Goal: Task Accomplishment & Management: Use online tool/utility

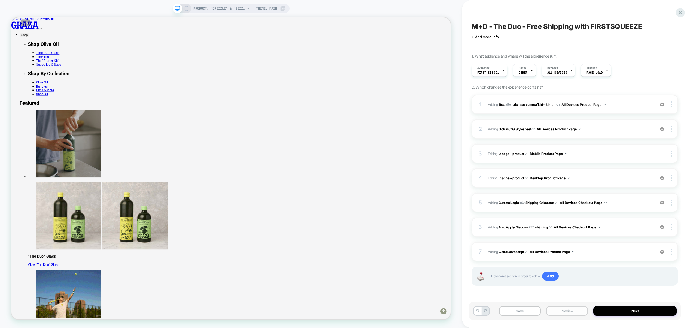
click at [570, 309] on button "Preview" at bounding box center [567, 311] width 42 height 10
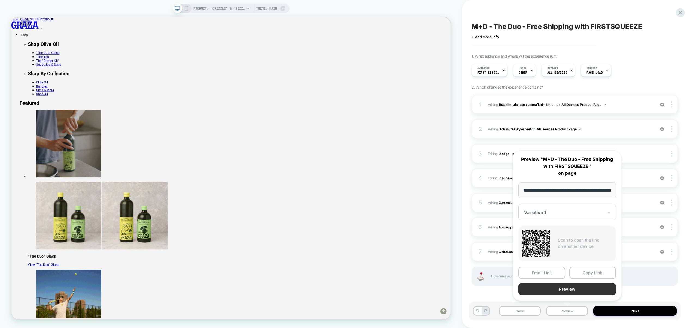
click at [567, 291] on button "Preview" at bounding box center [567, 289] width 98 height 12
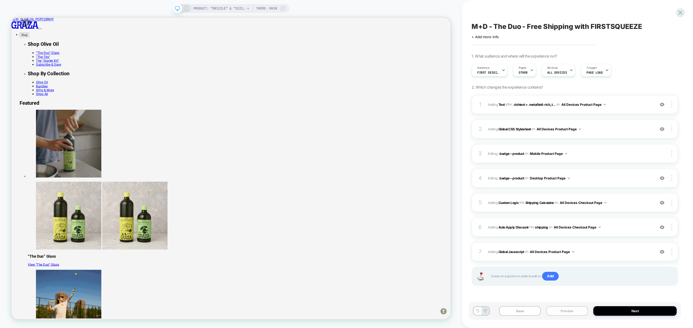
click at [564, 312] on button "Preview" at bounding box center [567, 311] width 42 height 10
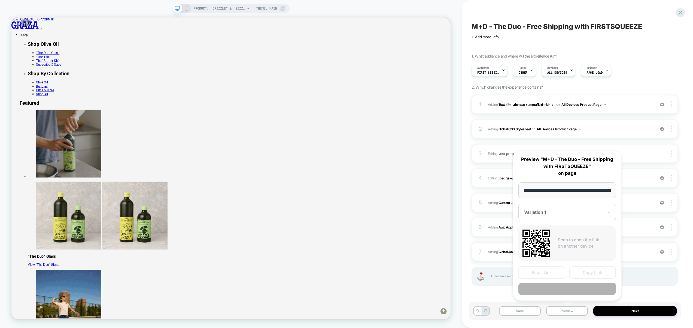
scroll to position [0, 46]
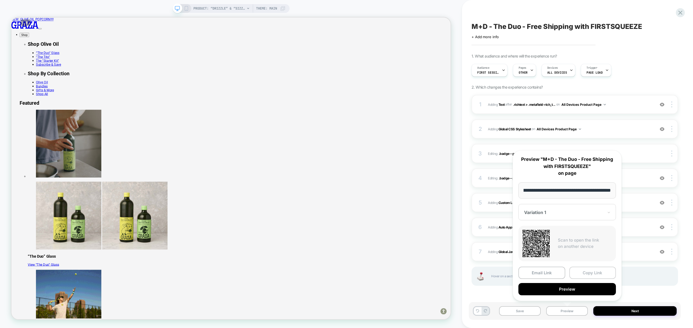
click at [580, 273] on button "Copy Link" at bounding box center [592, 272] width 47 height 12
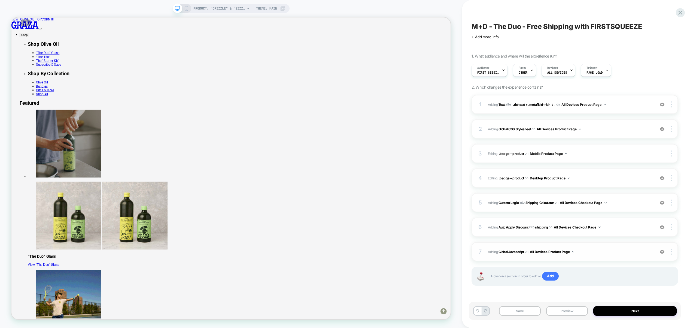
click at [592, 249] on span "Adding Global Javascript on All Devices Product Page" at bounding box center [570, 251] width 164 height 7
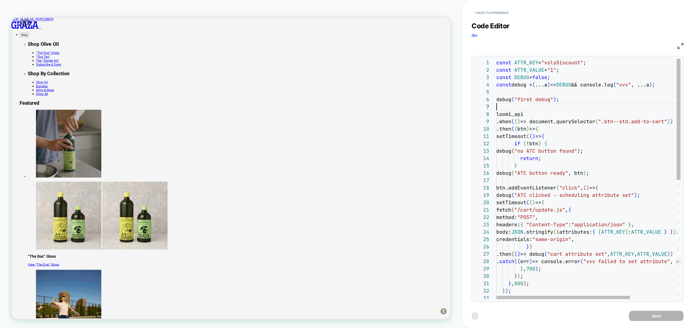
scroll to position [44, 0]
click at [520, 107] on div "btn.addEventListener ( "click" , ( ) => { debug ( "ATC clicked → scheduling att…" at bounding box center [620, 296] width 248 height 475
click at [551, 139] on div "btn.addEventListener ( "click" , ( ) => { debug ( "ATC clicked → scheduling att…" at bounding box center [620, 296] width 248 height 475
click at [564, 99] on div "btn.addEventListener ( "click" , ( ) => { debug ( "ATC clicked → scheduling att…" at bounding box center [620, 296] width 248 height 475
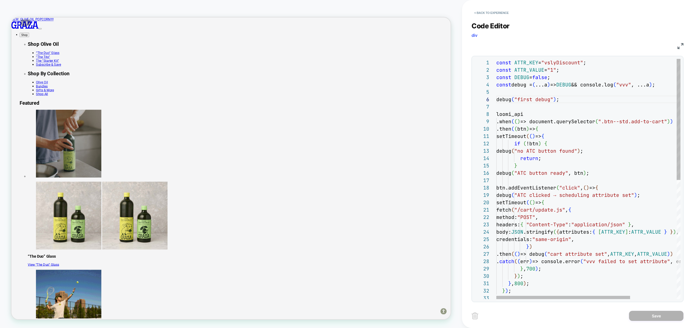
type textarea "**********"
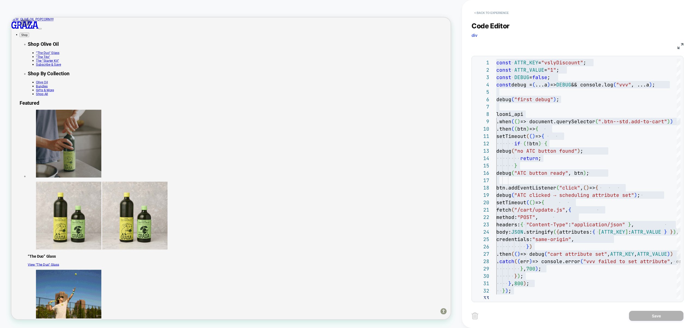
click at [487, 15] on button "< Back to experience" at bounding box center [492, 12] width 40 height 9
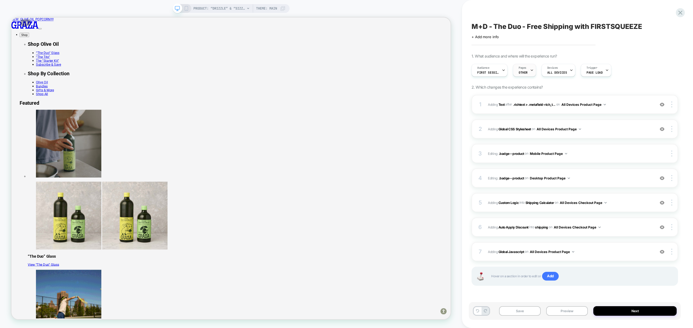
click at [524, 71] on span "OTHER" at bounding box center [523, 73] width 9 height 4
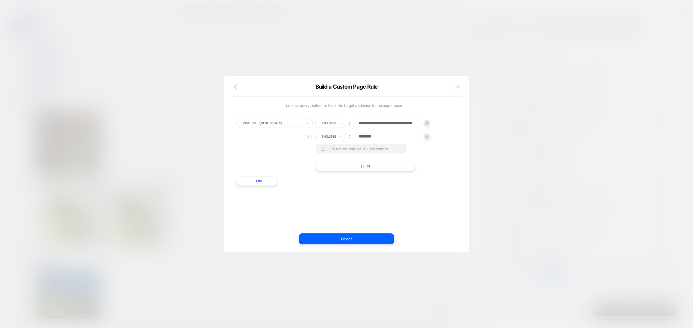
click at [455, 86] on button at bounding box center [458, 87] width 8 height 8
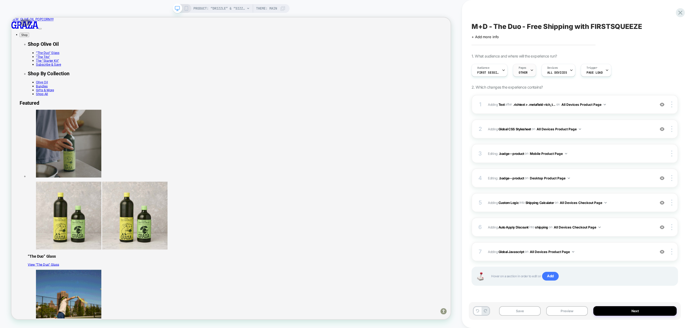
click at [524, 76] on div "Pages OTHER" at bounding box center [523, 70] width 20 height 12
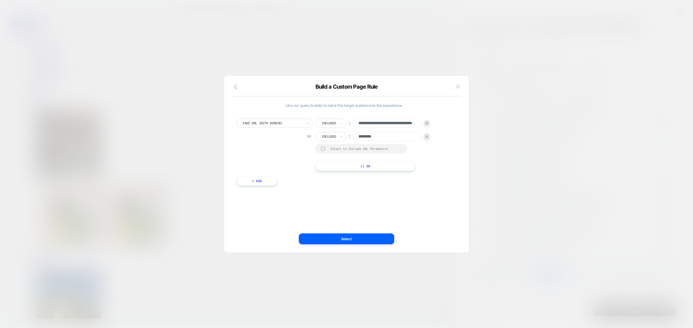
drag, startPoint x: 462, startPoint y: 82, endPoint x: 457, endPoint y: 85, distance: 5.4
click at [462, 82] on div "**********" at bounding box center [346, 166] width 245 height 171
click at [457, 85] on img at bounding box center [458, 86] width 5 height 5
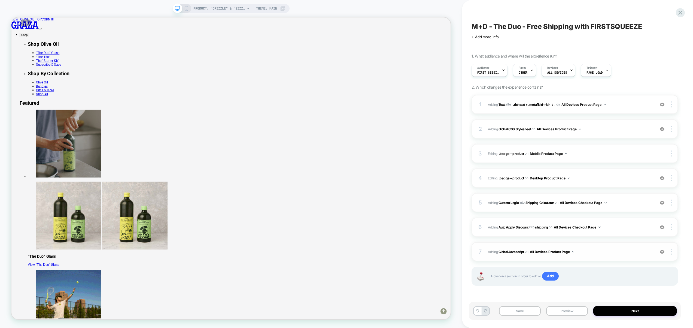
click at [584, 251] on span "Adding Global Javascript on All Devices Product Page" at bounding box center [570, 251] width 164 height 7
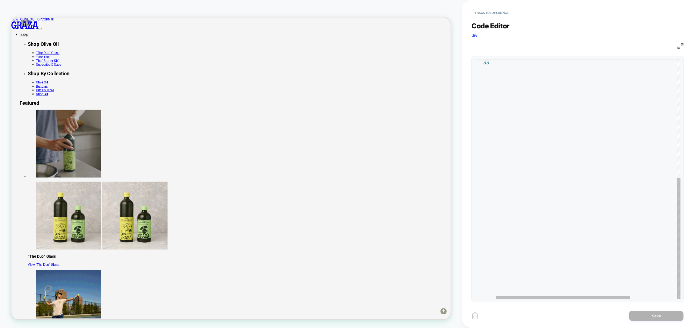
scroll to position [15, 0]
click at [562, 200] on div at bounding box center [620, 60] width 248 height 475
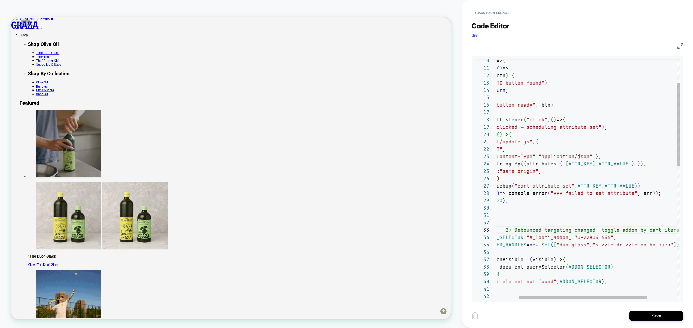
scroll to position [15, 138]
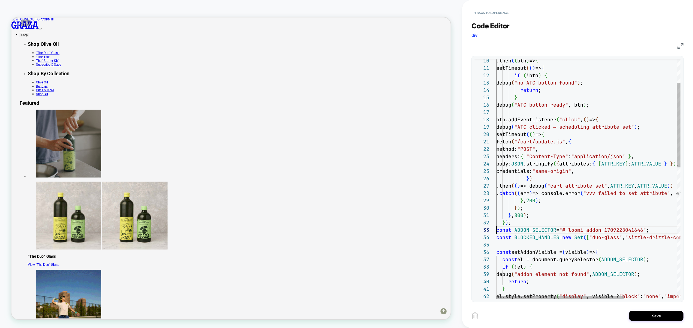
scroll to position [15, 0]
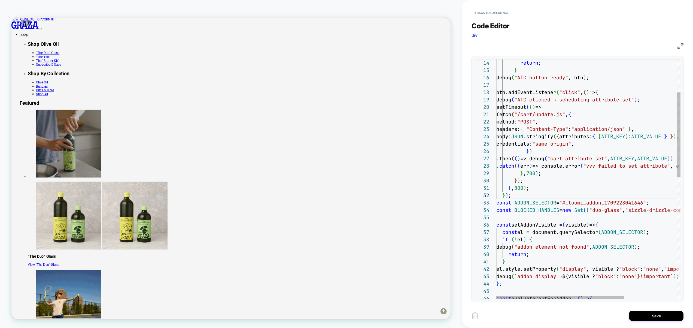
click at [557, 192] on div "if ( !el ) { debug ( "addon element not found" , ADDON_SELECTOR ) ; return ; } …" at bounding box center [626, 303] width 260 height 681
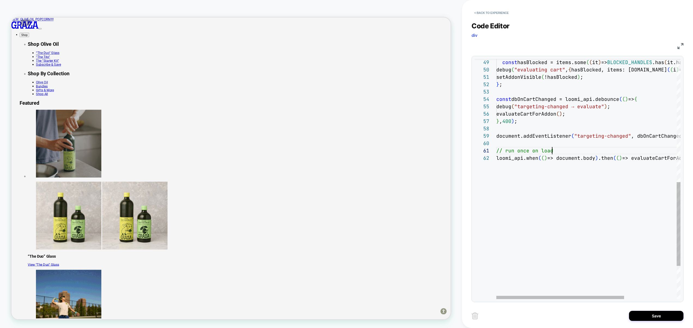
scroll to position [0, 56]
click at [564, 149] on div "loomi_api.when ( ( ) => document.body ) .then ( ( ) => evaluateCartForAddon ( )…" at bounding box center [626, 49] width 260 height 689
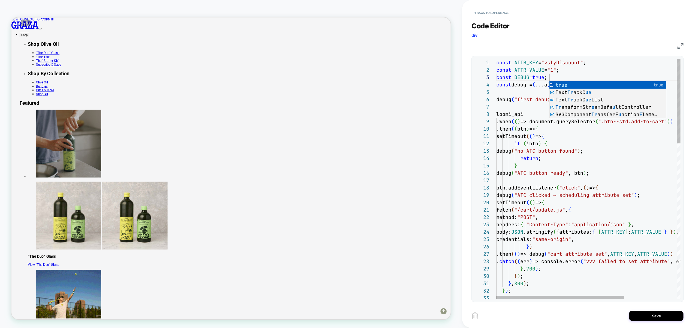
scroll to position [15, 53]
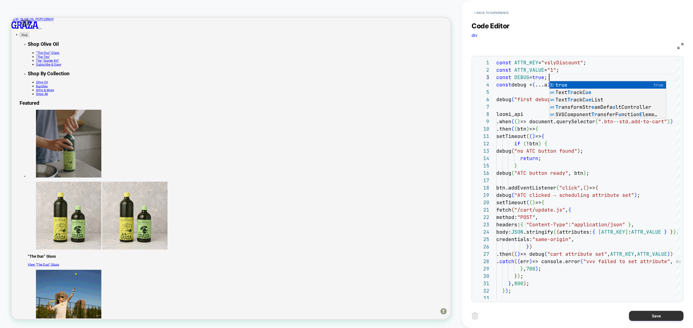
type textarea "**********"
click at [653, 315] on button "Save" at bounding box center [656, 316] width 54 height 10
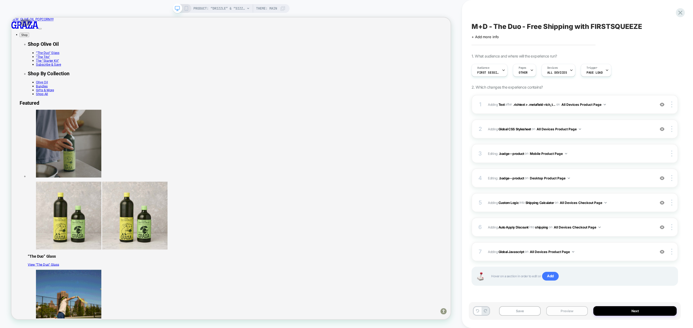
click at [569, 309] on button "Preview" at bounding box center [567, 311] width 42 height 10
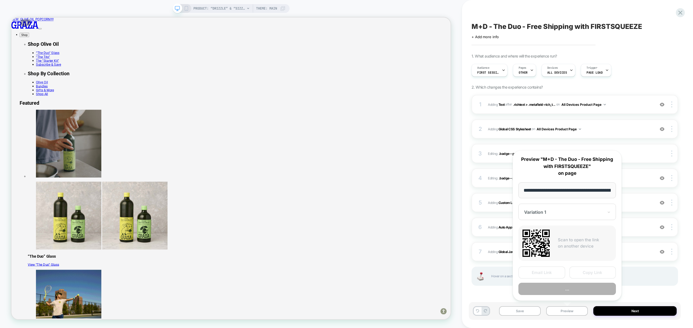
scroll to position [0, 46]
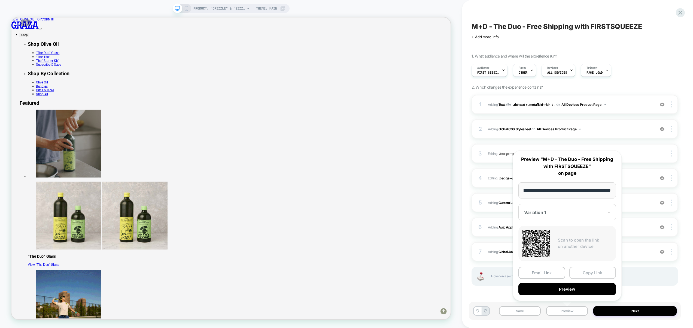
click at [585, 273] on button "Copy Link" at bounding box center [592, 272] width 47 height 12
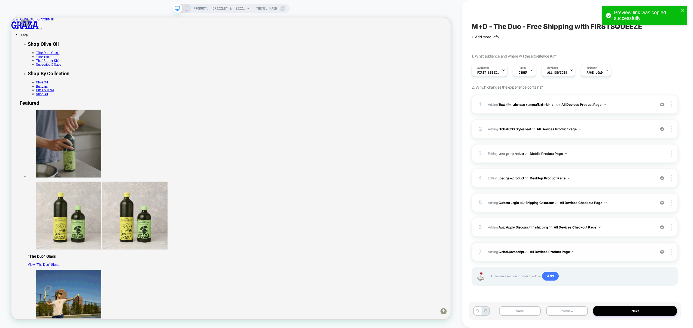
click at [587, 252] on span "Adding Global Javascript on All Devices Product Page" at bounding box center [570, 251] width 164 height 7
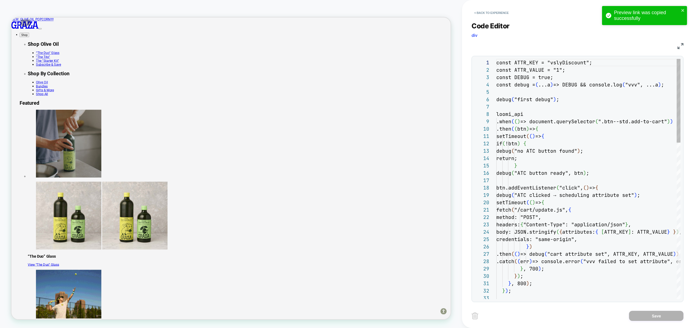
scroll to position [74, 0]
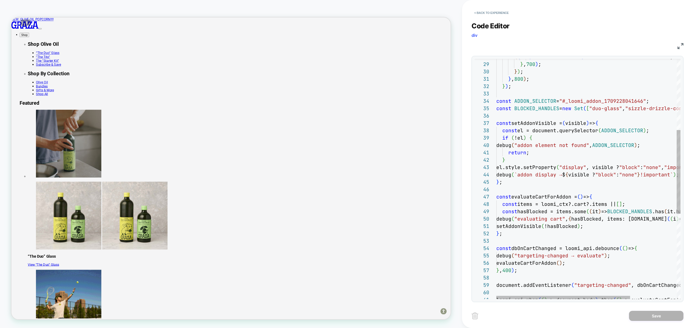
click at [625, 147] on div "} ; const dbOnCartChanged = loomi_api.debounce ( ( ) => { debug ( "targeting-ch…" at bounding box center [620, 199] width 248 height 689
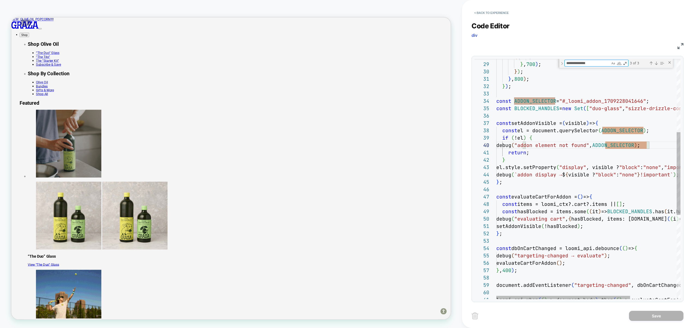
type textarea "**********"
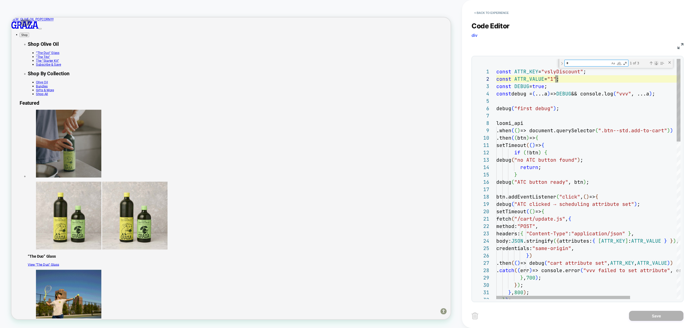
type textarea "*"
click at [657, 62] on div "Next Match (Enter)" at bounding box center [656, 63] width 4 height 4
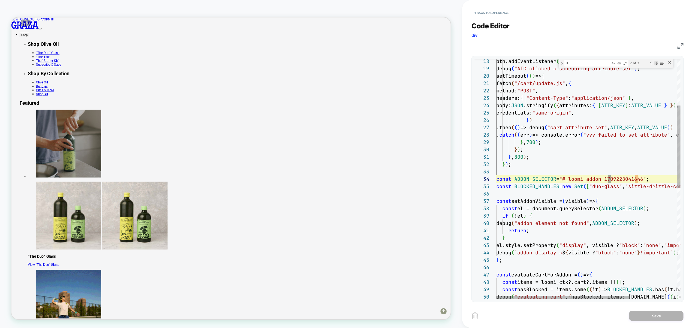
click at [657, 62] on div "Next Match (Enter)" at bounding box center [656, 63] width 4 height 4
type textarea "**********"
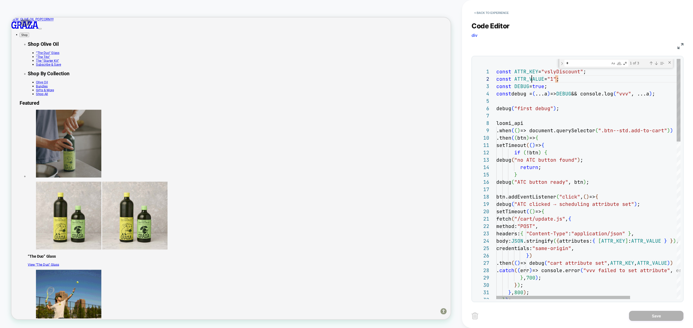
type textarea "*********"
paste textarea "*"
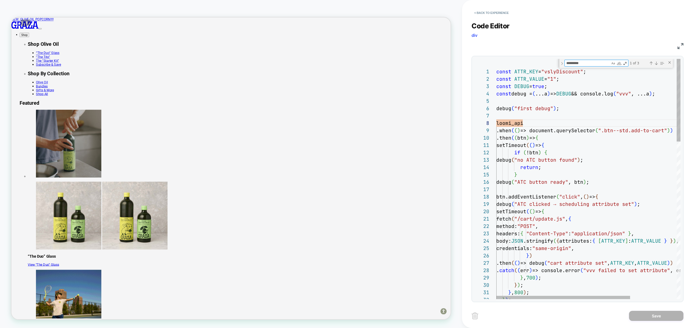
type textarea "**********"
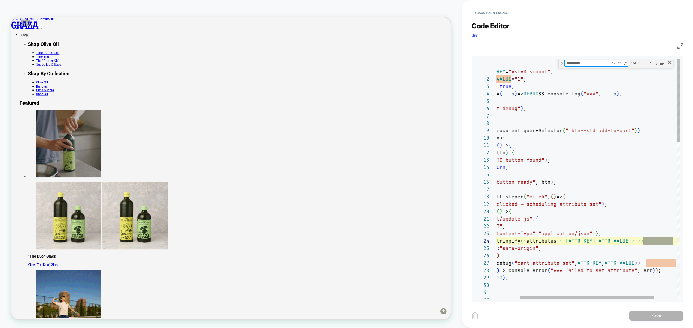
scroll to position [74, 209]
type textarea "**********"
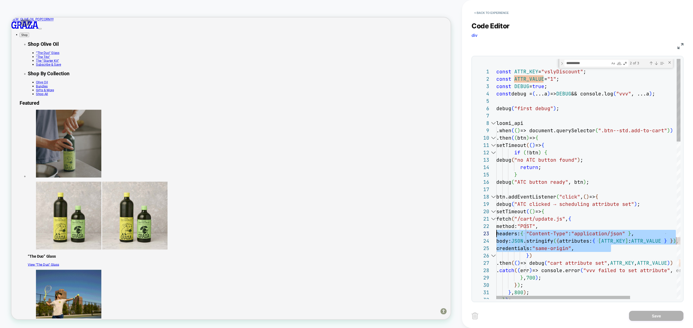
scroll to position [15, 0]
drag, startPoint x: 599, startPoint y: 244, endPoint x: 490, endPoint y: 235, distance: 108.6
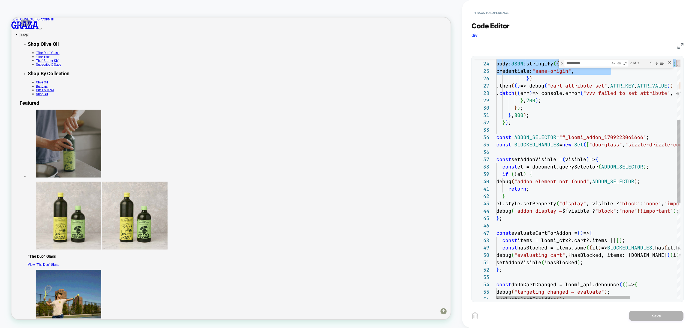
scroll to position [59, 35]
click at [605, 175] on div "} ) ; } , 800 ) ; } ) ; . catch ( ( err ) => console.error ( "vvv failed to set…" at bounding box center [620, 231] width 248 height 698
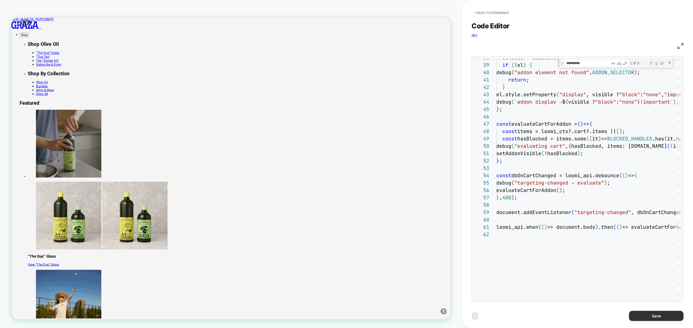
type textarea "**********"
click at [657, 315] on button "Save" at bounding box center [656, 316] width 54 height 10
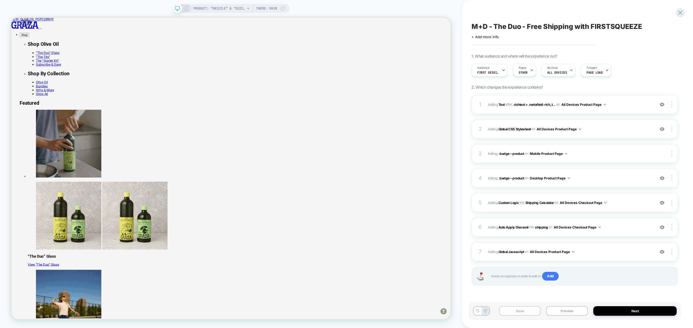
click at [533, 312] on button "Save" at bounding box center [520, 311] width 42 height 10
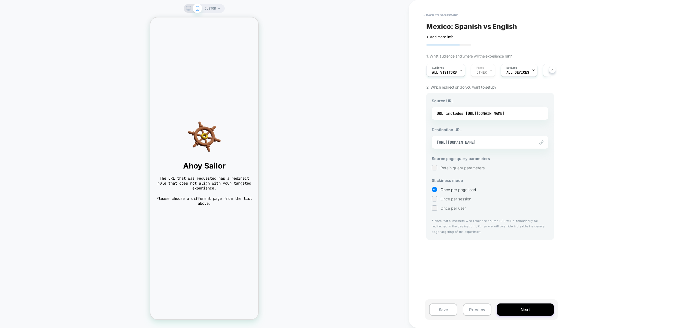
click at [576, 123] on div "< back to dashboard Mexico: Spanish vs English Click to edit experience details…" at bounding box center [529, 164] width 240 height 328
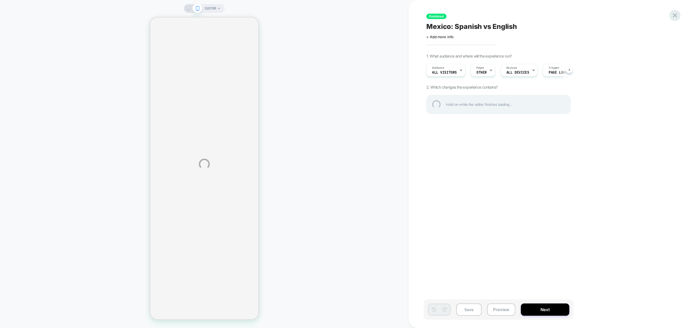
click at [676, 17] on div at bounding box center [674, 15] width 11 height 11
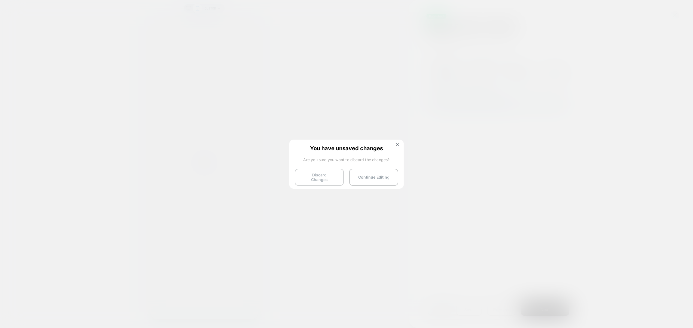
click at [321, 179] on button "Discard Changes" at bounding box center [319, 177] width 49 height 17
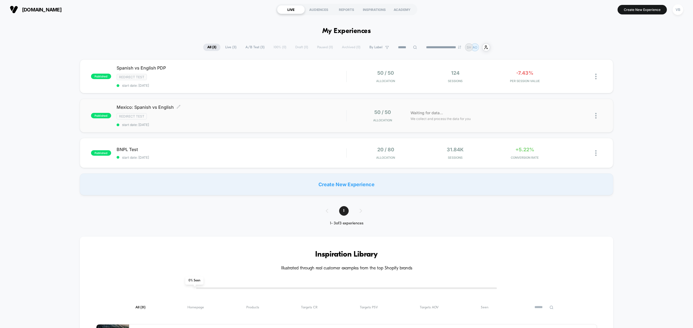
click at [208, 116] on div "Redirect Test" at bounding box center [232, 116] width 230 height 6
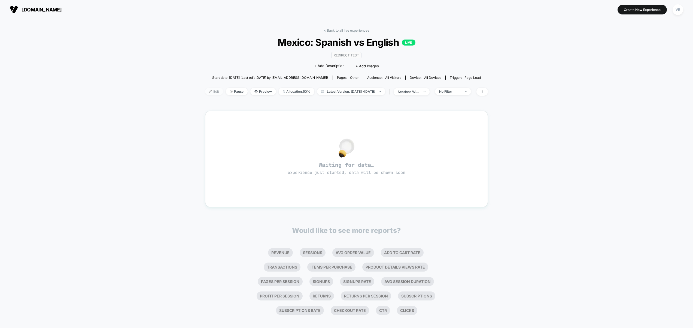
click at [209, 91] on img at bounding box center [210, 91] width 3 height 3
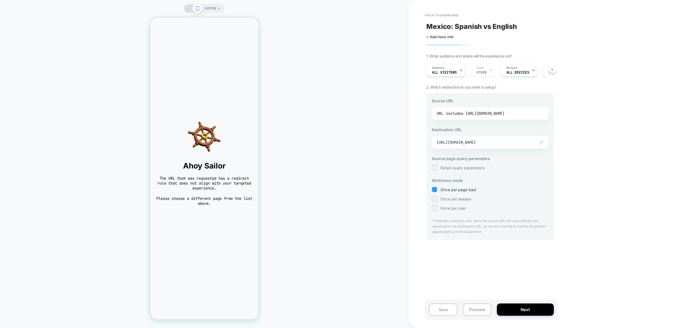
click at [496, 112] on div "includes [URL][DOMAIN_NAME]" at bounding box center [475, 113] width 59 height 8
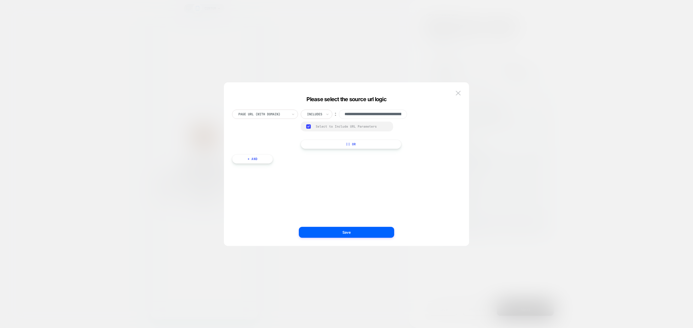
scroll to position [0, 110]
click at [387, 115] on input "**********" at bounding box center [373, 114] width 68 height 9
drag, startPoint x: 460, startPoint y: 92, endPoint x: 480, endPoint y: 135, distance: 47.4
click at [460, 92] on img at bounding box center [458, 93] width 5 height 5
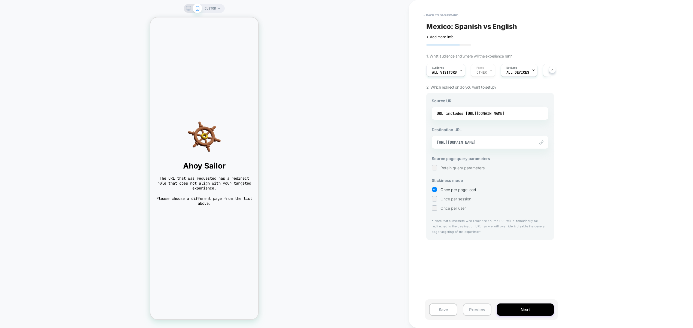
click at [486, 312] on button "Preview" at bounding box center [477, 309] width 28 height 12
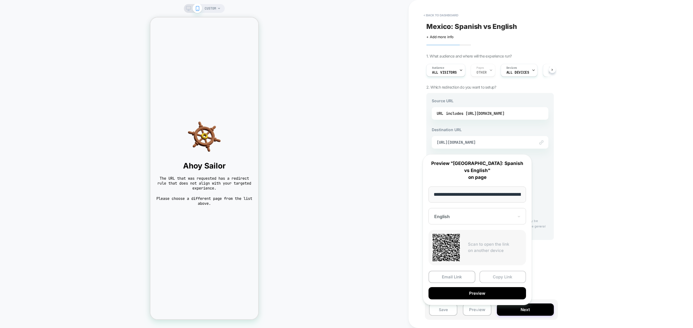
click at [503, 271] on button "Copy Link" at bounding box center [503, 277] width 47 height 12
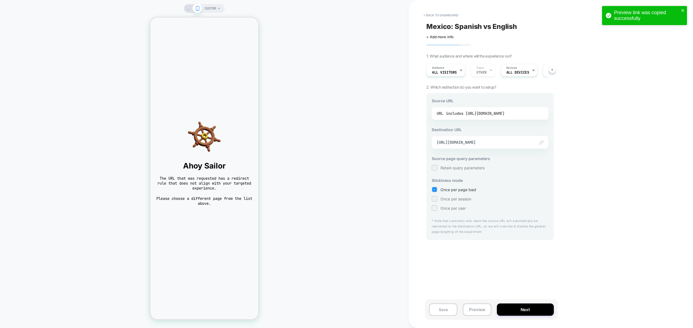
click at [505, 113] on div "includes [URL][DOMAIN_NAME]" at bounding box center [475, 113] width 59 height 8
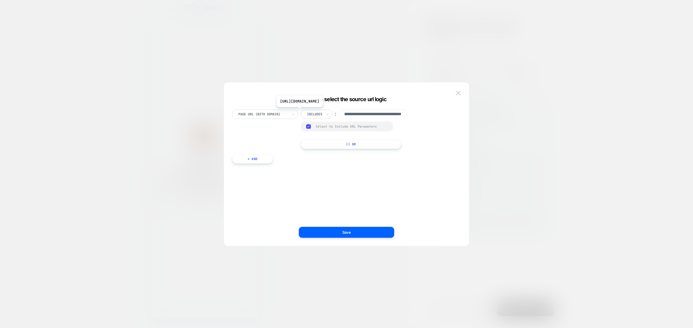
scroll to position [0, 110]
drag, startPoint x: 387, startPoint y: 118, endPoint x: 377, endPoint y: 119, distance: 9.9
click at [379, 118] on input "**********" at bounding box center [373, 114] width 68 height 9
click at [376, 113] on input "**********" at bounding box center [373, 114] width 68 height 9
click at [391, 112] on input "**********" at bounding box center [373, 114] width 68 height 9
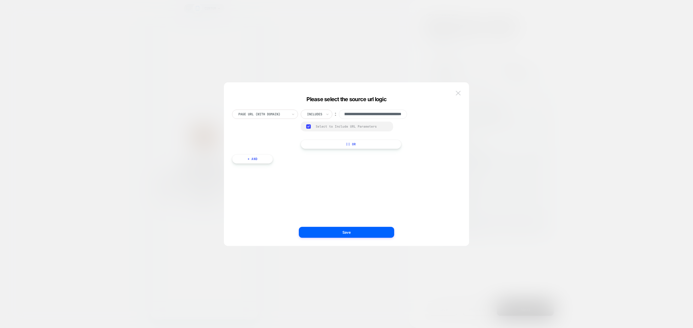
scroll to position [0, 0]
click at [460, 94] on img at bounding box center [458, 93] width 5 height 5
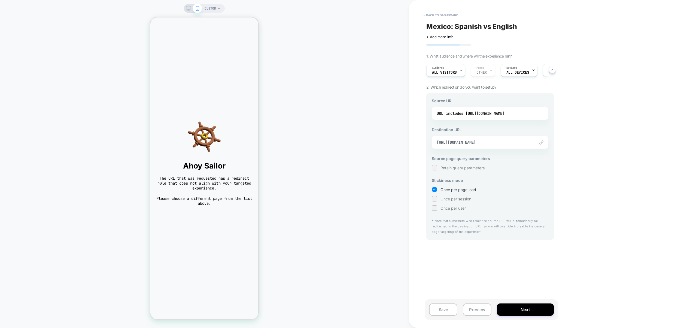
click at [650, 93] on div "< back to dashboard [GEOGRAPHIC_DATA]: Spanish vs English Click to edit experie…" at bounding box center [551, 164] width 284 height 328
click at [378, 131] on div "CUSTOM" at bounding box center [204, 163] width 409 height 317
click at [480, 69] on div "Audience All Visitors Pages OTHER Devices ALL DEVICES Trigger Page Load" at bounding box center [488, 70] width 128 height 18
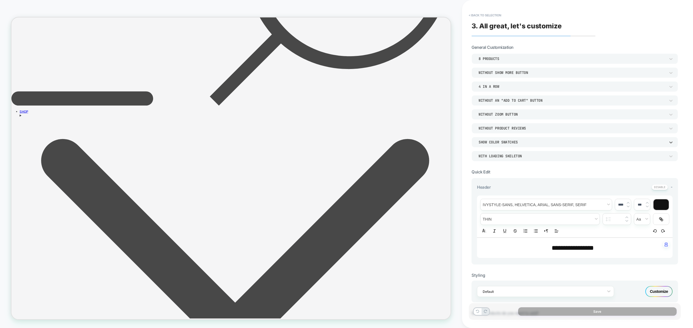
click at [502, 144] on div "SHOW COLOR SWATCHES" at bounding box center [572, 142] width 187 height 5
click at [518, 145] on div at bounding box center [346, 164] width 693 height 328
click at [485, 12] on button "< Back to selection" at bounding box center [485, 15] width 38 height 9
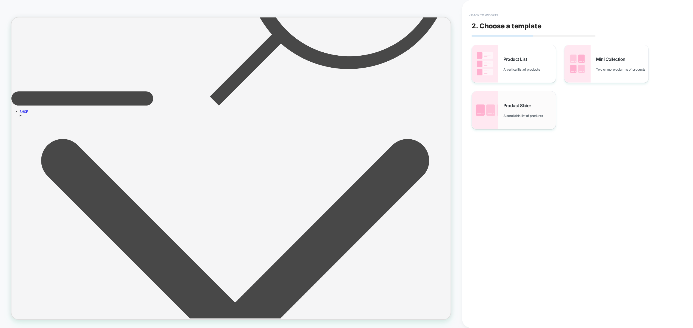
scroll to position [230, 0]
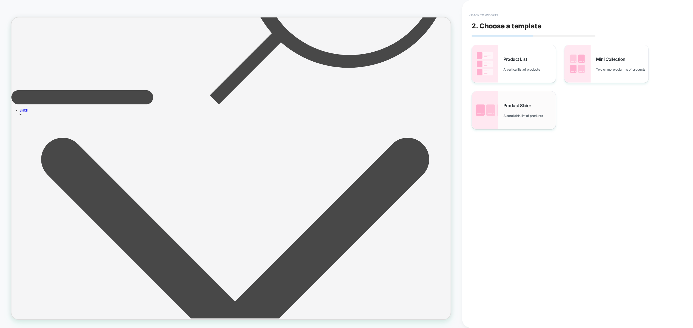
click at [527, 107] on span "Product Slider" at bounding box center [518, 105] width 30 height 5
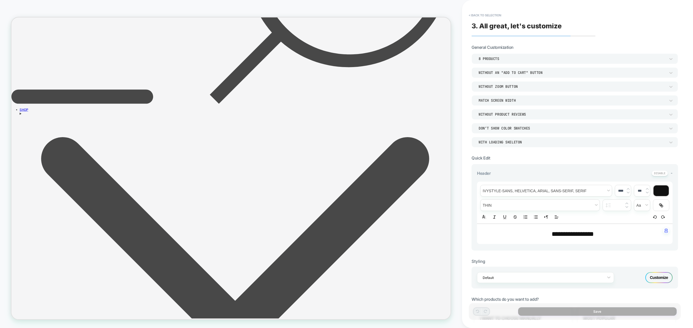
click at [514, 116] on div "Without Product Reviews" at bounding box center [572, 114] width 187 height 5
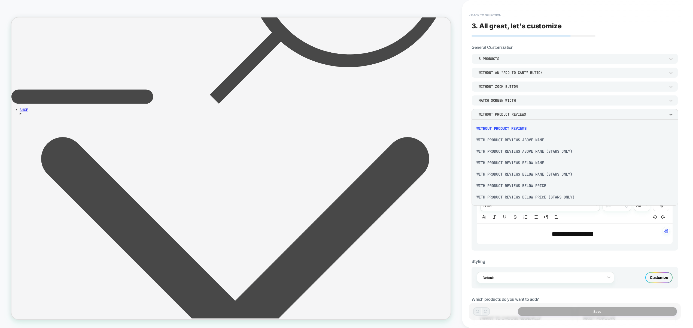
click at [514, 116] on div at bounding box center [346, 164] width 693 height 328
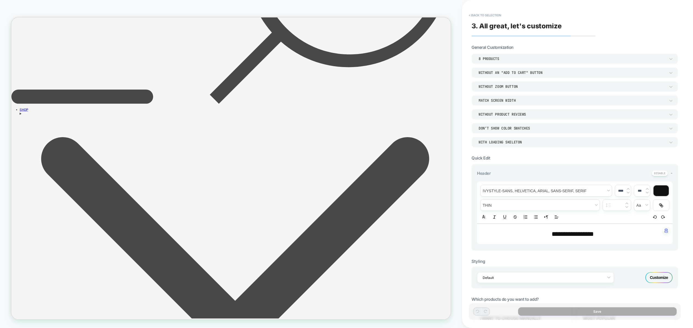
click at [519, 128] on div "DON’T SHOW COLOR SWATCHES" at bounding box center [572, 128] width 187 height 5
click at [507, 151] on div "SHOW COLOR SWATCHES" at bounding box center [575, 153] width 202 height 11
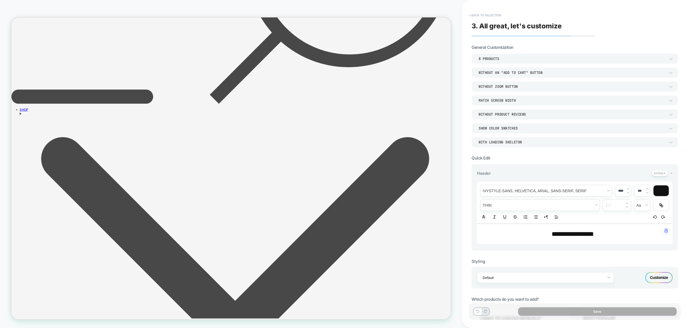
click at [486, 16] on button "< Back to selection" at bounding box center [485, 15] width 38 height 9
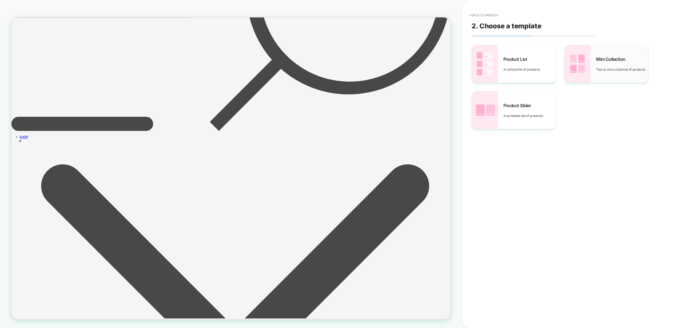
click at [609, 67] on span "Two or more columns of products" at bounding box center [622, 69] width 52 height 4
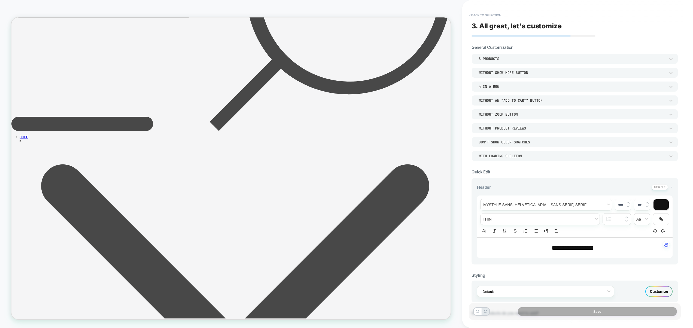
scroll to position [179, 0]
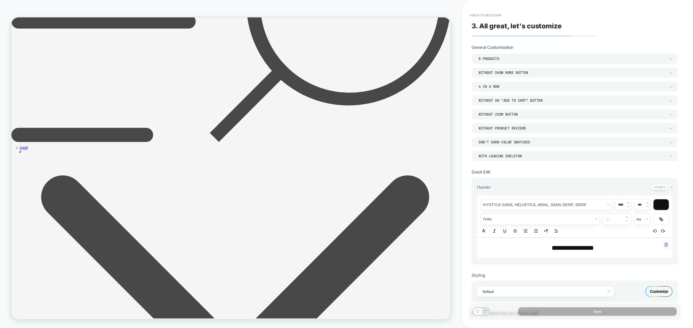
click at [512, 141] on div "DON’T SHOW COLOR SWATCHES" at bounding box center [572, 142] width 187 height 5
click at [510, 144] on div at bounding box center [346, 164] width 693 height 328
click at [488, 15] on button "< Back to selection" at bounding box center [485, 15] width 38 height 9
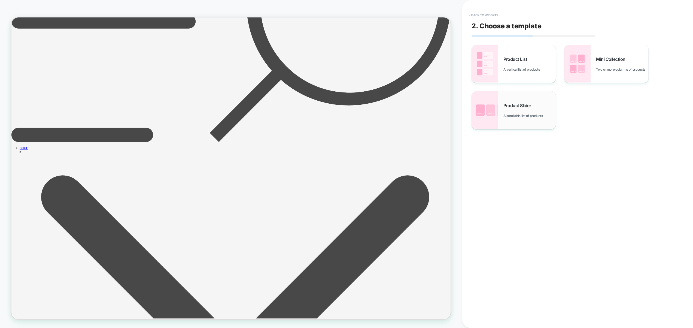
click at [520, 103] on span "Product Slider" at bounding box center [518, 105] width 30 height 5
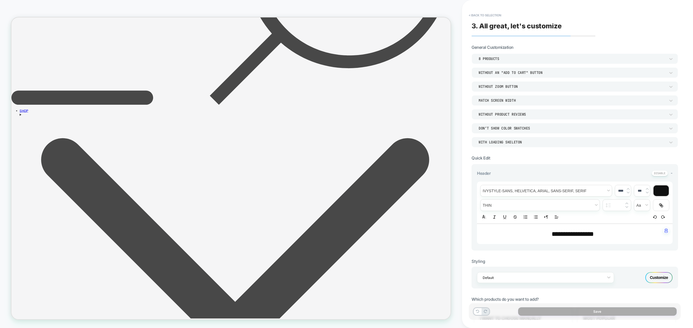
scroll to position [230, 0]
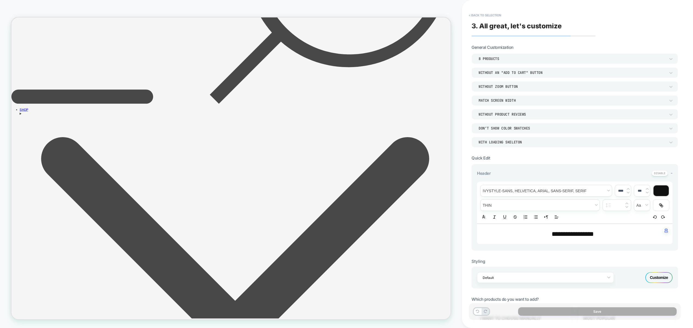
click at [514, 128] on div "DON’T SHOW COLOR SWATCHES" at bounding box center [572, 128] width 187 height 5
click at [514, 128] on div at bounding box center [346, 164] width 693 height 328
click at [488, 15] on button "< Back to selection" at bounding box center [485, 15] width 38 height 9
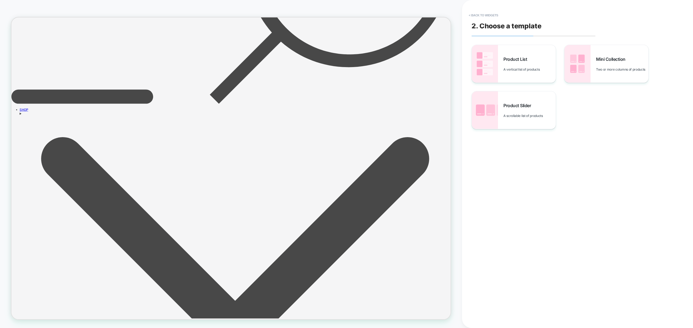
click at [488, 15] on button "< Back to widgets" at bounding box center [483, 15] width 35 height 9
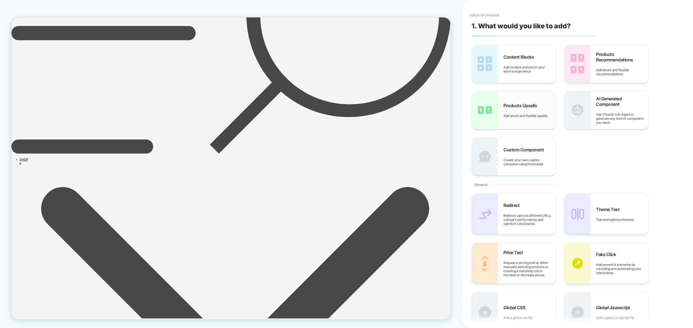
scroll to position [163, 0]
click at [521, 117] on span "Add smart and flexible upsells" at bounding box center [526, 116] width 46 height 4
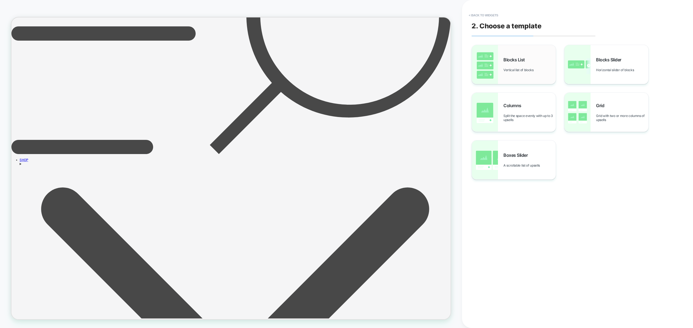
click at [523, 55] on div "Blocks List Vertical list of blocks" at bounding box center [514, 64] width 84 height 39
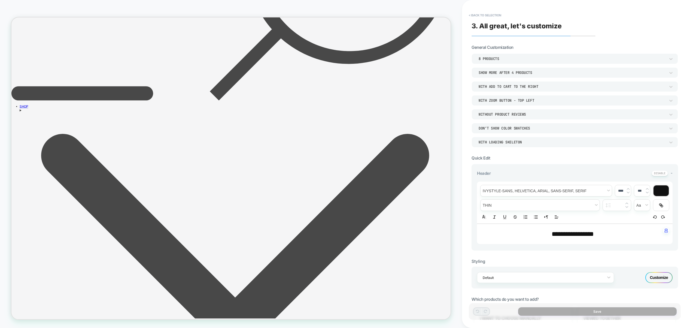
scroll to position [238, 0]
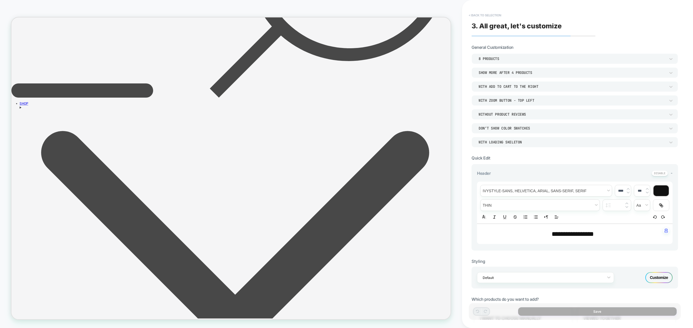
click at [495, 16] on button "< Back to selection" at bounding box center [485, 15] width 38 height 9
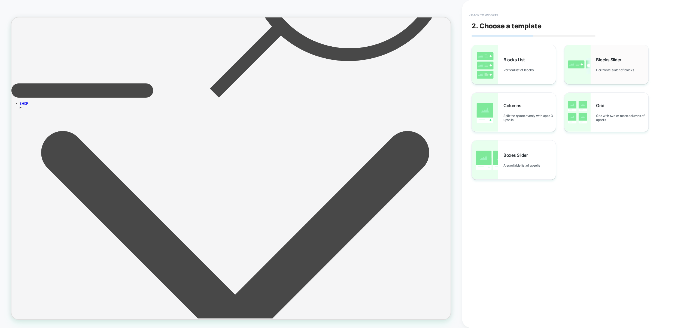
click at [594, 74] on div "Blocks Slider Horizontal slider of blocks" at bounding box center [607, 64] width 84 height 39
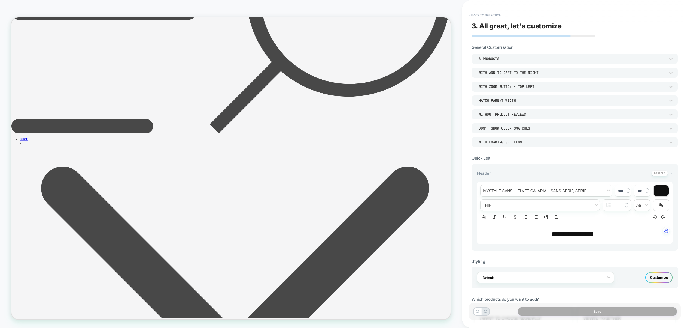
scroll to position [189, 0]
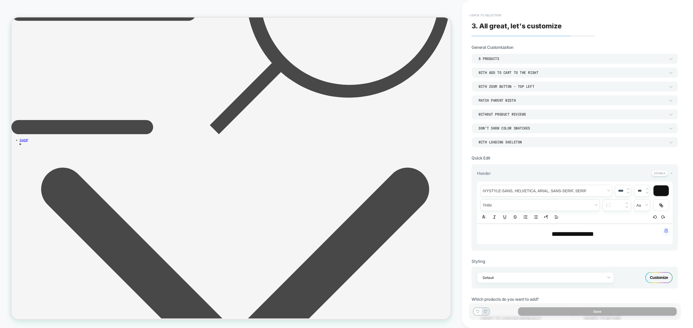
click at [493, 14] on button "< Back to selection" at bounding box center [485, 15] width 38 height 9
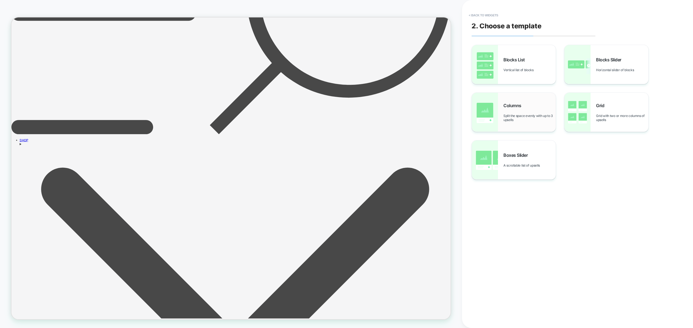
click at [513, 98] on div "Columns Split the space evenly with up to 3 upsells" at bounding box center [514, 112] width 84 height 39
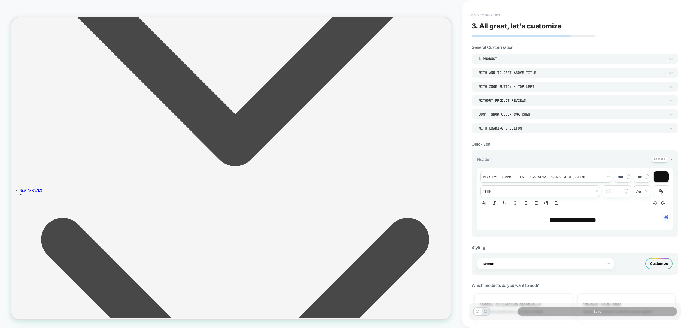
click at [490, 18] on button "< Back to selection" at bounding box center [485, 15] width 38 height 9
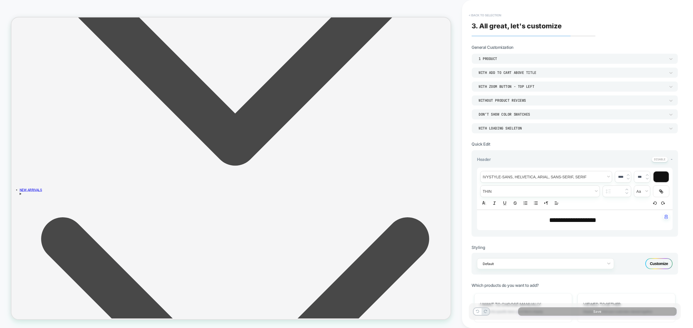
scroll to position [480, 0]
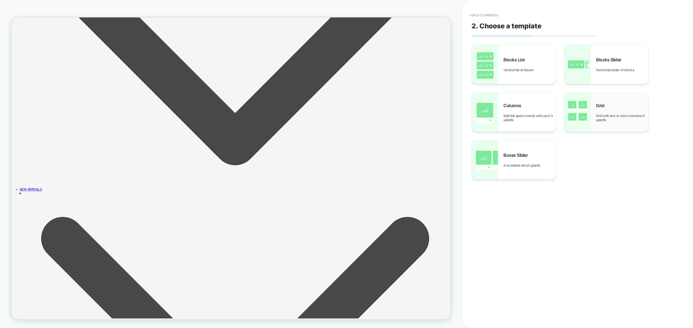
click at [605, 120] on span "Grid with two or more columns of upsells" at bounding box center [622, 118] width 52 height 8
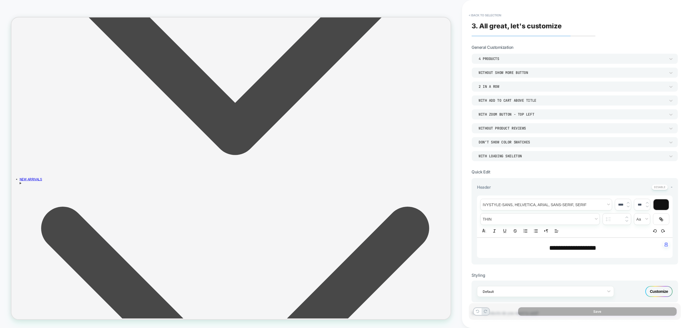
scroll to position [494, 0]
click at [495, 16] on button "< Back to selection" at bounding box center [485, 15] width 38 height 9
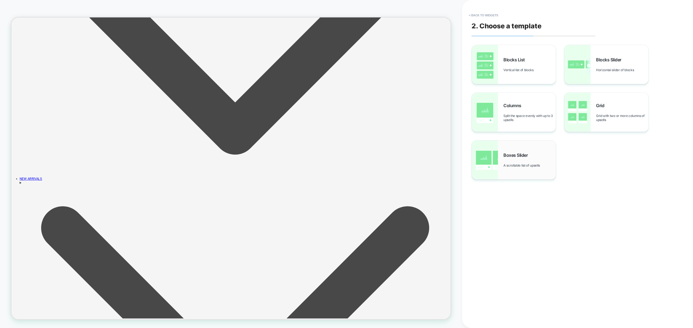
click at [526, 156] on span "Boxes Slider" at bounding box center [516, 154] width 27 height 5
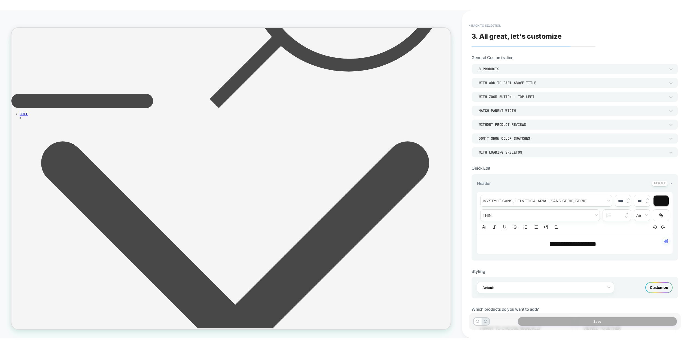
scroll to position [231, 0]
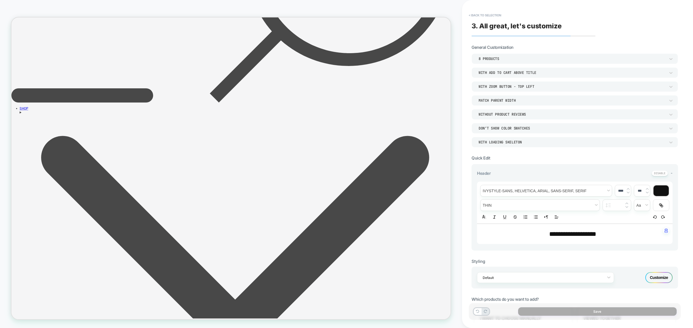
click at [514, 129] on div "DON’T SHOW COLOR SWATCHES" at bounding box center [572, 128] width 187 height 5
click at [500, 152] on div "SHOW COLOR SWATCHES" at bounding box center [575, 153] width 202 height 11
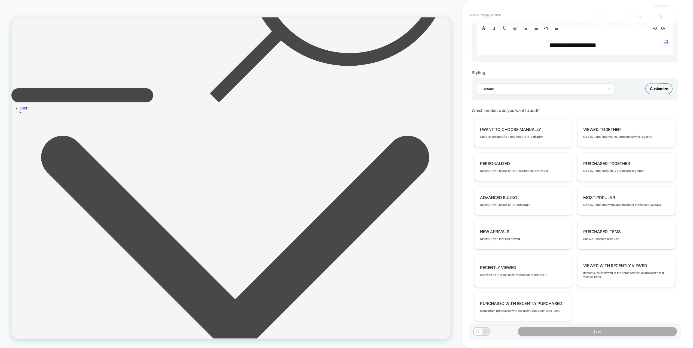
scroll to position [193, 0]
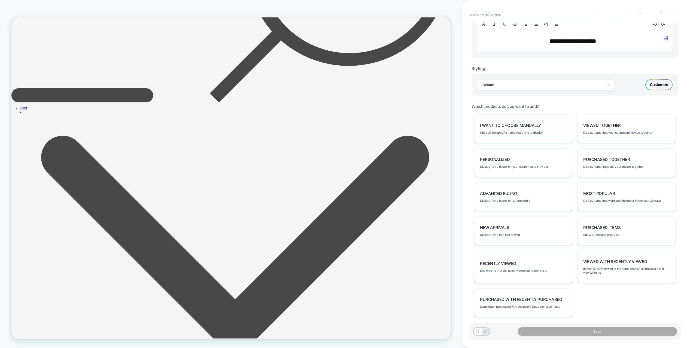
click at [518, 126] on span "I want to choose manually" at bounding box center [510, 125] width 61 height 5
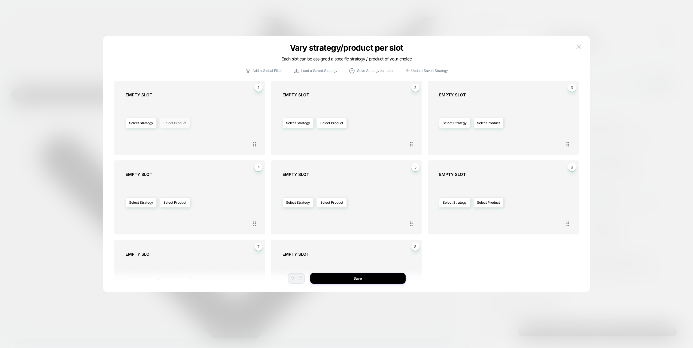
click at [175, 125] on button "Select Product" at bounding box center [175, 123] width 30 height 10
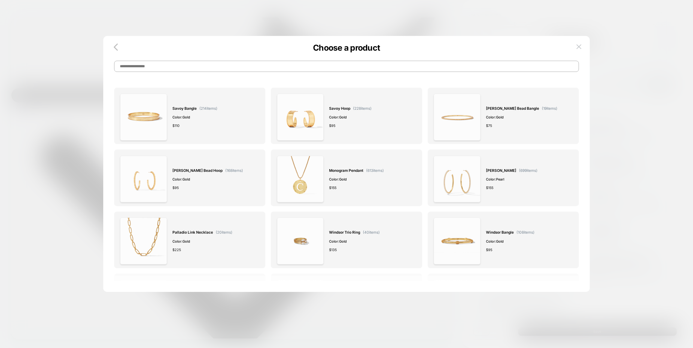
click at [301, 68] on input at bounding box center [346, 66] width 465 height 11
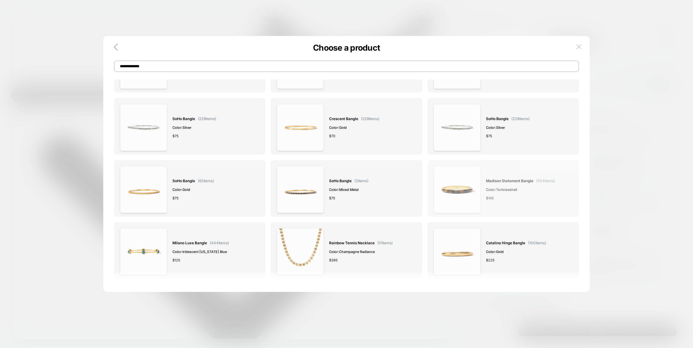
scroll to position [984, 0]
type input "**********"
click at [602, 137] on div at bounding box center [346, 174] width 693 height 348
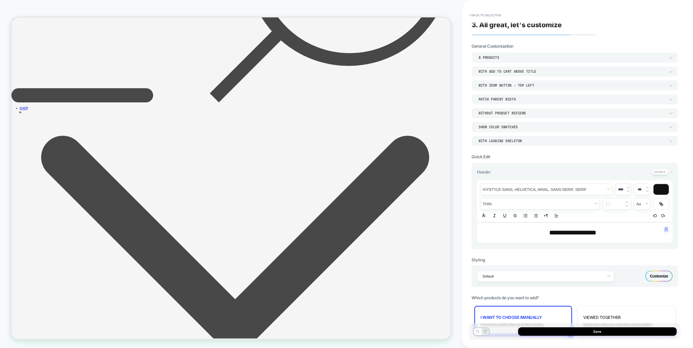
scroll to position [0, 0]
click at [511, 128] on div "SHOW COLOR SWATCHES" at bounding box center [572, 128] width 187 height 5
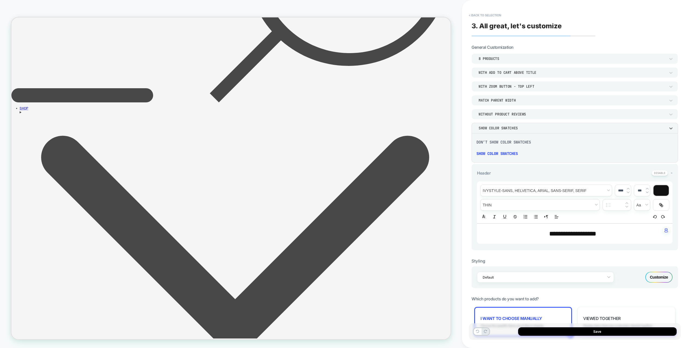
click at [511, 128] on div at bounding box center [346, 174] width 693 height 348
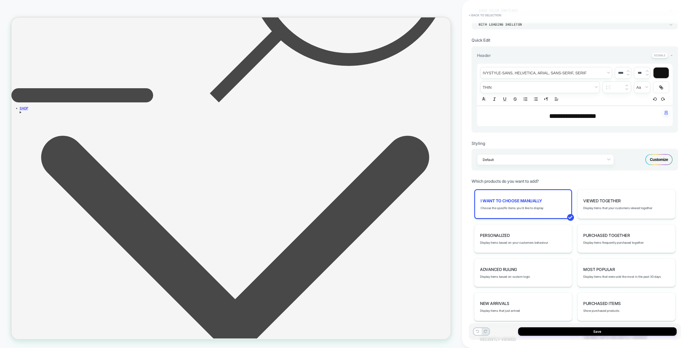
scroll to position [119, 0]
click at [527, 201] on span "I want to choose manually" at bounding box center [512, 199] width 62 height 5
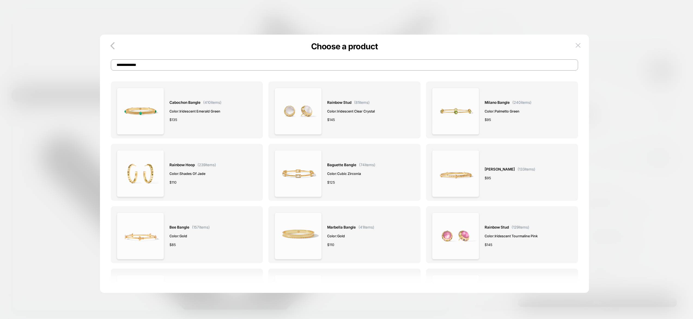
scroll to position [254, 0]
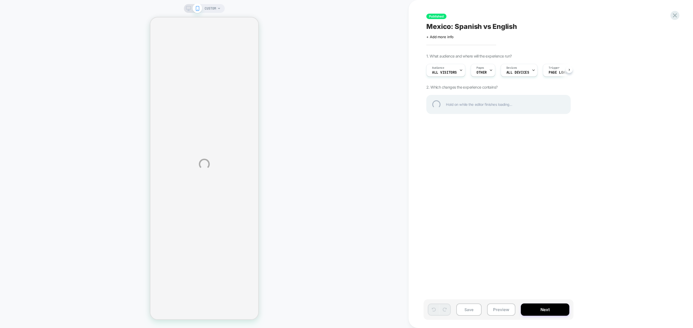
click at [481, 72] on div "CUSTOM Published [GEOGRAPHIC_DATA]: Spanish vs English Click to edit experience…" at bounding box center [346, 164] width 693 height 328
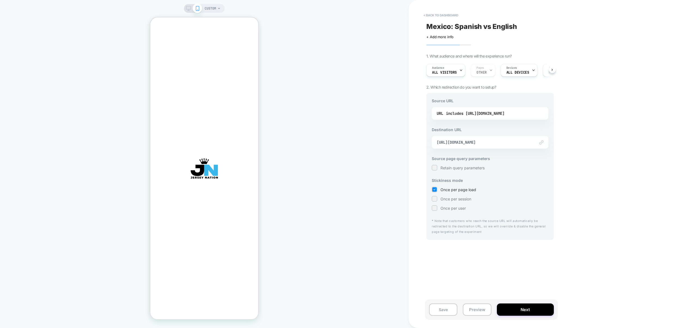
click at [481, 69] on div "Audience All Visitors Pages OTHER Devices ALL DEVICES Trigger Page Load" at bounding box center [488, 70] width 128 height 18
click at [478, 310] on button "Preview" at bounding box center [477, 309] width 28 height 12
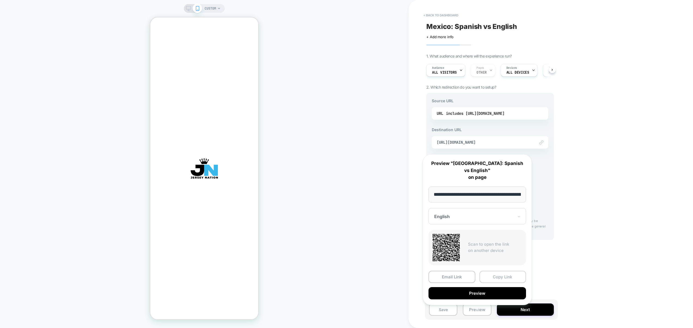
click at [508, 271] on button "Copy Link" at bounding box center [503, 277] width 47 height 12
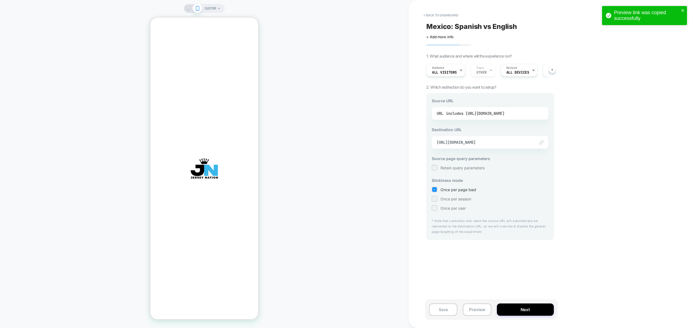
click at [505, 115] on div "includes [URL][DOMAIN_NAME]" at bounding box center [475, 113] width 59 height 8
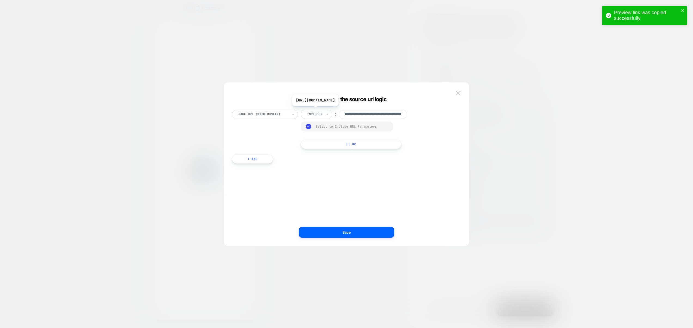
scroll to position [0, 110]
click at [371, 114] on input "**********" at bounding box center [373, 114] width 68 height 9
click at [448, 176] on div "**********" at bounding box center [343, 169] width 229 height 136
click at [336, 129] on div "Group Select to Include URL Parameters" at bounding box center [347, 127] width 92 height 10
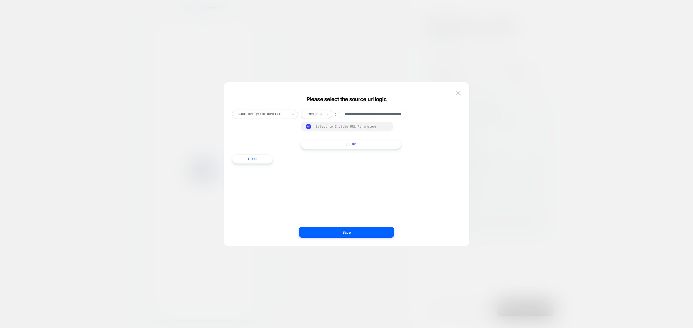
click at [310, 126] on rect at bounding box center [308, 126] width 5 height 4
click at [363, 234] on button "Save" at bounding box center [346, 232] width 95 height 11
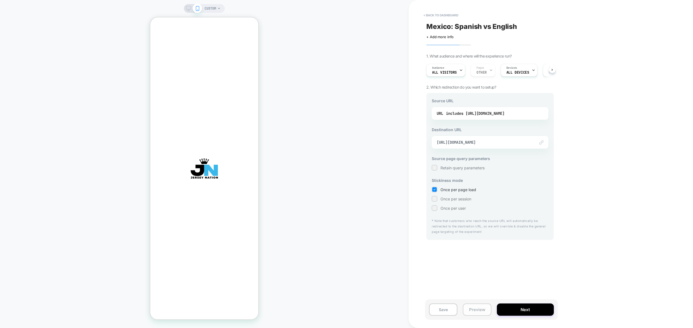
click at [484, 311] on button "Preview" at bounding box center [477, 309] width 28 height 12
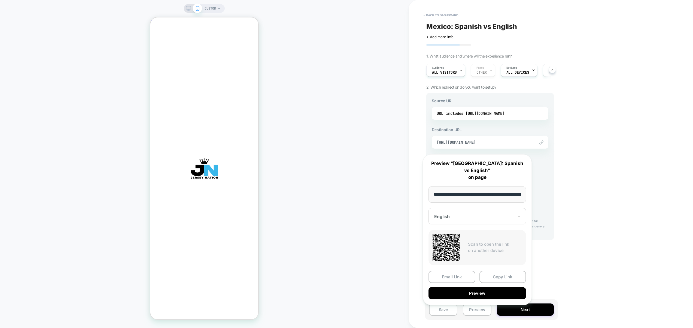
click at [594, 257] on div "< back to dashboard Mexico: Spanish vs English Click to edit experience details…" at bounding box center [529, 164] width 240 height 328
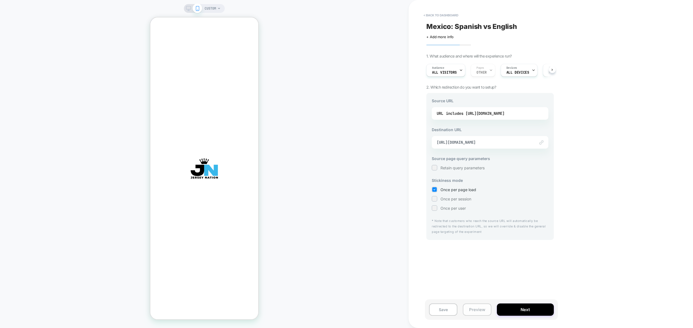
click at [479, 308] on button "Preview" at bounding box center [477, 309] width 28 height 12
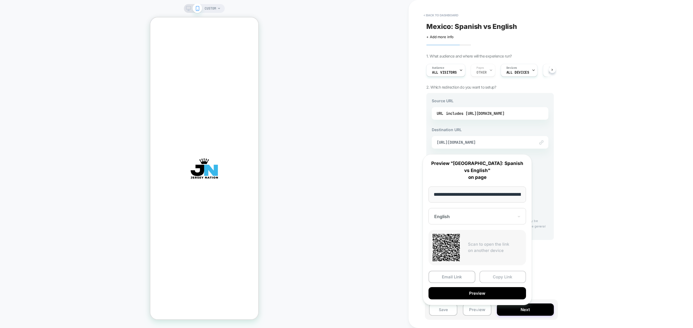
click at [499, 271] on button "Copy Link" at bounding box center [503, 277] width 47 height 12
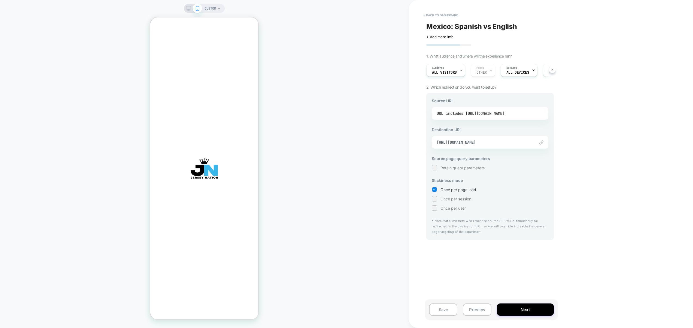
click at [505, 115] on div "includes https://www.thejerseynation.com/es/products/mexico-custom-baseball-jer…" at bounding box center [475, 113] width 59 height 8
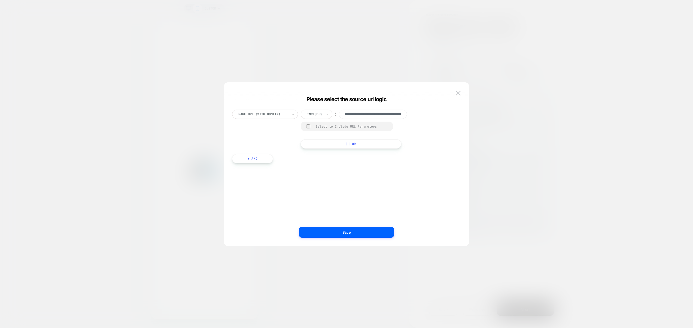
click at [307, 128] on div "Select to Include URL Parameters" at bounding box center [347, 127] width 92 height 10
click at [307, 127] on div at bounding box center [308, 126] width 4 height 4
click at [348, 233] on button "Save" at bounding box center [346, 232] width 95 height 11
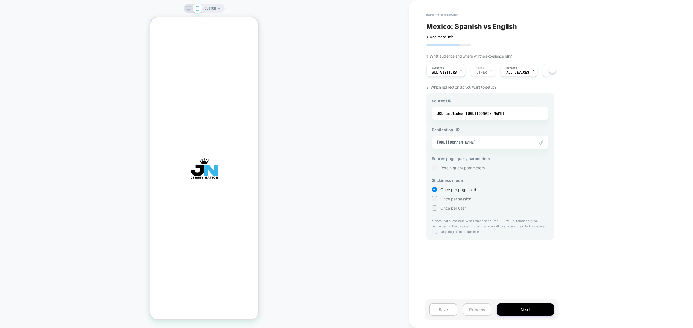
click at [483, 309] on button "Preview" at bounding box center [477, 309] width 28 height 12
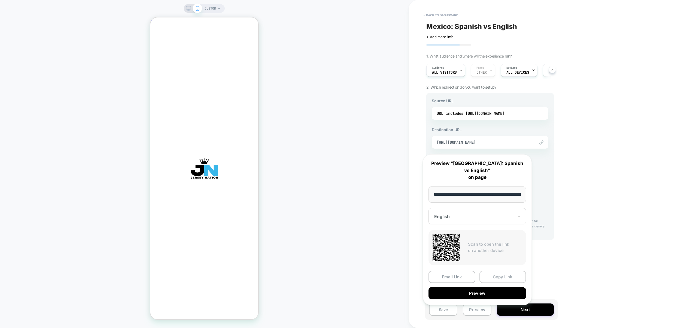
click at [498, 271] on button "Copy Link" at bounding box center [503, 277] width 47 height 12
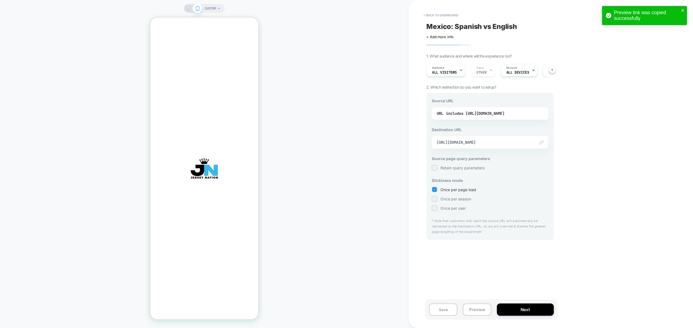
click at [627, 165] on div "< back to dashboard Mexico: Spanish vs English Click to edit experience details…" at bounding box center [529, 164] width 240 height 328
click at [495, 110] on div "includes https://www.thejerseynation.com/es/products/mexico-custom-baseball-jer…" at bounding box center [475, 113] width 59 height 8
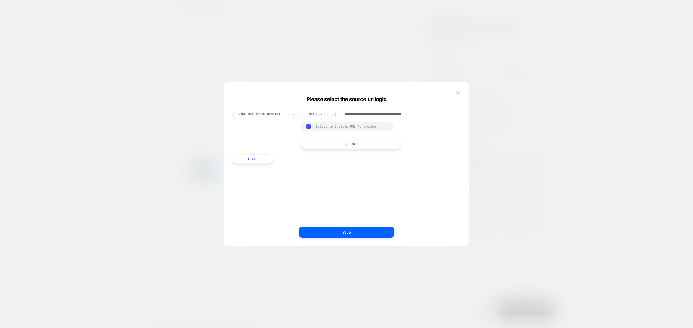
click at [458, 92] on img at bounding box center [458, 93] width 5 height 5
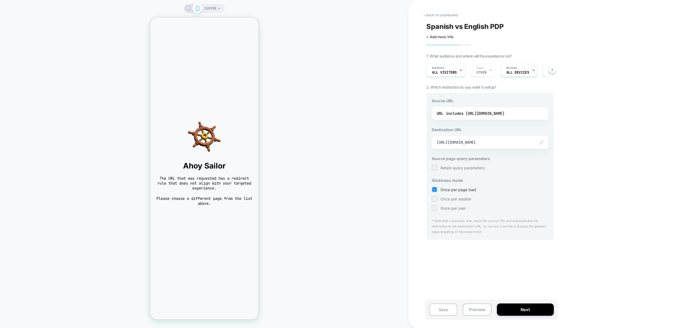
click at [484, 73] on div "Audience All Visitors Pages OTHER Devices ALL DEVICES Trigger Page Load" at bounding box center [488, 70] width 128 height 18
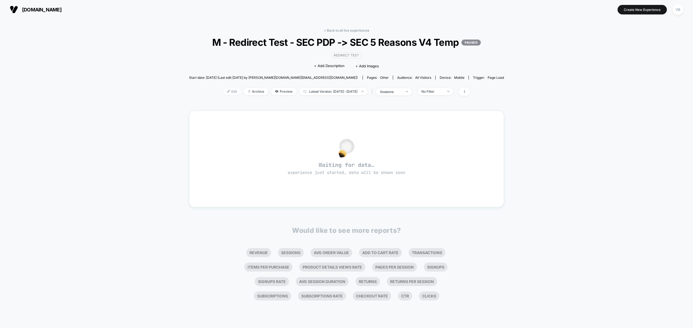
click at [223, 95] on span "Edit" at bounding box center [232, 91] width 18 height 7
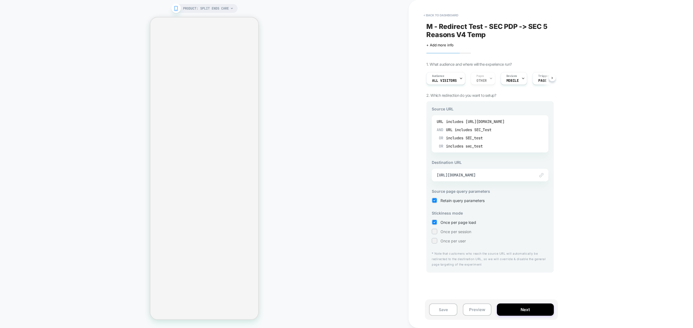
click at [450, 133] on div "includes SEC_Test OR includes SEC_test OR includes sec_test" at bounding box center [469, 138] width 46 height 25
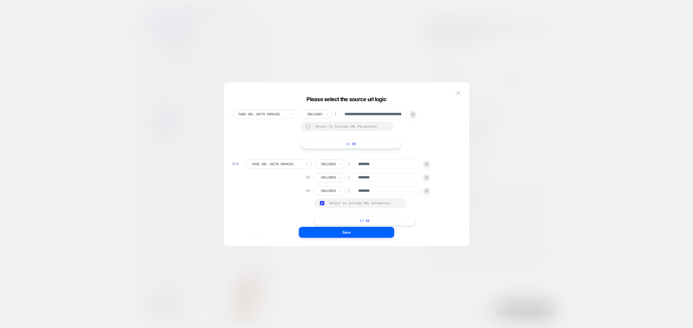
click at [265, 162] on div at bounding box center [277, 164] width 50 height 5
click at [327, 166] on div at bounding box center [328, 164] width 15 height 5
click at [275, 201] on div "Page Url (WITH DOMAIN) Includes ︰ ******** Or Includes ︰ ******** Or Includes ︰…" at bounding box center [351, 192] width 210 height 66
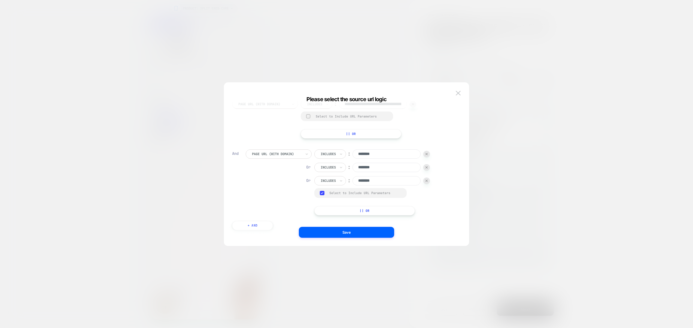
scroll to position [11, 0]
click at [258, 226] on button "+ And" at bounding box center [252, 224] width 41 height 9
click at [276, 183] on div "Page Url (WITH DOMAIN)" at bounding box center [279, 180] width 66 height 9
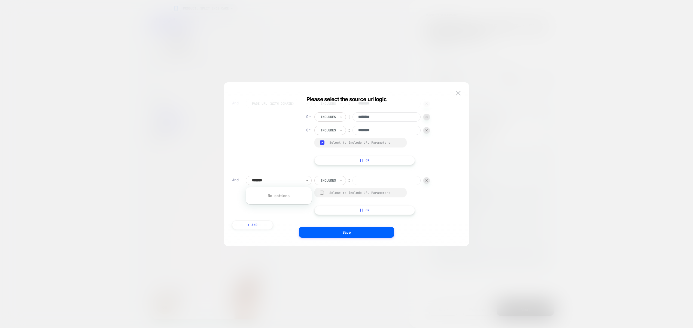
type input "*******"
click at [425, 181] on div at bounding box center [426, 180] width 7 height 7
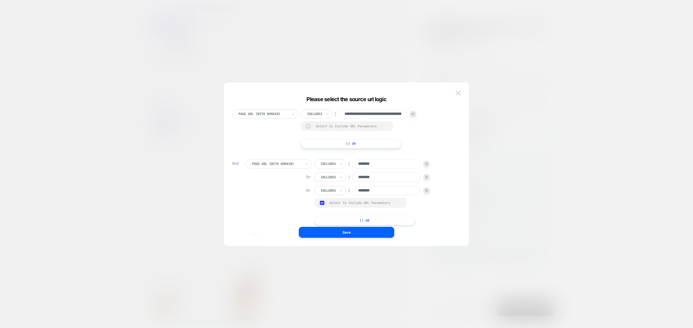
scroll to position [0, 0]
click at [550, 56] on div at bounding box center [346, 164] width 693 height 328
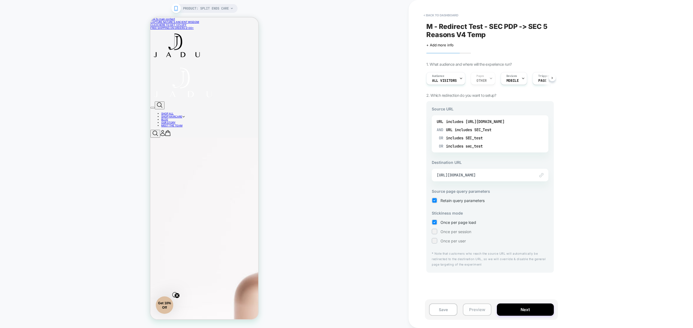
click at [483, 310] on button "Preview" at bounding box center [477, 309] width 28 height 12
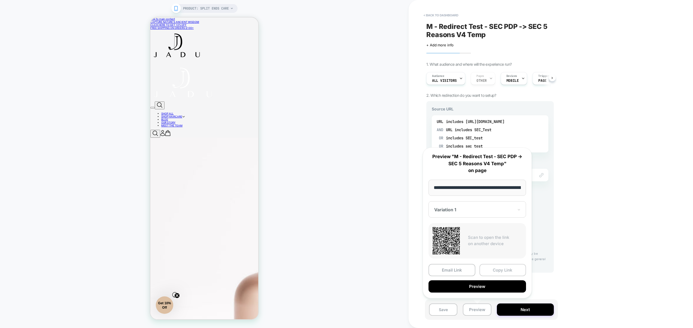
click at [499, 269] on button "Copy Link" at bounding box center [503, 270] width 47 height 12
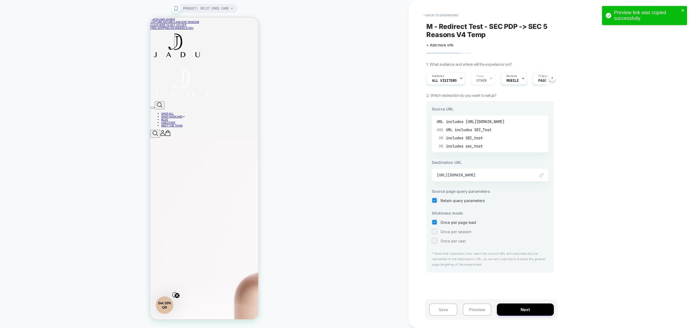
click at [496, 125] on div "includes https://jadubeauty.com/products/split-ends-care" at bounding box center [475, 121] width 59 height 8
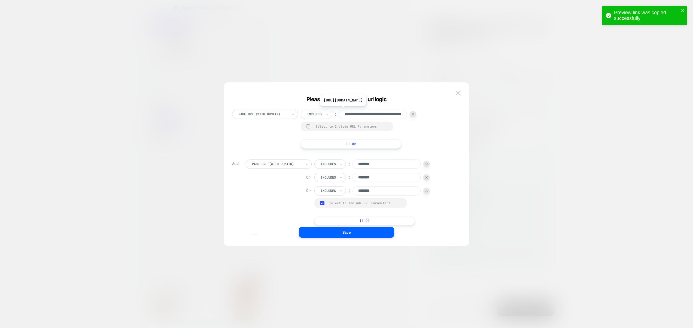
scroll to position [0, 51]
drag, startPoint x: 381, startPoint y: 113, endPoint x: 457, endPoint y: 101, distance: 76.3
click at [456, 112] on div "**********" at bounding box center [343, 169] width 229 height 136
click at [457, 94] on img at bounding box center [458, 93] width 5 height 5
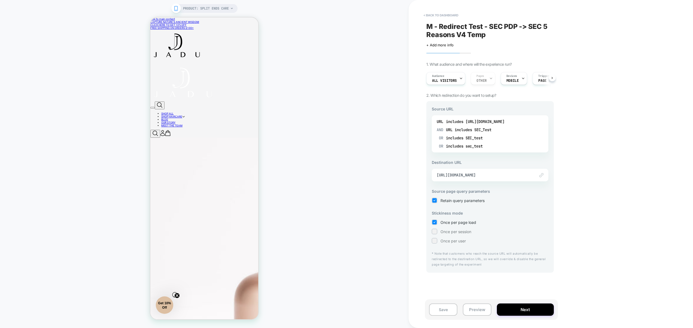
click at [499, 116] on div "URL includes https://jadubeauty.com/products/split-ends-care AND URL includes S…" at bounding box center [490, 133] width 117 height 37
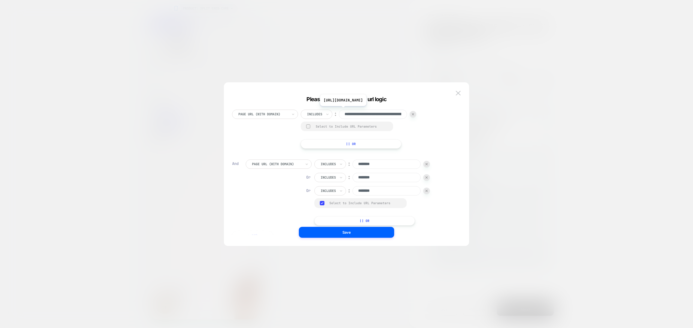
click at [383, 117] on input "**********" at bounding box center [373, 114] width 68 height 9
drag, startPoint x: 384, startPoint y: 177, endPoint x: 341, endPoint y: 175, distance: 43.1
click at [342, 175] on div "Or Includes ︰ ********" at bounding box center [372, 177] width 116 height 9
click at [384, 165] on input "********" at bounding box center [387, 163] width 68 height 9
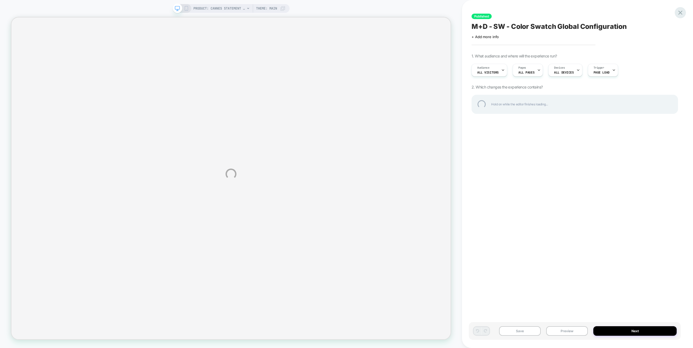
click at [680, 12] on div at bounding box center [680, 12] width 11 height 11
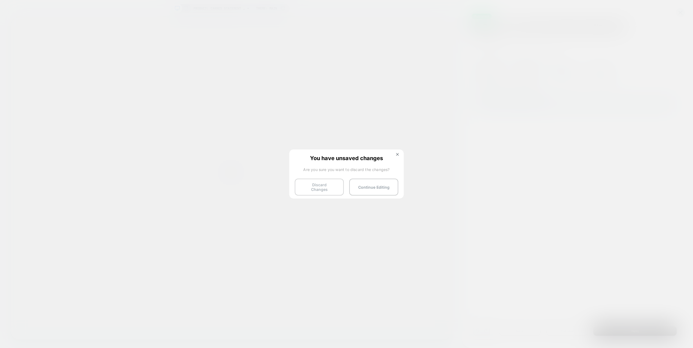
click at [304, 183] on button "Discard Changes" at bounding box center [319, 187] width 49 height 17
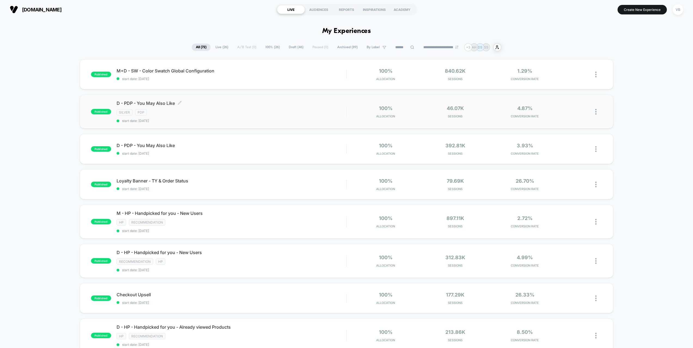
click at [197, 105] on span "D - PDP - You May Also Like Click to edit experience details" at bounding box center [232, 103] width 230 height 5
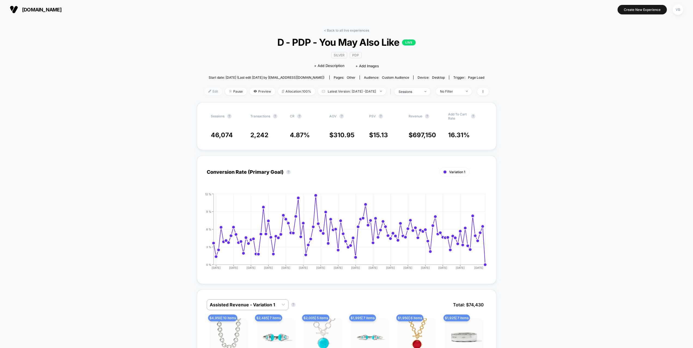
click at [204, 92] on span "Edit" at bounding box center [213, 91] width 18 height 7
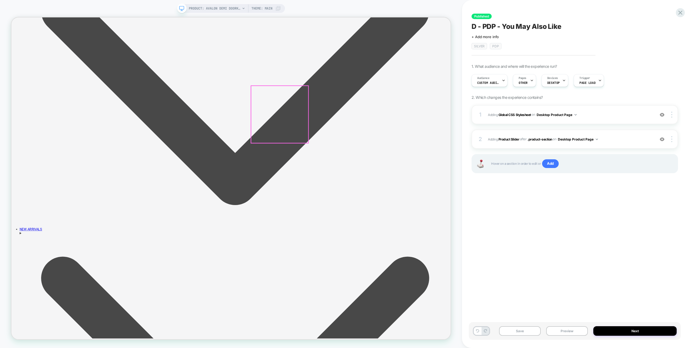
scroll to position [460, 0]
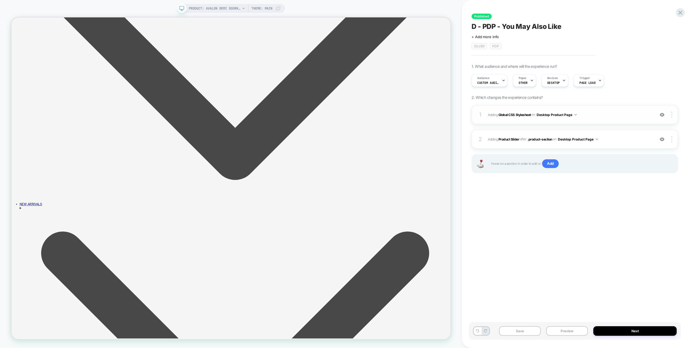
click at [662, 117] on img at bounding box center [662, 115] width 5 height 5
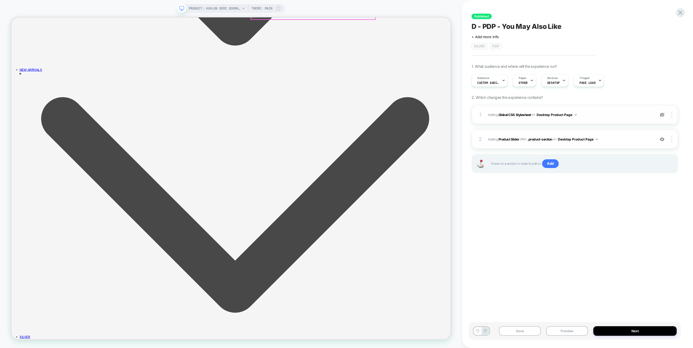
scroll to position [641, 0]
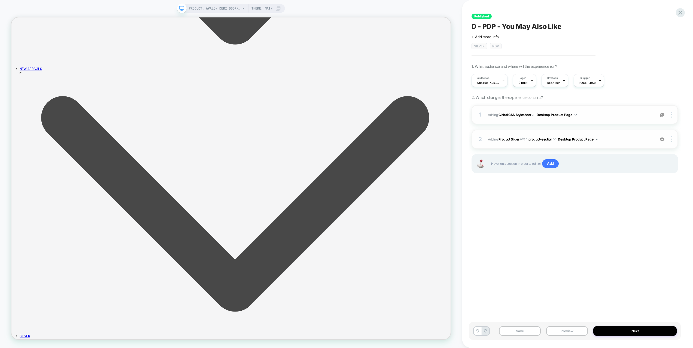
click at [664, 138] on img at bounding box center [662, 139] width 5 height 5
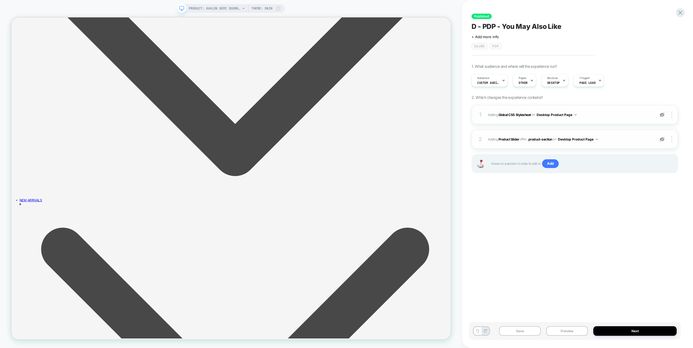
click at [664, 138] on img at bounding box center [662, 139] width 5 height 5
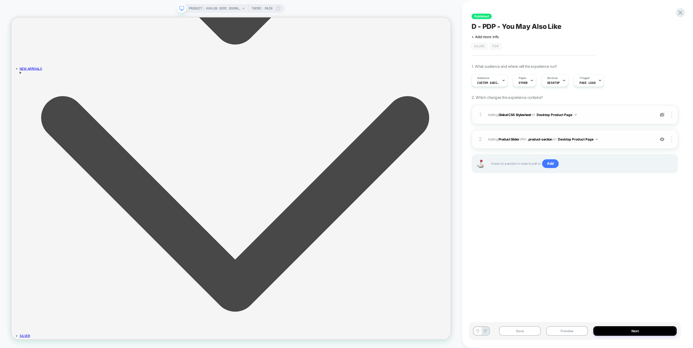
click at [662, 117] on img at bounding box center [662, 115] width 5 height 5
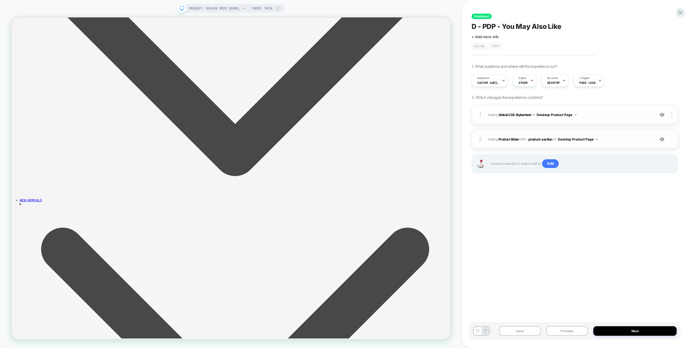
click at [671, 139] on img at bounding box center [671, 139] width 1 height 6
click at [672, 139] on img at bounding box center [671, 139] width 1 height 6
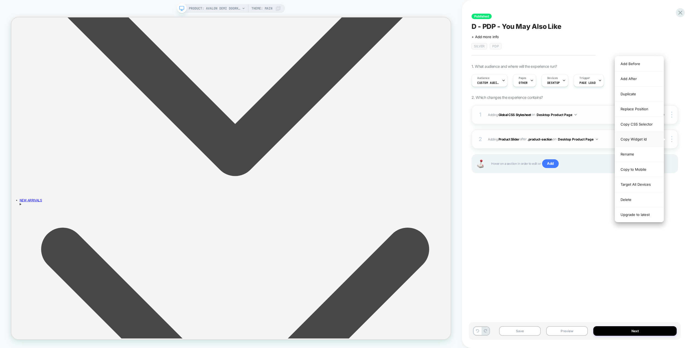
click at [645, 141] on div "Copy Widget Id" at bounding box center [639, 139] width 48 height 15
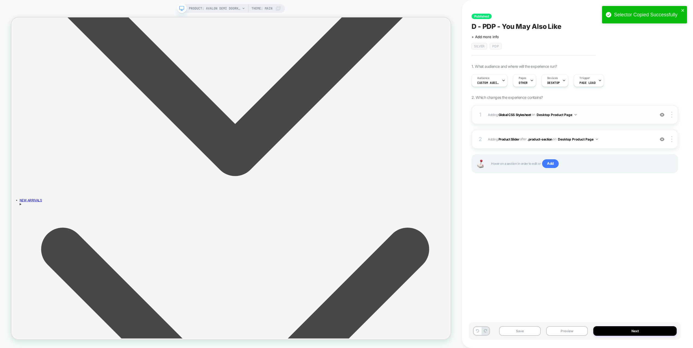
click at [594, 117] on span "Adding Global CSS Stylesheet on Desktop Product Page" at bounding box center [570, 114] width 164 height 7
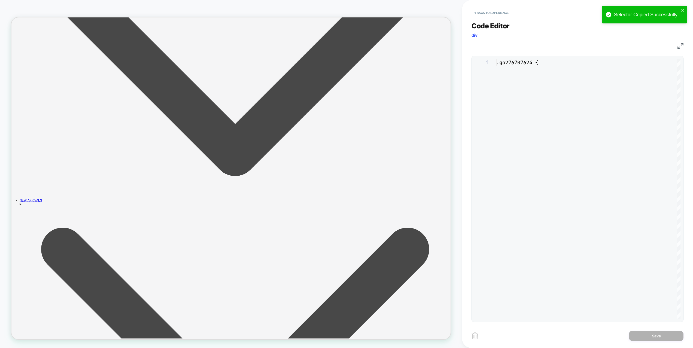
scroll to position [74, 0]
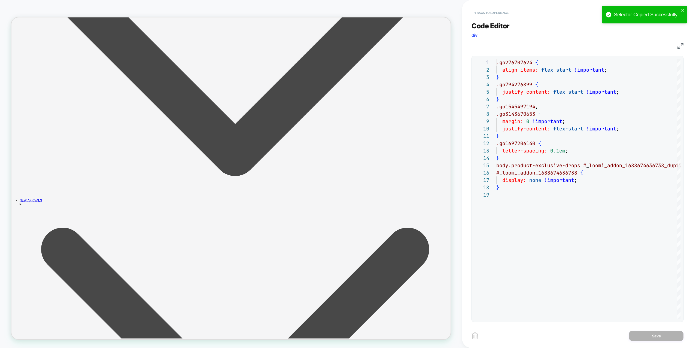
click at [486, 14] on button "< Back to experience" at bounding box center [492, 12] width 40 height 9
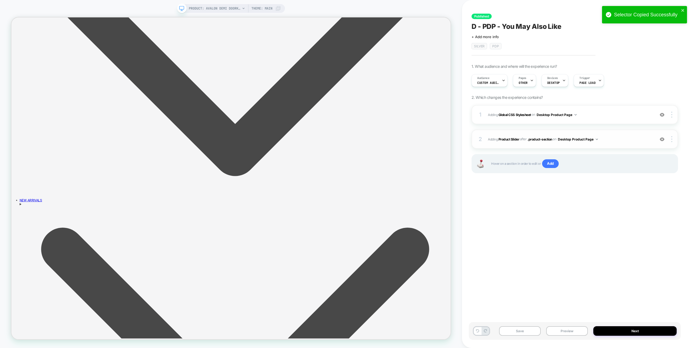
click at [619, 141] on span "#_loomi_addon_1688674636738_dup1748439680 Adding Product Slider AFTER .product-…" at bounding box center [570, 139] width 164 height 7
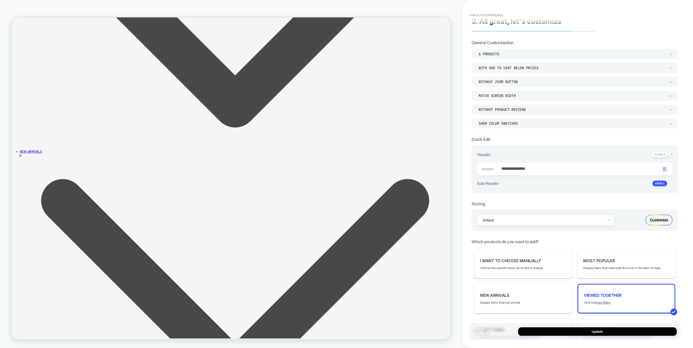
scroll to position [0, 0]
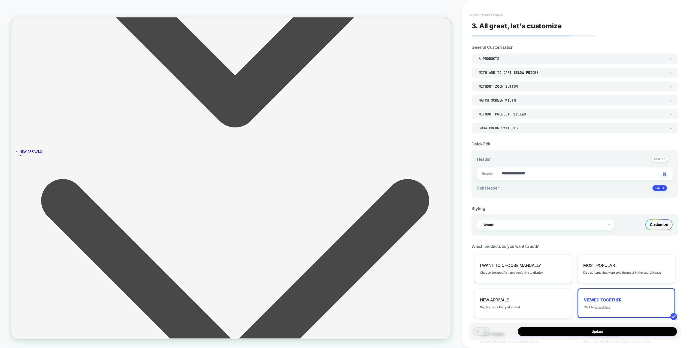
click at [492, 17] on button "< Back to experience" at bounding box center [486, 15] width 40 height 9
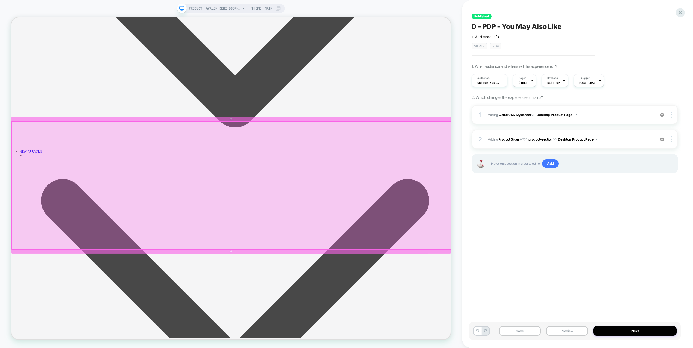
scroll to position [0, 35]
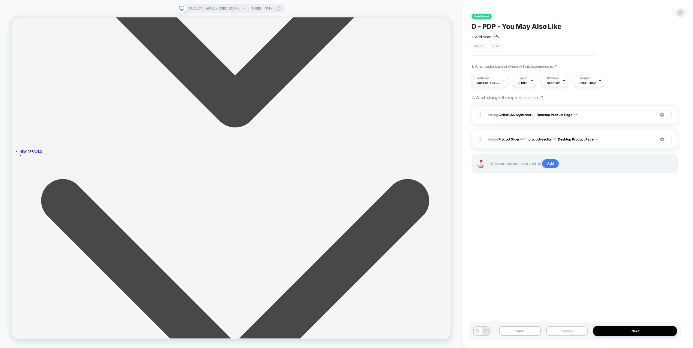
click at [566, 331] on button "Preview" at bounding box center [567, 331] width 42 height 10
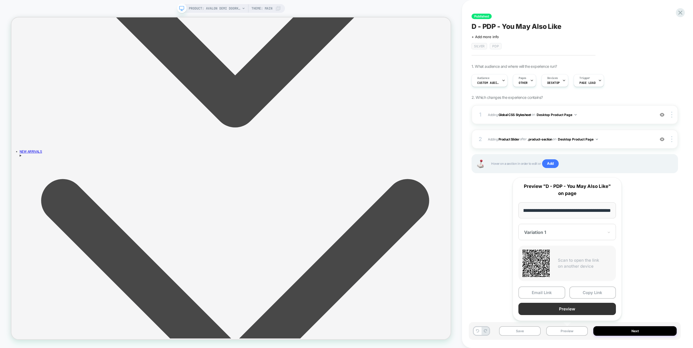
scroll to position [0, 0]
click at [559, 307] on button "Preview" at bounding box center [567, 309] width 98 height 12
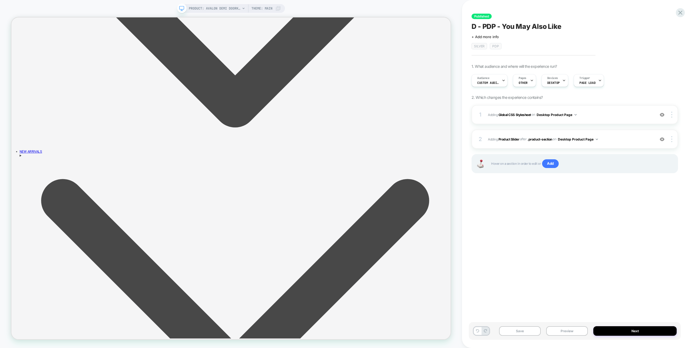
click at [491, 89] on div "Audience Custom Audience Pages OTHER Devices DESKTOP Trigger Page Load" at bounding box center [572, 80] width 207 height 18
click at [490, 80] on div "Audience Custom Audience" at bounding box center [488, 80] width 33 height 12
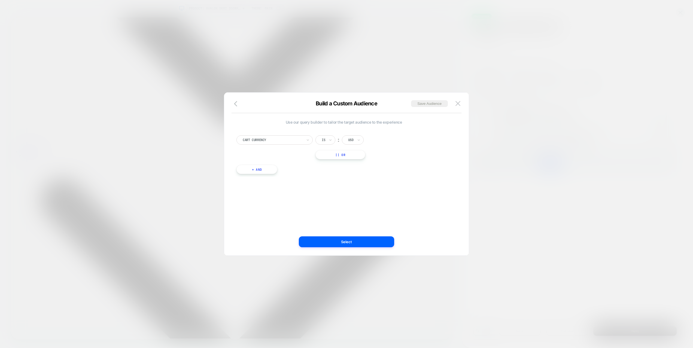
click at [505, 105] on div at bounding box center [346, 174] width 693 height 348
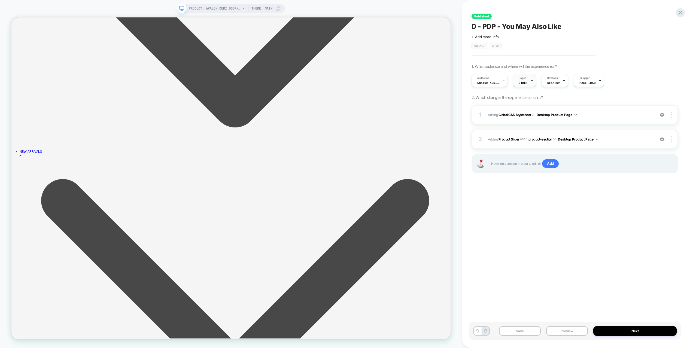
click at [528, 84] on div "Pages OTHER" at bounding box center [523, 80] width 20 height 12
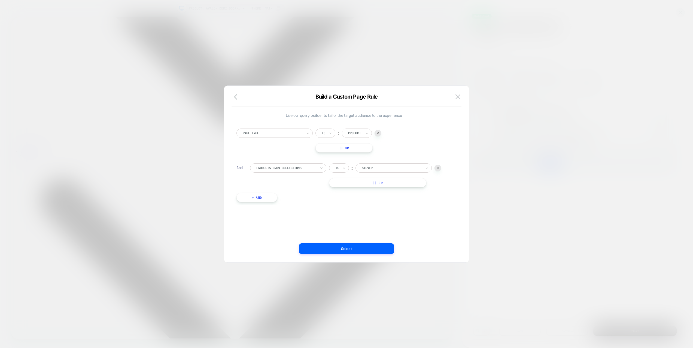
click at [532, 147] on div at bounding box center [346, 174] width 693 height 348
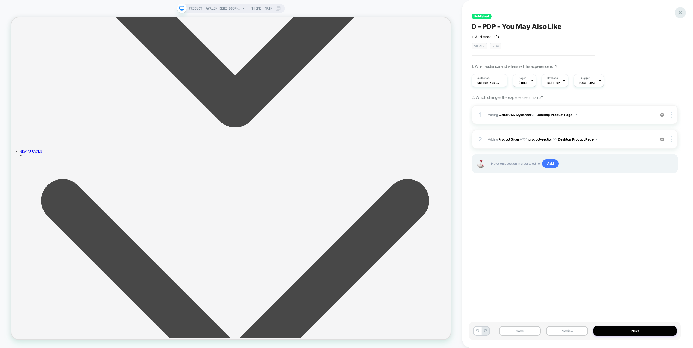
click at [678, 14] on icon at bounding box center [680, 12] width 7 height 7
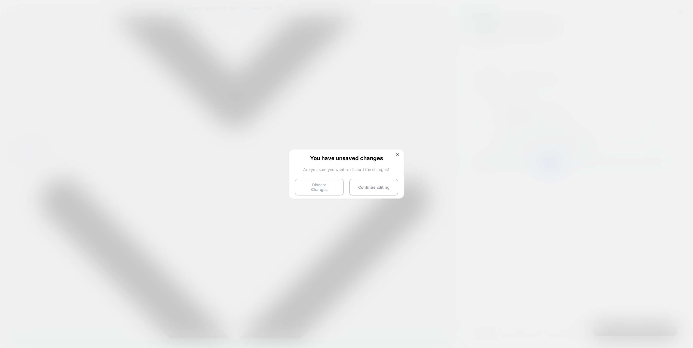
click at [321, 186] on button "Discard Changes" at bounding box center [319, 187] width 49 height 17
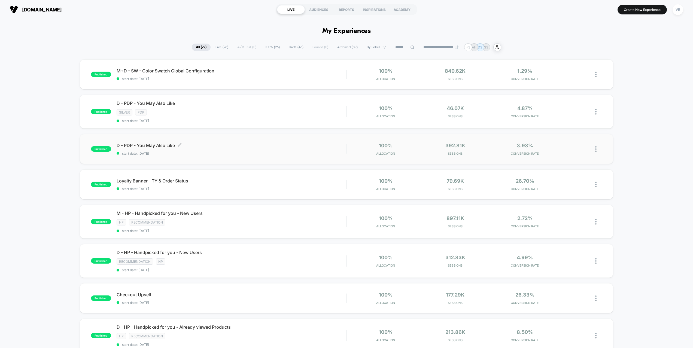
click at [202, 148] on div "D - PDP - You May Also Like Click to edit experience details Click to edit expe…" at bounding box center [232, 149] width 230 height 13
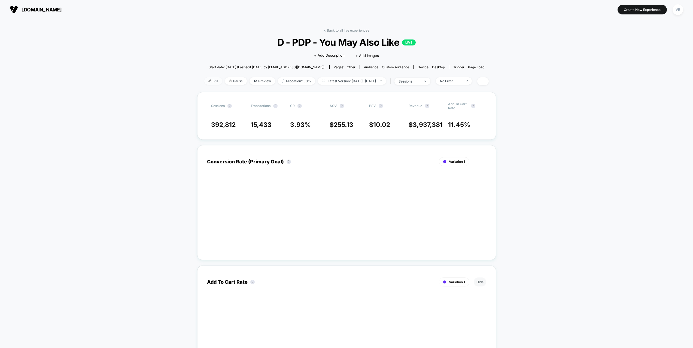
click at [205, 81] on span "Edit" at bounding box center [213, 80] width 18 height 7
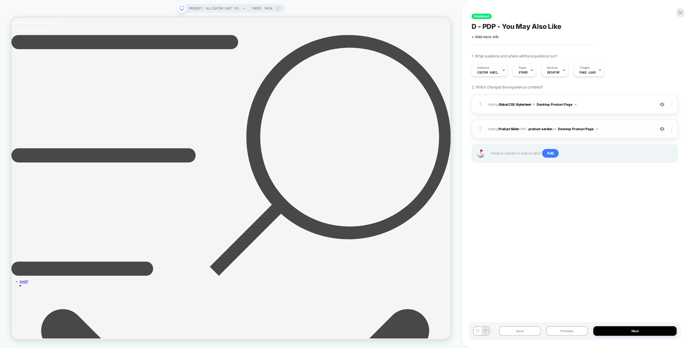
click at [620, 131] on span "#_loomi_addon_1688674636738 Adding Product Slider AFTER .product-section .produ…" at bounding box center [570, 129] width 164 height 7
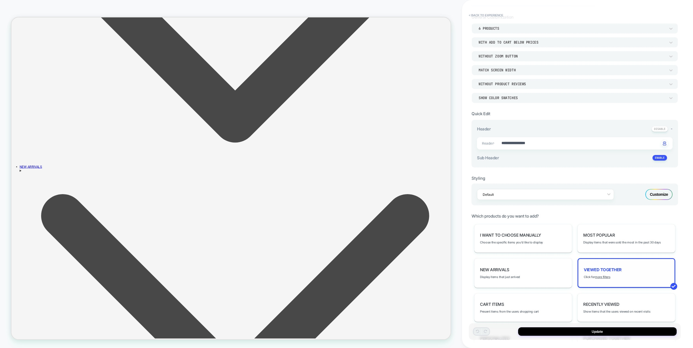
scroll to position [40, 0]
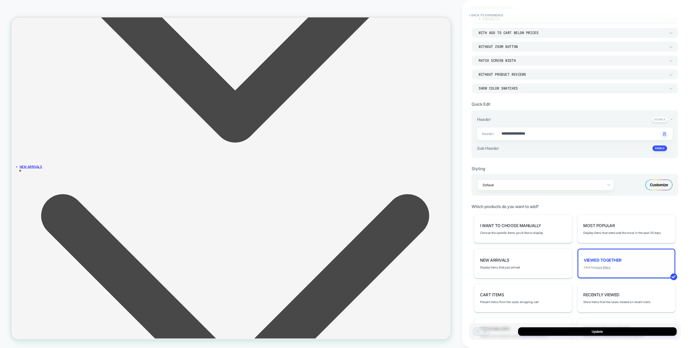
click at [607, 266] on u "more filters" at bounding box center [602, 268] width 15 height 4
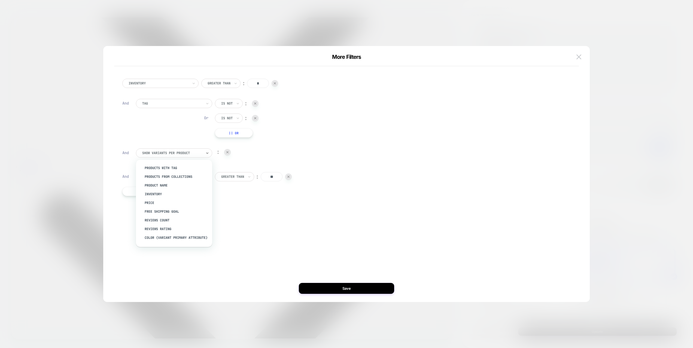
click at [193, 151] on div at bounding box center [172, 153] width 60 height 5
click at [580, 58] on img at bounding box center [579, 56] width 5 height 5
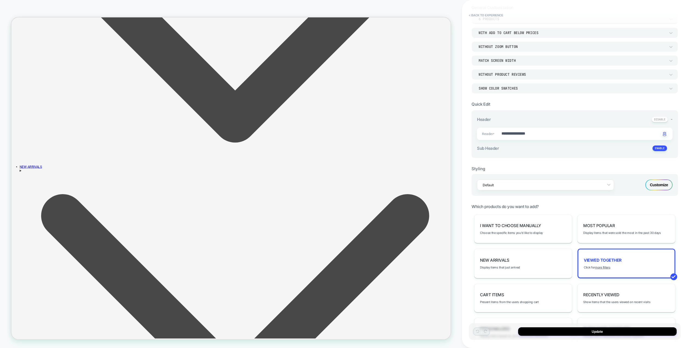
click at [492, 15] on button "< Back to experience" at bounding box center [486, 15] width 40 height 9
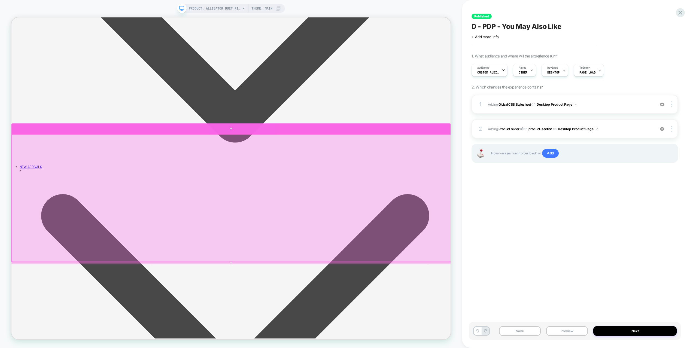
click at [407, 162] on div at bounding box center [304, 166] width 586 height 14
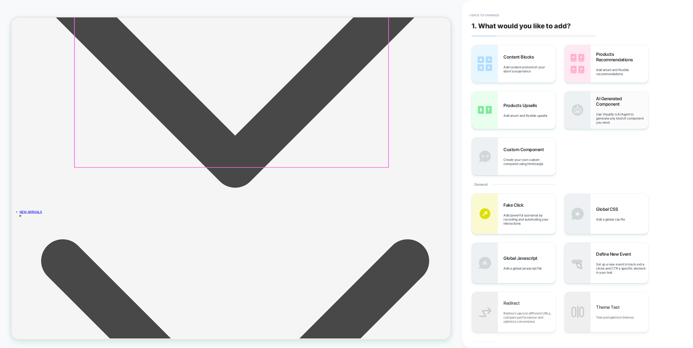
scroll to position [446, 0]
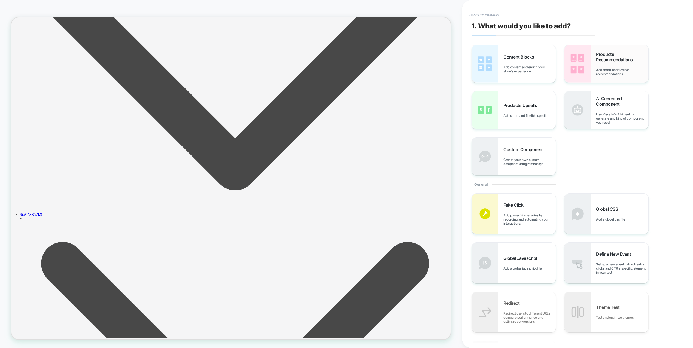
click at [577, 80] on img at bounding box center [578, 64] width 26 height 38
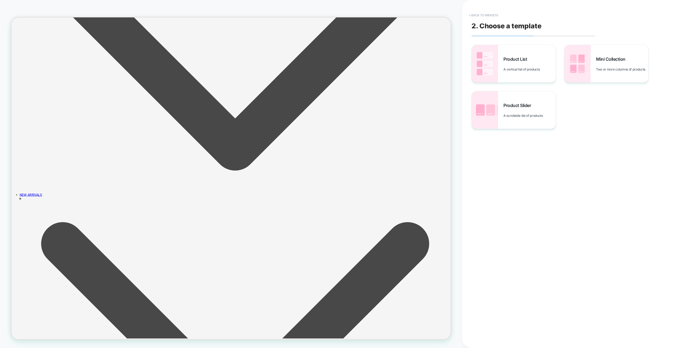
click at [491, 16] on button "< Back to widgets" at bounding box center [483, 15] width 35 height 9
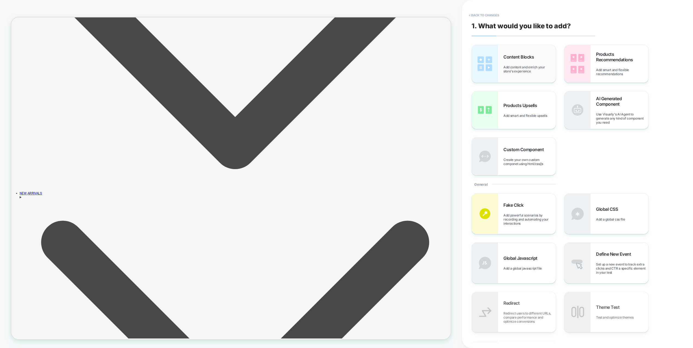
scroll to position [447, 0]
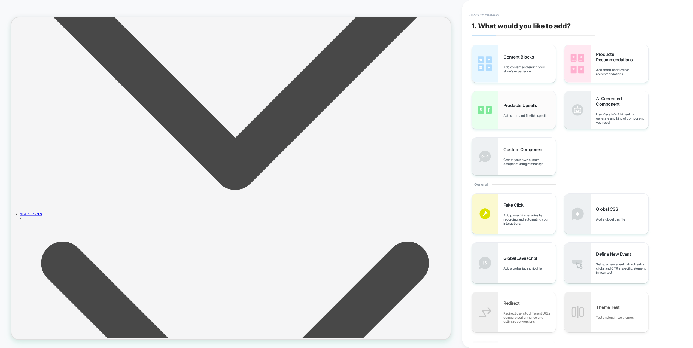
click at [518, 102] on div "Products Upsells Add smart and flexible upsells" at bounding box center [514, 110] width 84 height 38
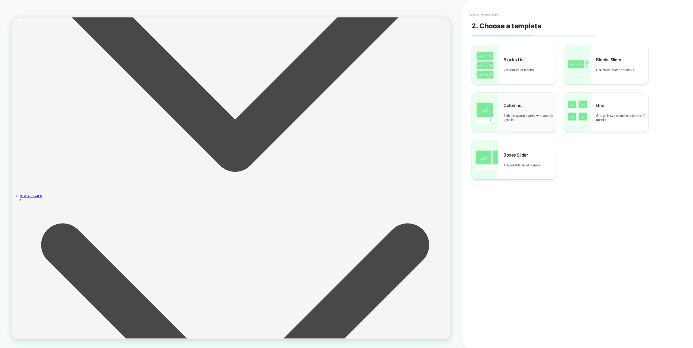
scroll to position [474, 0]
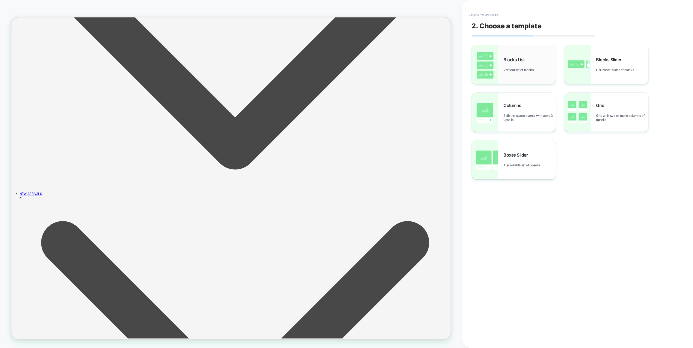
click at [507, 69] on span "Vertical list of blocks" at bounding box center [519, 70] width 33 height 4
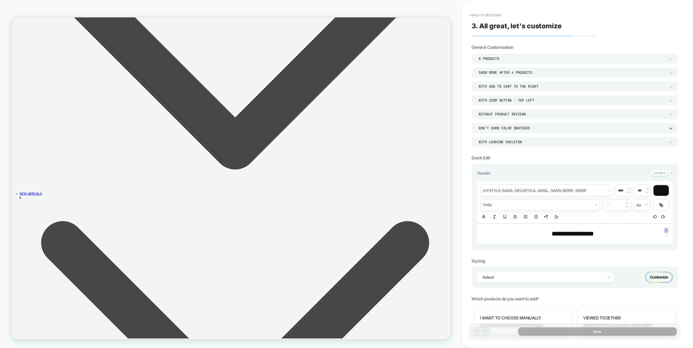
click at [530, 129] on div "DON’T SHOW COLOR SWATCHES" at bounding box center [572, 128] width 187 height 5
click at [515, 153] on div "SHOW COLOR SWATCHES" at bounding box center [575, 153] width 202 height 11
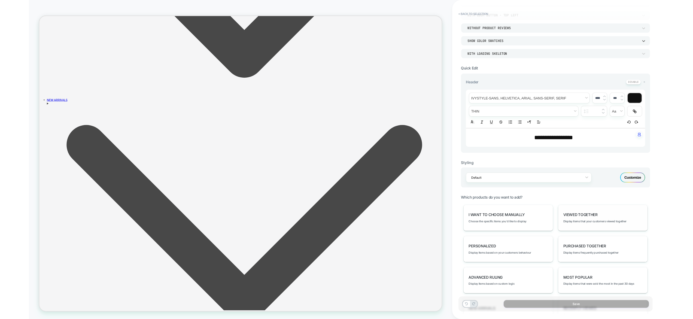
scroll to position [85, 0]
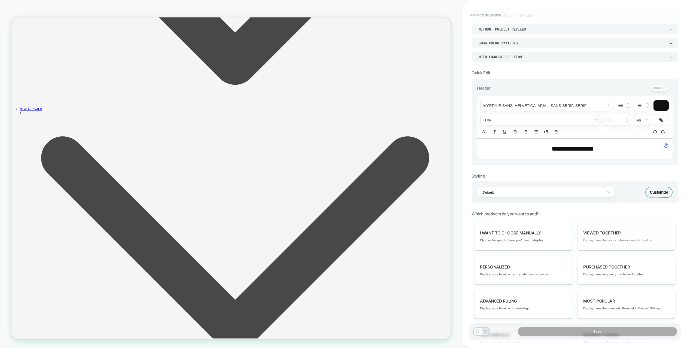
click at [617, 240] on span "Display items that your customers viewed together" at bounding box center [617, 240] width 69 height 4
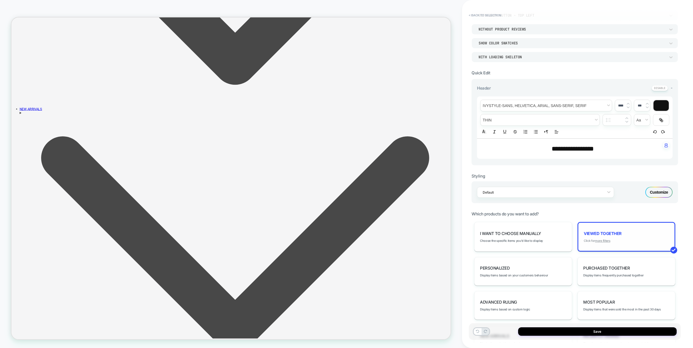
click at [599, 241] on u "more filters" at bounding box center [602, 241] width 15 height 4
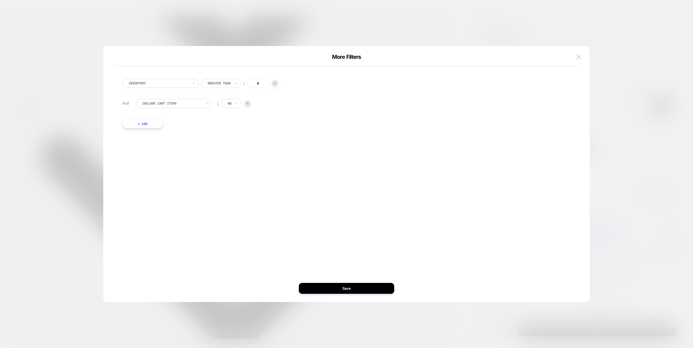
click at [578, 59] on img at bounding box center [579, 56] width 5 height 5
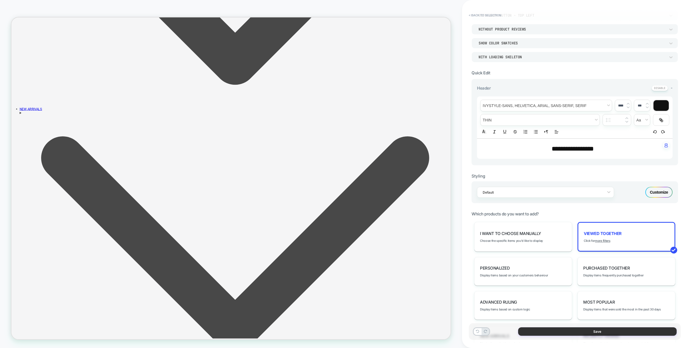
click at [639, 335] on button "Save" at bounding box center [597, 331] width 159 height 8
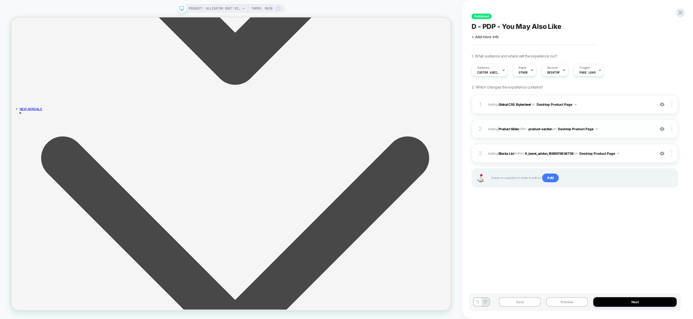
click at [615, 128] on span "#_loomi_addon_1688674636738 Adding Product Slider AFTER .product-section .produ…" at bounding box center [570, 129] width 164 height 7
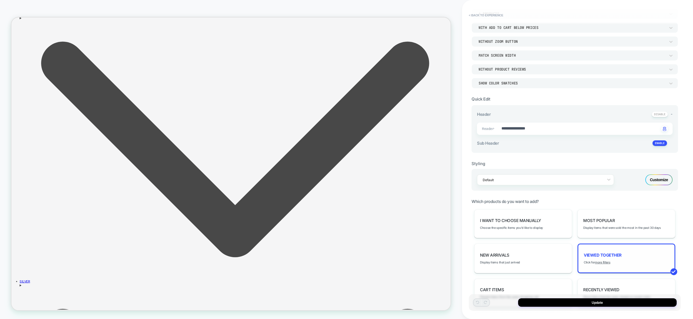
scroll to position [50, 0]
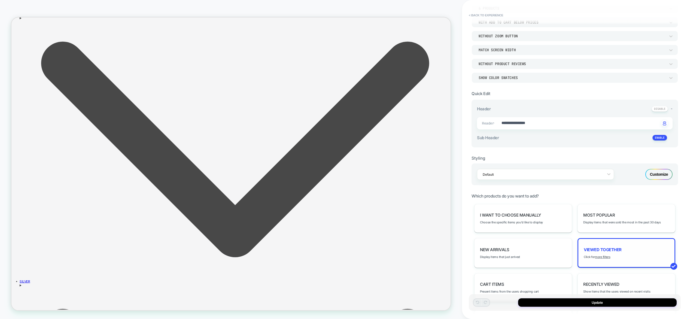
click at [611, 262] on div "Viewed Together Click for more filters" at bounding box center [627, 253] width 98 height 30
click at [606, 258] on u "more filters" at bounding box center [602, 257] width 15 height 4
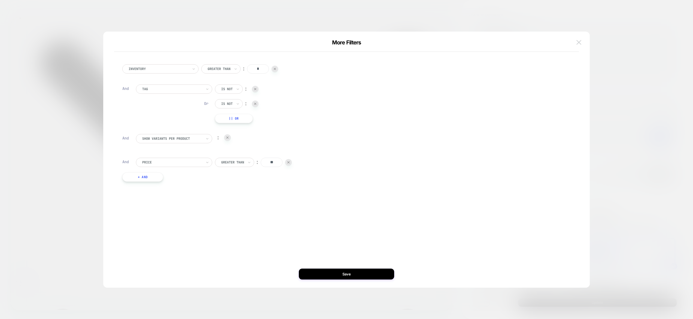
click at [578, 41] on img at bounding box center [579, 42] width 5 height 5
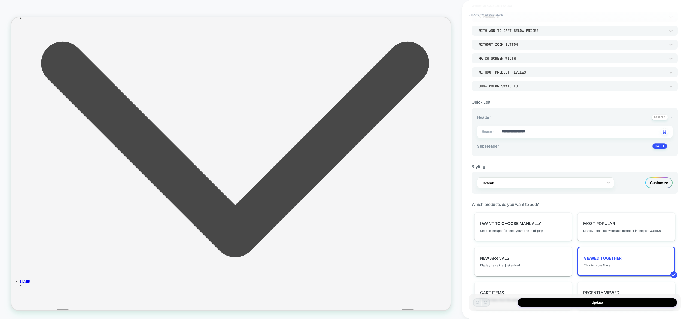
scroll to position [41, 0]
click at [490, 14] on button "< Back to experience" at bounding box center [486, 15] width 40 height 9
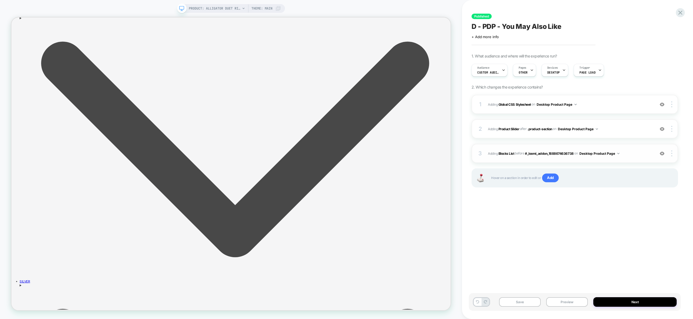
drag, startPoint x: 656, startPoint y: 151, endPoint x: 651, endPoint y: 151, distance: 4.9
click at [651, 151] on div "3 #_loomi_addon_1757855329096 Adding Blocks List BEFORE #_loomi_addon_168867463…" at bounding box center [575, 153] width 207 height 19
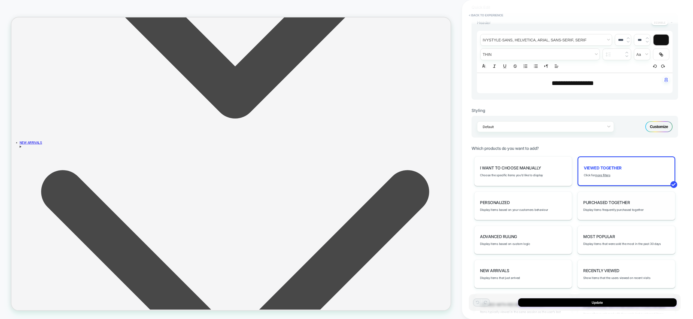
scroll to position [164, 0]
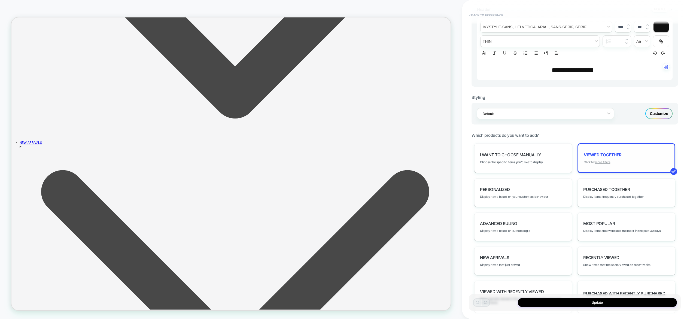
click at [607, 160] on u "more filters" at bounding box center [602, 162] width 15 height 4
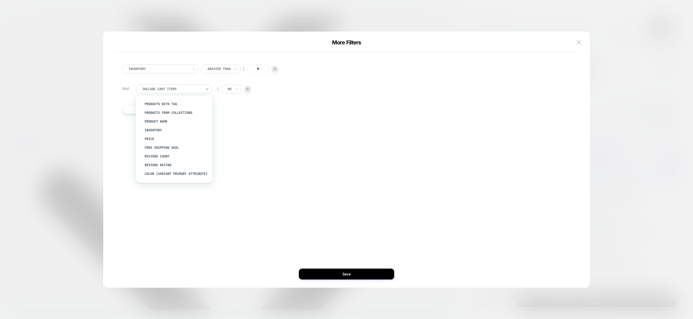
click at [182, 92] on div "Include Cart Items" at bounding box center [172, 89] width 61 height 6
drag, startPoint x: 112, startPoint y: 100, endPoint x: 220, endPoint y: 97, distance: 108.2
click at [112, 100] on div "Inventory Greater Than ︰ * And option products with tag focused, 1 of 15. 15 re…" at bounding box center [343, 91] width 465 height 77
click at [249, 91] on div at bounding box center [247, 89] width 7 height 7
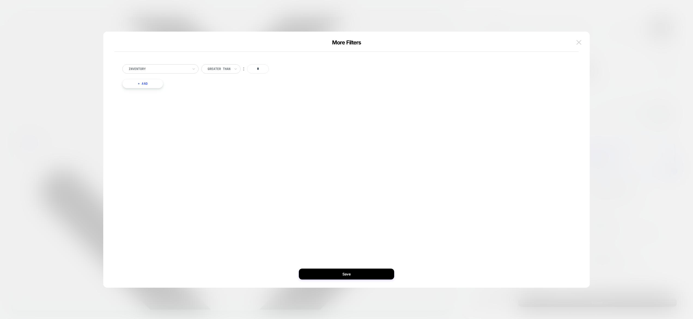
click at [578, 43] on img at bounding box center [579, 42] width 5 height 5
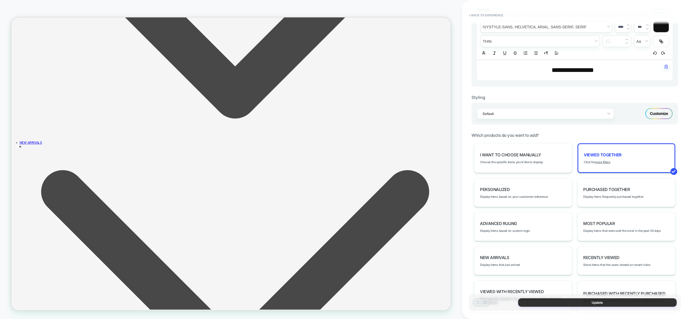
click at [578, 306] on button "Update" at bounding box center [597, 302] width 159 height 8
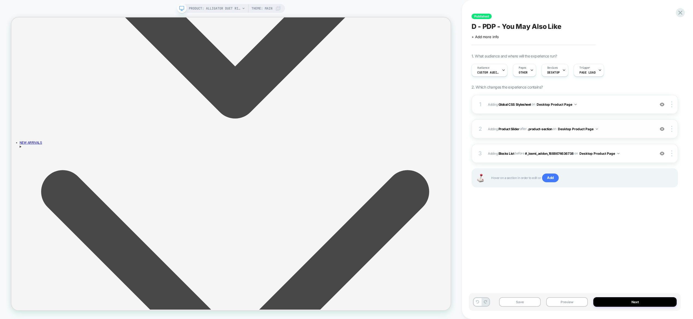
click at [621, 127] on span "#_loomi_addon_1688674636738 Adding Product Slider AFTER .product-section .produ…" at bounding box center [570, 129] width 164 height 7
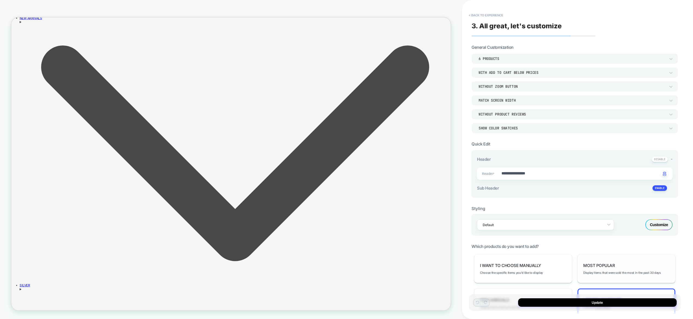
type textarea "*"
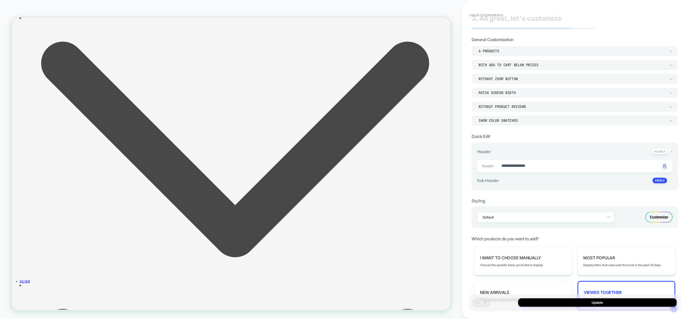
scroll to position [93, 0]
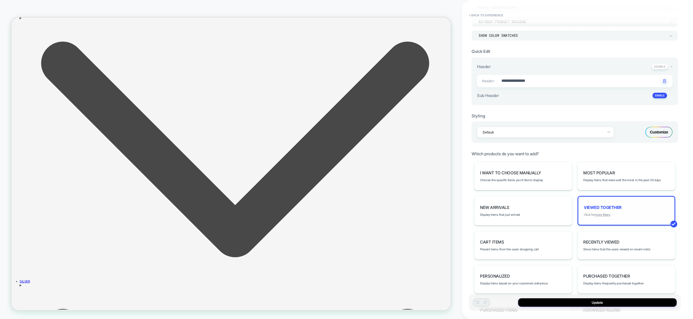
click at [606, 215] on u "more filters" at bounding box center [602, 215] width 15 height 4
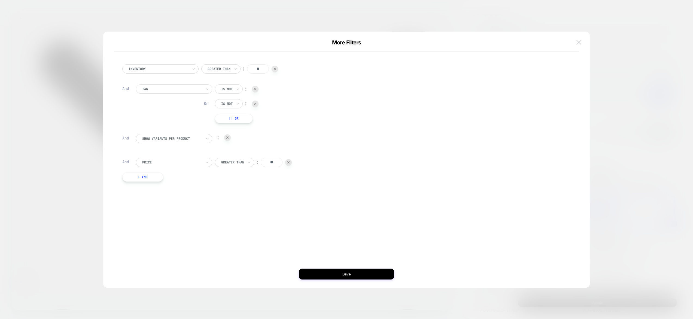
click at [577, 41] on img at bounding box center [579, 42] width 5 height 5
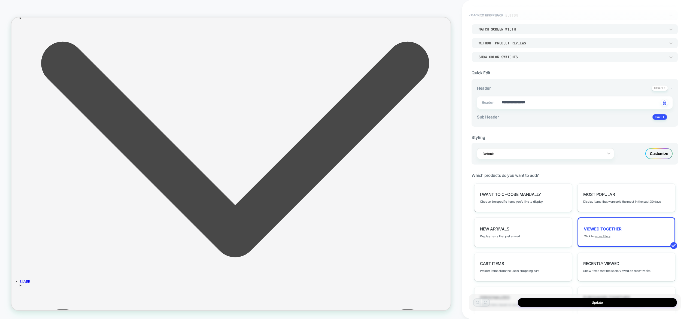
scroll to position [0, 0]
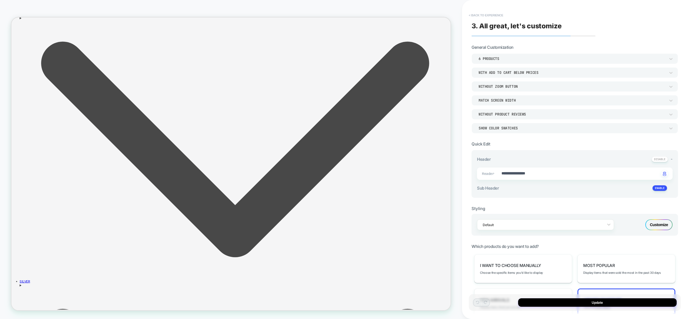
click at [501, 17] on button "< Back to experience" at bounding box center [486, 15] width 40 height 9
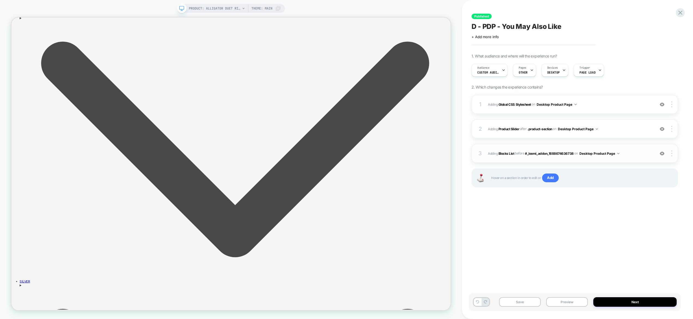
click at [632, 153] on span "#_loomi_addon_1757855329096 Adding Blocks List BEFORE #_loomi_addon_16886746367…" at bounding box center [570, 153] width 164 height 7
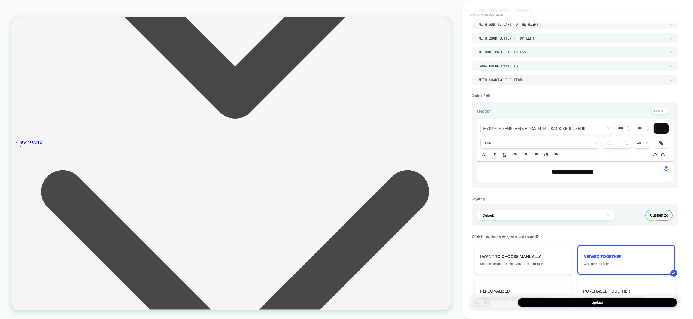
scroll to position [180, 0]
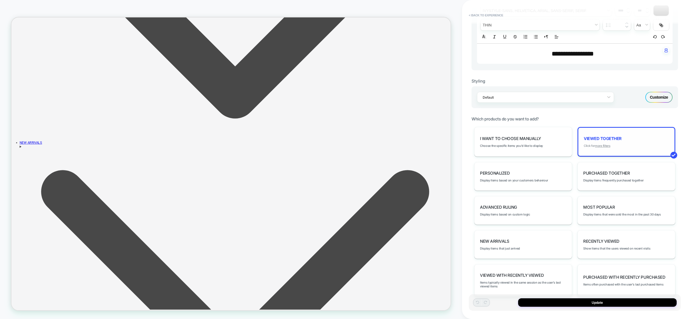
click at [605, 147] on u "more filters" at bounding box center [602, 146] width 15 height 4
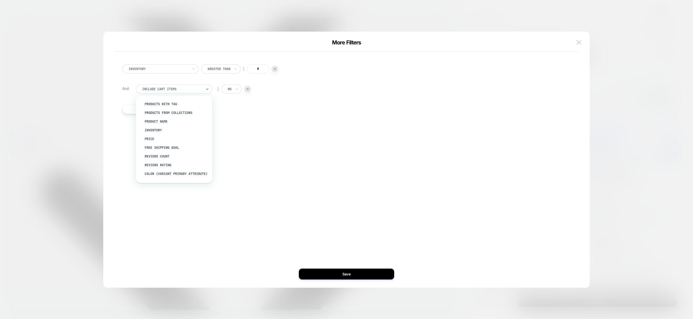
click at [200, 87] on div at bounding box center [172, 89] width 60 height 5
type input "****"
click at [184, 141] on div "Inventory Greater Than ︰ * And option Only show items from the same collection …" at bounding box center [344, 160] width 470 height 234
click at [577, 41] on img at bounding box center [579, 42] width 5 height 5
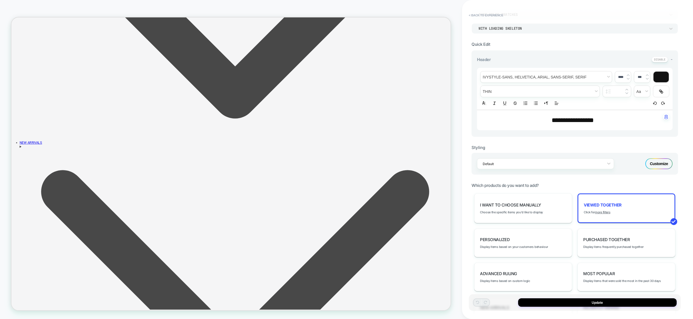
scroll to position [0, 0]
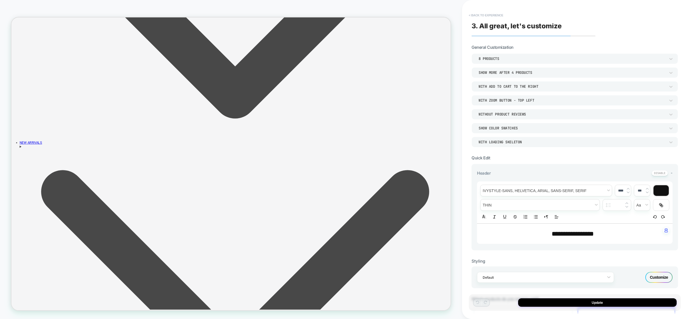
click at [489, 17] on button "< Back to experience" at bounding box center [486, 15] width 40 height 9
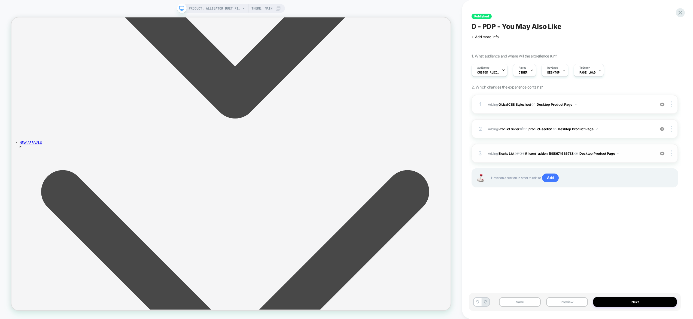
click at [637, 153] on span "#_loomi_addon_1757855329096 Adding Blocks List BEFORE #_loomi_addon_16886746367…" at bounding box center [570, 153] width 164 height 7
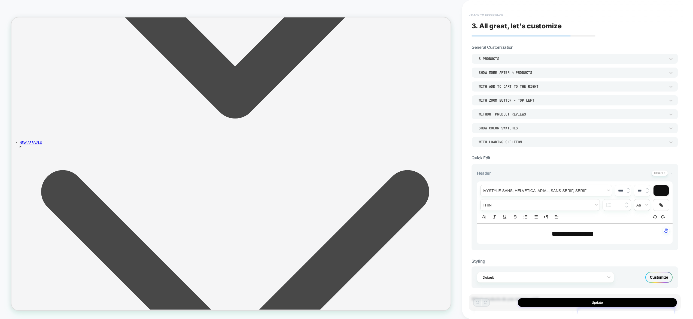
click at [490, 15] on button "< Back to experience" at bounding box center [486, 15] width 40 height 9
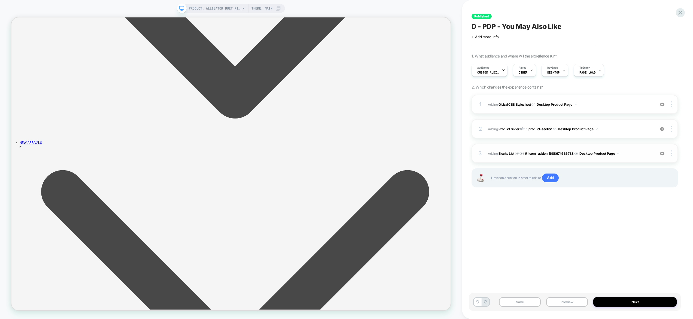
drag, startPoint x: 672, startPoint y: 152, endPoint x: 664, endPoint y: 169, distance: 18.8
click at [672, 152] on div at bounding box center [673, 153] width 10 height 6
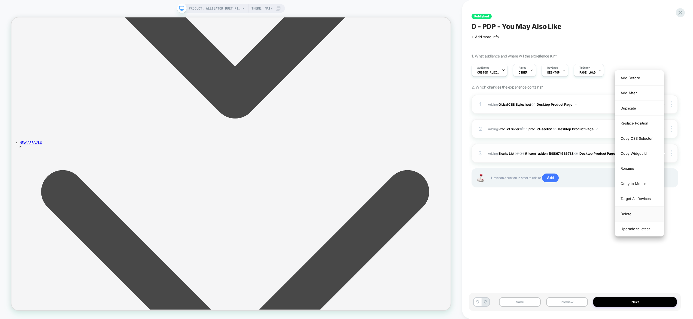
click at [636, 217] on div "Delete" at bounding box center [639, 214] width 48 height 15
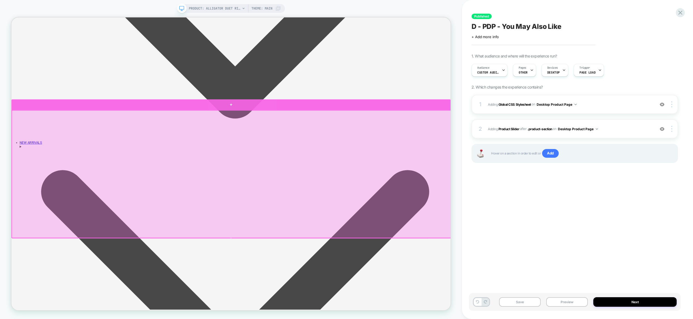
click at [431, 130] on div at bounding box center [304, 134] width 586 height 14
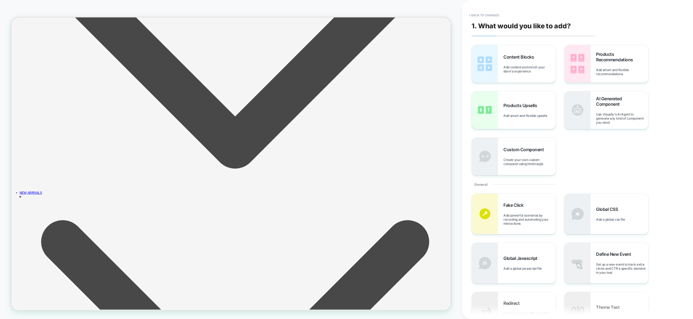
scroll to position [466, 0]
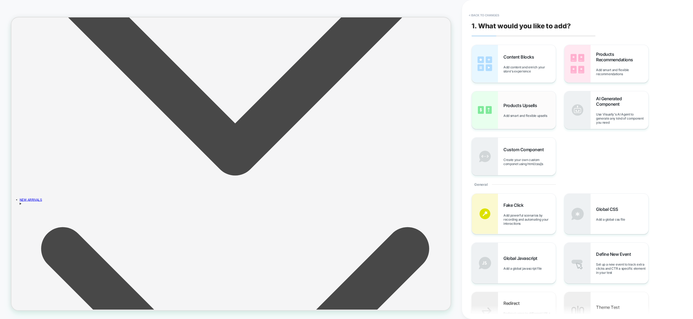
click at [524, 120] on div "Products Upsells Add smart and flexible upsells" at bounding box center [514, 110] width 84 height 38
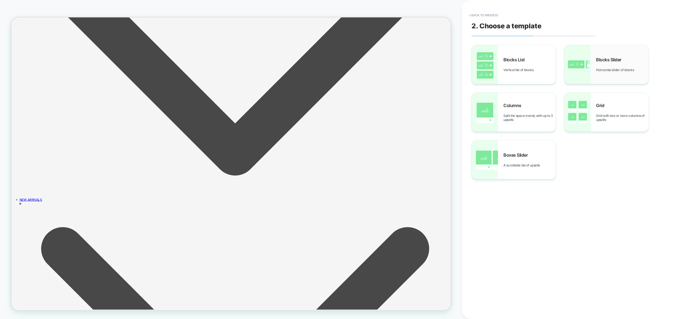
scroll to position [493, 0]
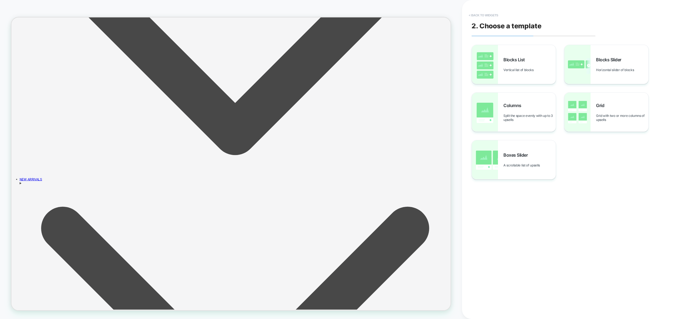
click at [486, 14] on button "< Back to widgets" at bounding box center [483, 15] width 35 height 9
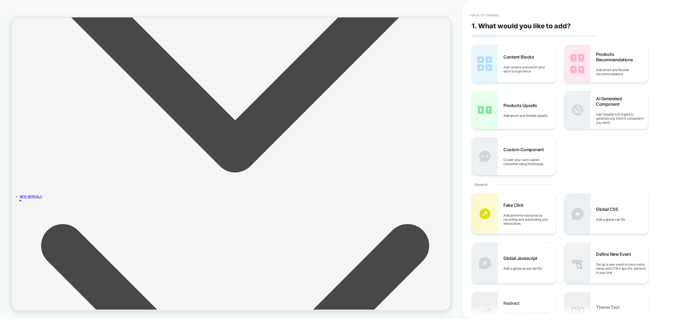
scroll to position [466, 0]
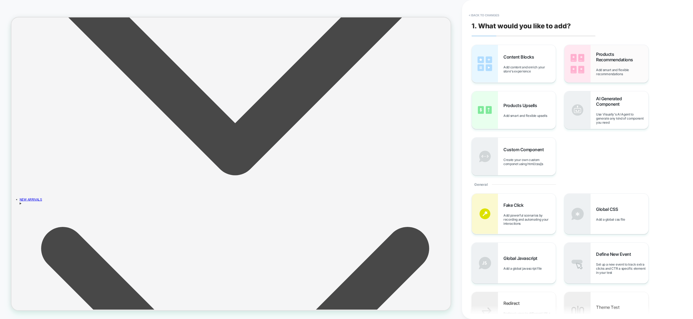
click at [588, 60] on img at bounding box center [578, 64] width 26 height 38
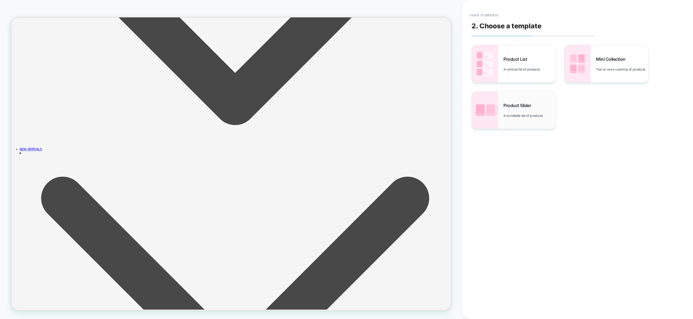
click at [510, 100] on div "Product Slider A scrollable list of products" at bounding box center [514, 110] width 84 height 38
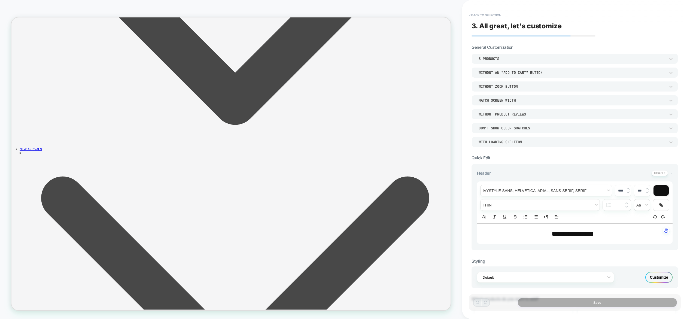
click at [509, 129] on div "DON’T SHOW COLOR SWATCHES" at bounding box center [572, 128] width 187 height 5
click at [502, 155] on div "SHOW COLOR SWATCHES" at bounding box center [575, 153] width 202 height 11
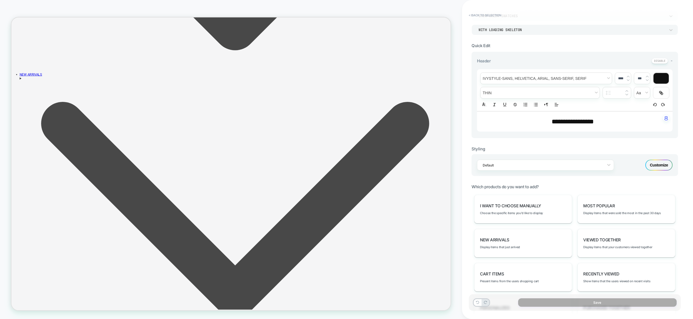
scroll to position [113, 0]
click at [615, 232] on div "Viewed Together Display items that your customers viewed together" at bounding box center [627, 242] width 98 height 29
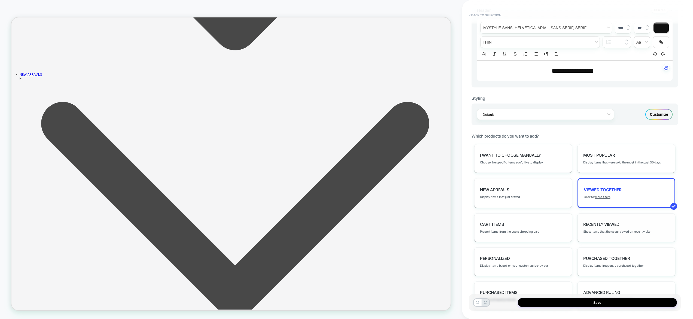
scroll to position [165, 0]
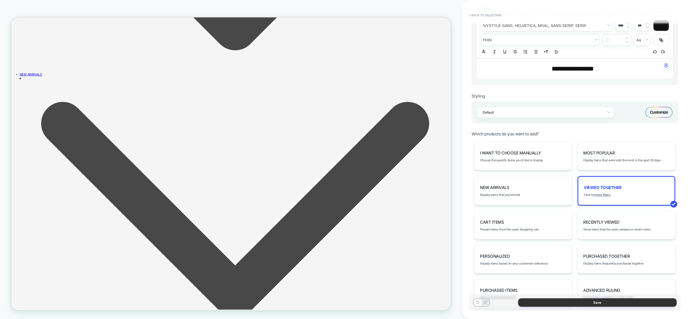
click at [600, 303] on button "Save" at bounding box center [597, 302] width 159 height 8
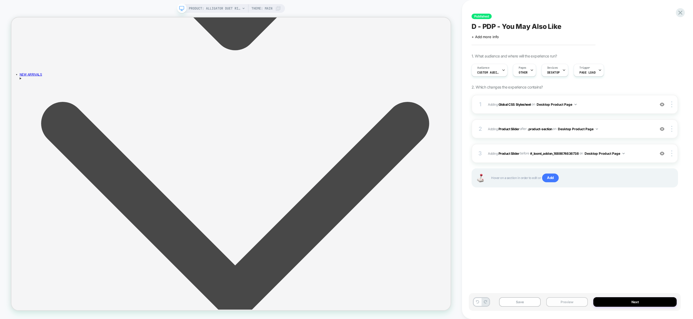
click at [582, 301] on button "Preview" at bounding box center [567, 302] width 42 height 10
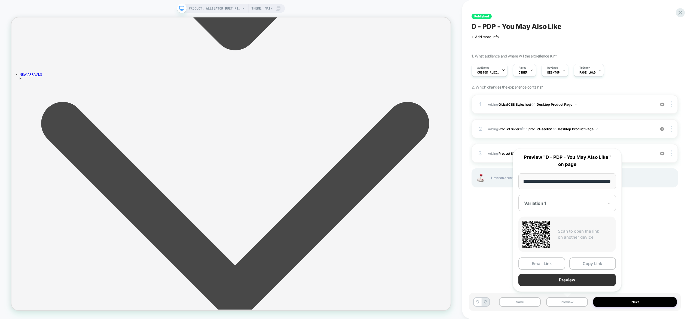
scroll to position [0, 0]
click at [568, 281] on button "Preview" at bounding box center [567, 280] width 98 height 12
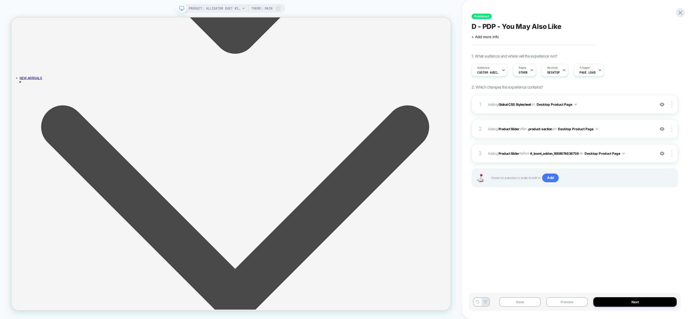
scroll to position [627, 0]
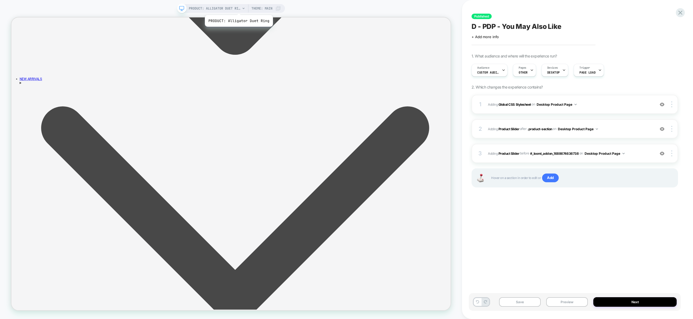
click at [237, 8] on span "PRODUCT: Alligator Duet Ring" at bounding box center [215, 8] width 52 height 9
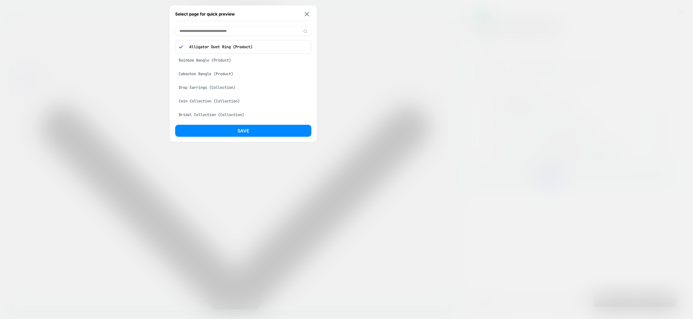
click at [202, 31] on input at bounding box center [243, 31] width 136 height 10
type input "*******"
click at [230, 45] on div "Rainbow Bangle (Product)" at bounding box center [243, 45] width 136 height 10
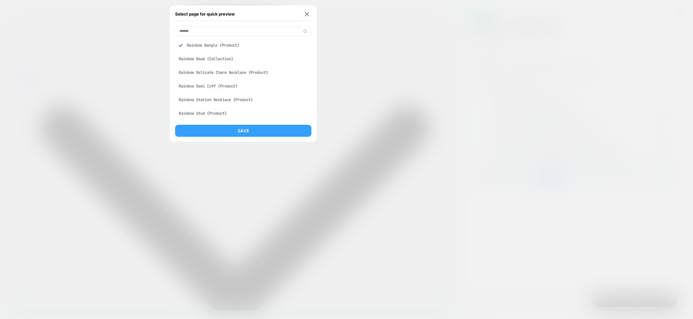
click at [226, 129] on button "Save" at bounding box center [243, 131] width 136 height 12
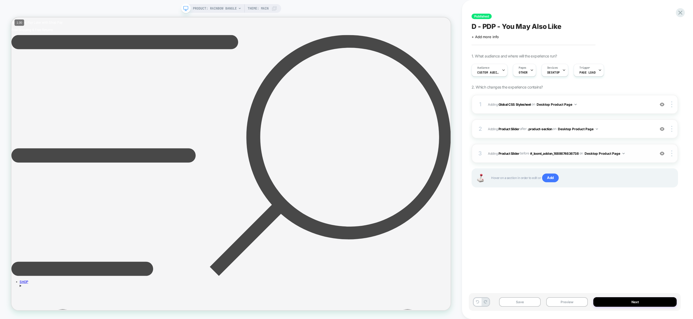
scroll to position [0, 0]
click at [647, 151] on span "#_loomi_addon_1757855493393 Adding Product Slider BEFORE #_loomi_addon_16886746…" at bounding box center [570, 153] width 164 height 7
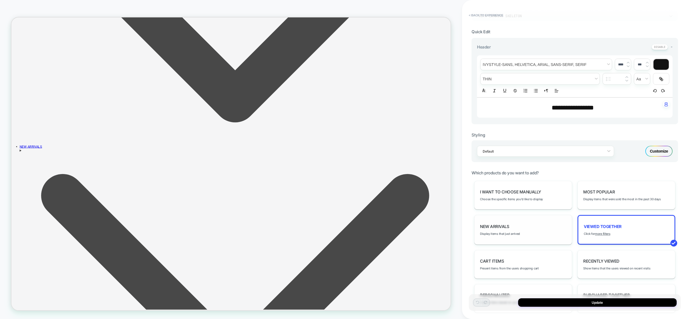
scroll to position [151, 0]
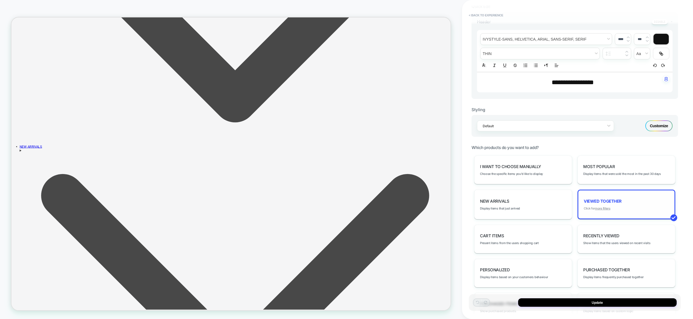
click at [608, 207] on u "more filters" at bounding box center [602, 209] width 15 height 4
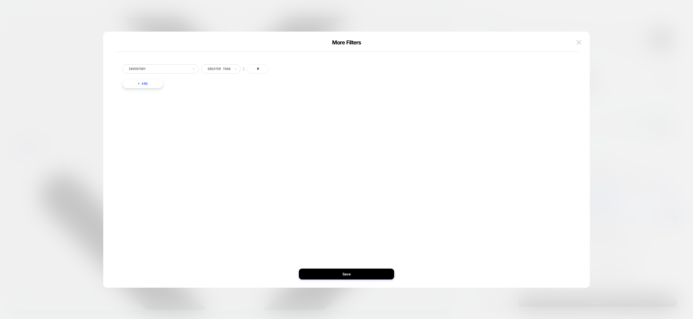
click at [138, 83] on button "+ And" at bounding box center [142, 83] width 41 height 9
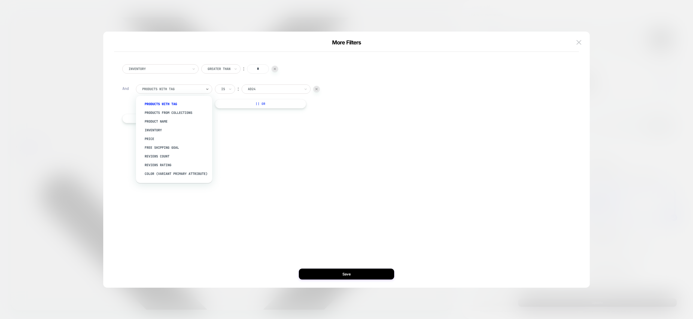
click at [164, 89] on div at bounding box center [172, 89] width 60 height 5
type input "******"
click at [577, 43] on img at bounding box center [579, 42] width 5 height 5
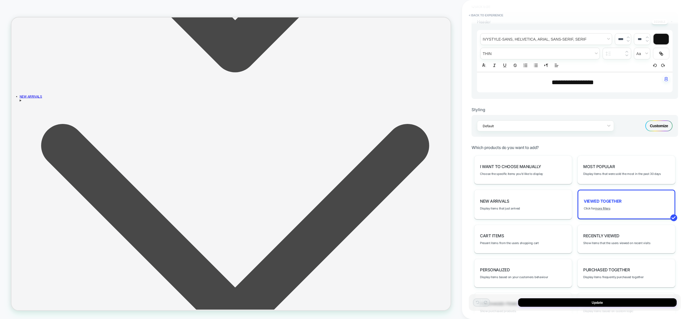
scroll to position [615, 0]
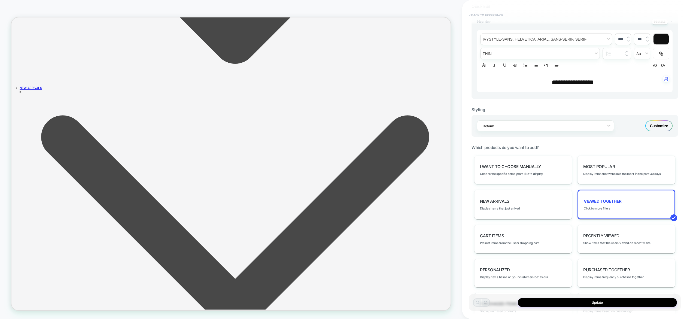
click at [490, 16] on button "< Back to experience" at bounding box center [486, 15] width 40 height 9
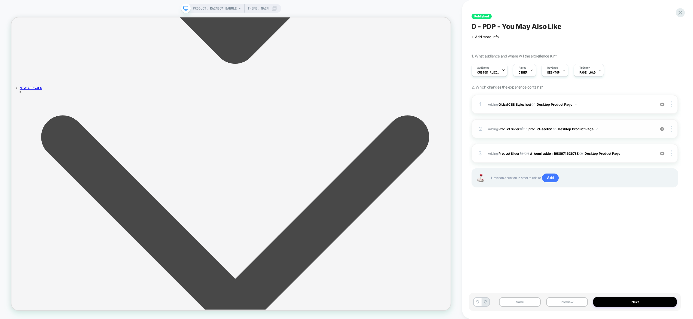
click at [621, 130] on span "#_loomi_addon_1688674636738 Adding Product Slider AFTER .product-section .produ…" at bounding box center [570, 129] width 164 height 7
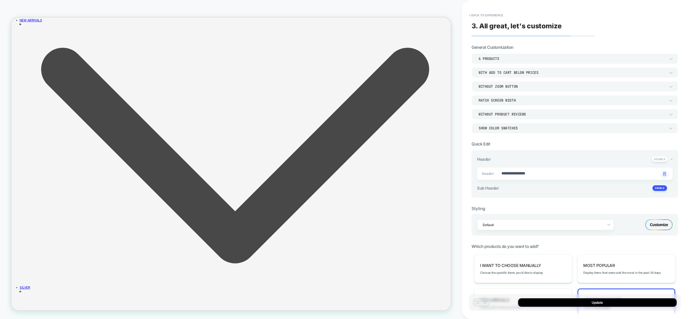
scroll to position [706, 0]
click at [527, 124] on div "SHOW COLOR SWATCHES" at bounding box center [575, 128] width 207 height 10
click at [516, 143] on div "DON’T SHOW COLOR SWATCHES" at bounding box center [575, 141] width 202 height 11
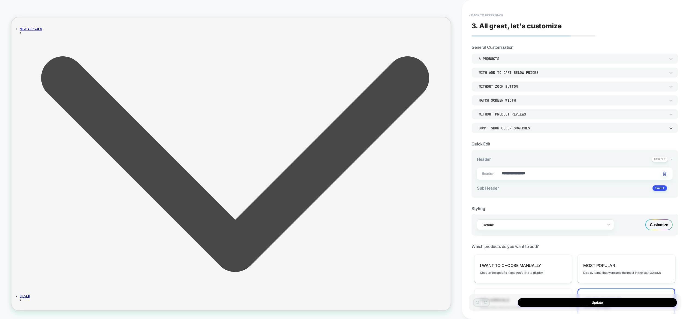
click at [511, 131] on div "DON’T SHOW COLOR SWATCHES" at bounding box center [572, 128] width 192 height 6
click at [503, 152] on div "SHOW COLOR SWATCHES" at bounding box center [575, 153] width 202 height 11
type textarea "*"
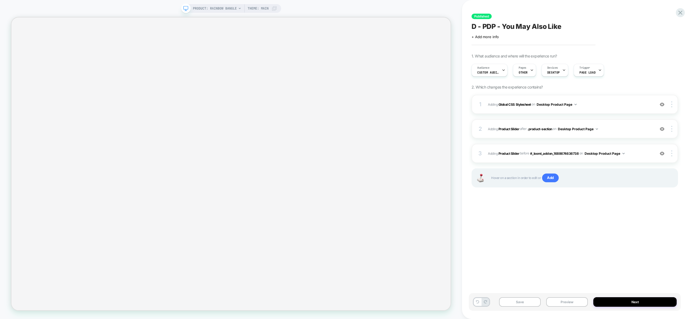
click at [635, 155] on span "#_loomi_addon_1757855493393 Adding Product Slider BEFORE #_loomi_addon_16886746…" at bounding box center [570, 153] width 164 height 7
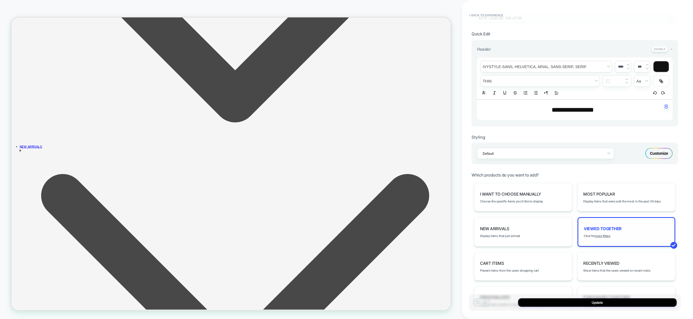
scroll to position [125, 0]
click at [606, 237] on div "Viewed Together Click for more filters" at bounding box center [627, 231] width 98 height 30
click at [605, 235] on u "more filters" at bounding box center [602, 235] width 15 height 4
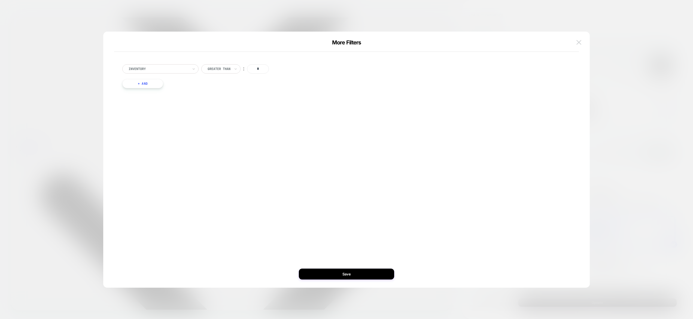
click at [580, 43] on img at bounding box center [579, 42] width 5 height 5
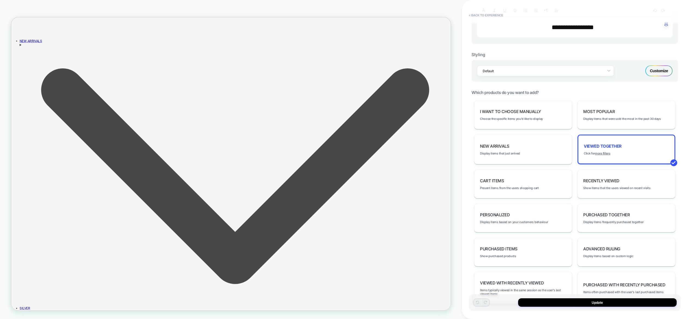
scroll to position [686, 0]
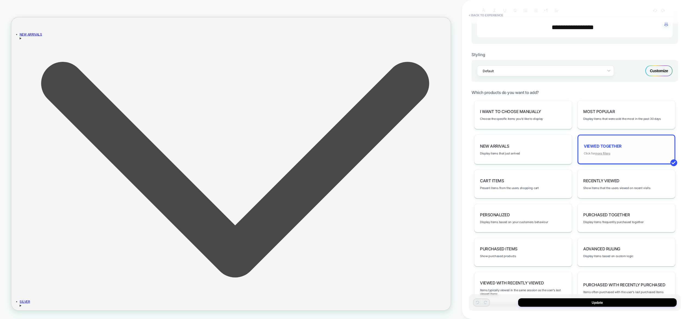
click at [599, 154] on u "more filters" at bounding box center [602, 153] width 15 height 4
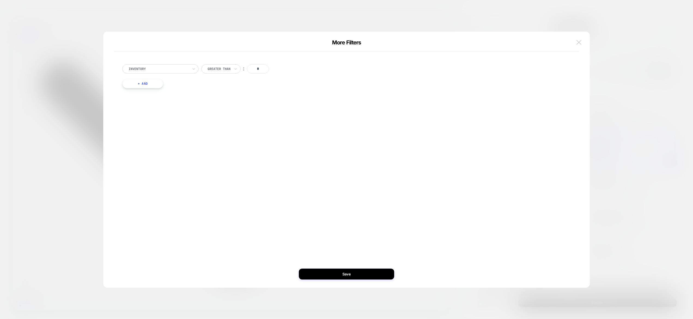
click at [582, 38] on button at bounding box center [579, 42] width 8 height 8
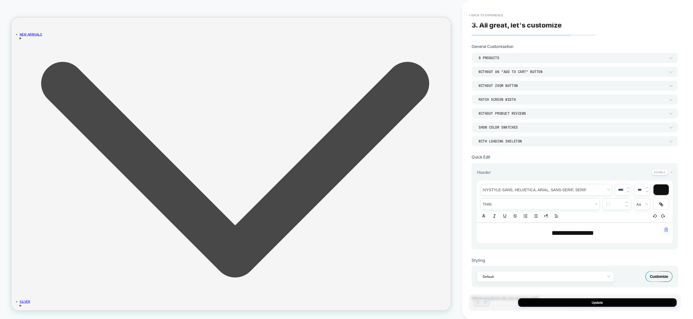
scroll to position [0, 0]
click at [478, 9] on div "**********" at bounding box center [575, 159] width 212 height 308
click at [485, 16] on button "< Back to experience" at bounding box center [486, 15] width 40 height 9
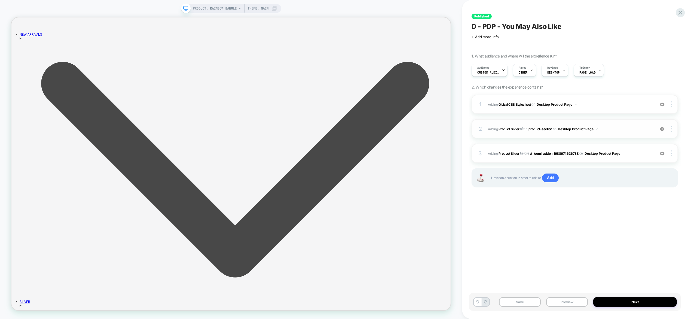
click at [617, 126] on span "#_loomi_addon_1688674636738 Adding Product Slider AFTER .product-section .produ…" at bounding box center [570, 129] width 164 height 7
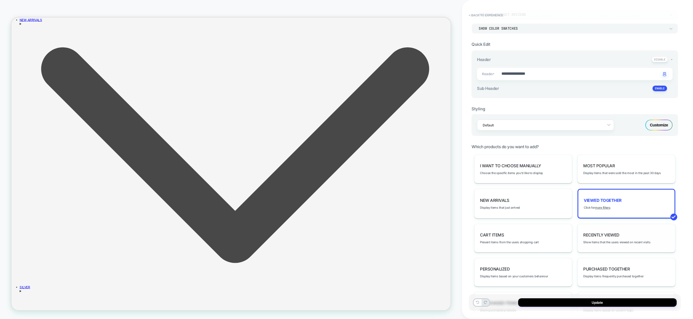
scroll to position [107, 0]
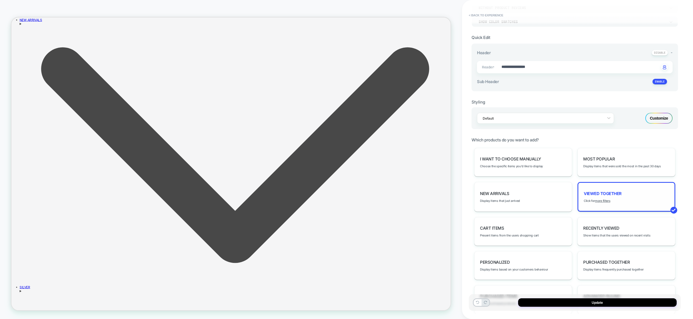
click at [608, 209] on div "Viewed Together Click for more filters" at bounding box center [627, 197] width 98 height 30
click at [604, 203] on div "Viewed Together Click for more filters" at bounding box center [627, 197] width 98 height 30
click at [603, 200] on u "more filters" at bounding box center [602, 201] width 15 height 4
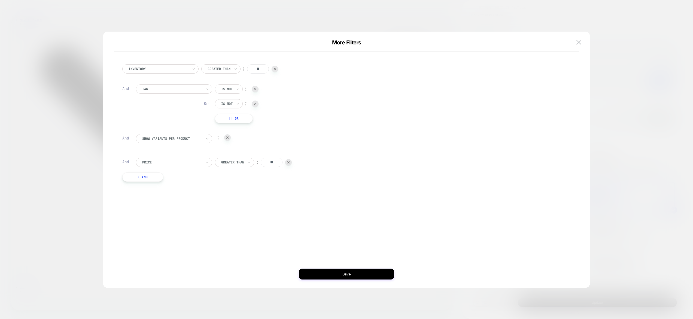
click at [249, 91] on div "Is not ︰" at bounding box center [237, 88] width 44 height 9
click at [578, 43] on img at bounding box center [579, 42] width 5 height 5
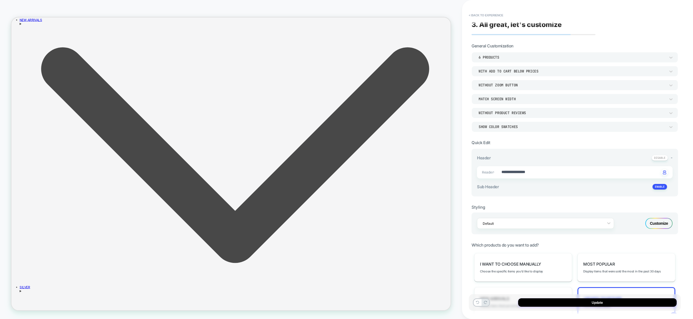
scroll to position [0, 0]
click at [511, 129] on div "SHOW COLOR SWATCHES" at bounding box center [572, 128] width 187 height 5
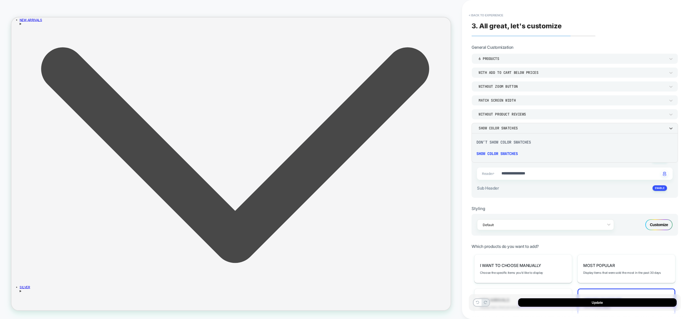
click at [511, 129] on div at bounding box center [346, 159] width 693 height 319
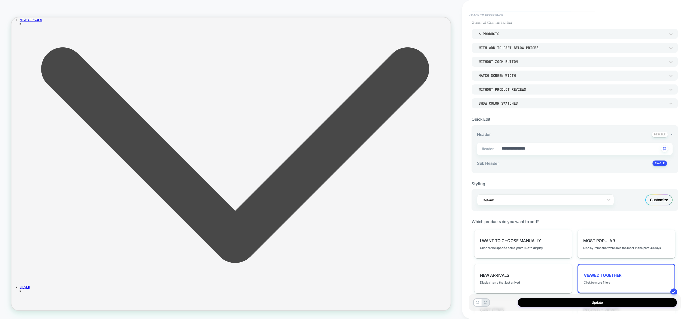
scroll to position [74, 0]
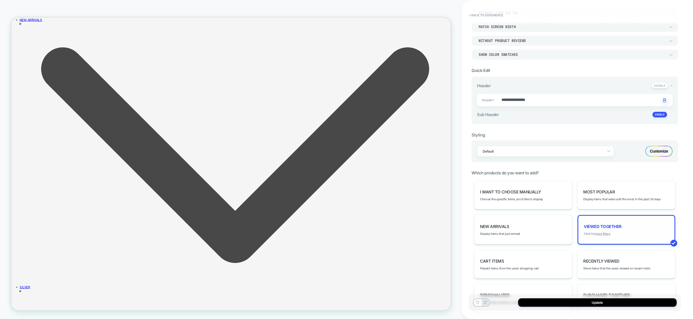
click at [596, 234] on u "more filters" at bounding box center [602, 234] width 15 height 4
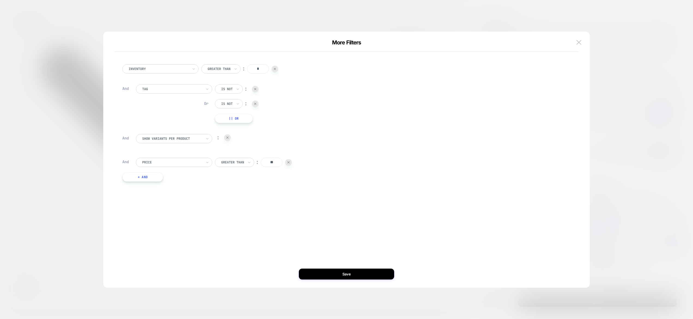
click at [662, 163] on div at bounding box center [346, 159] width 693 height 319
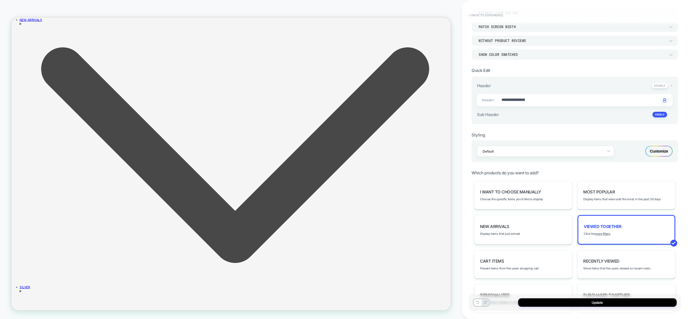
click at [485, 13] on button "< Back to experience" at bounding box center [486, 15] width 40 height 9
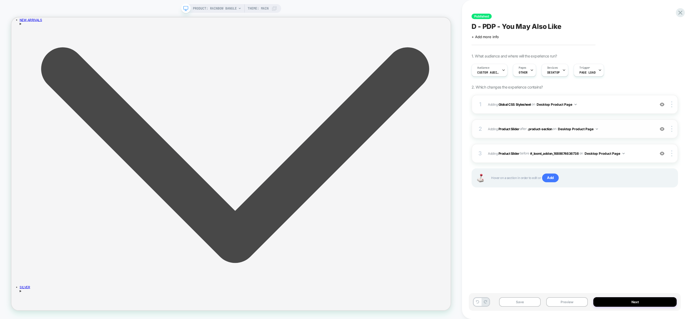
click at [613, 132] on span "#_loomi_addon_1688674636738 Adding Product Slider AFTER .product-section .produ…" at bounding box center [570, 129] width 164 height 7
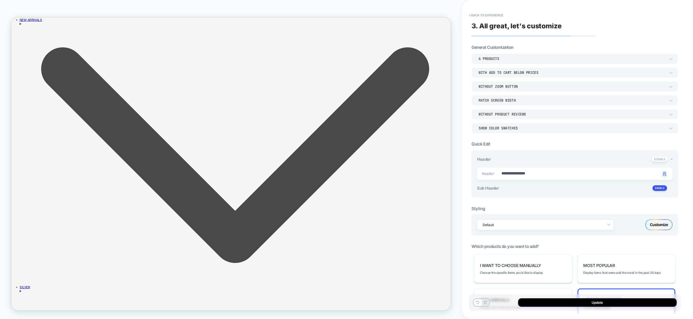
type textarea "*"
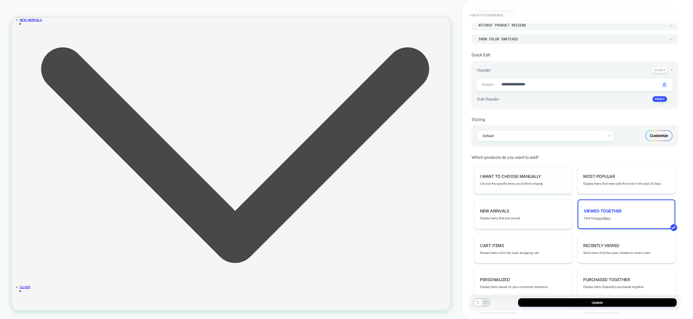
scroll to position [99, 0]
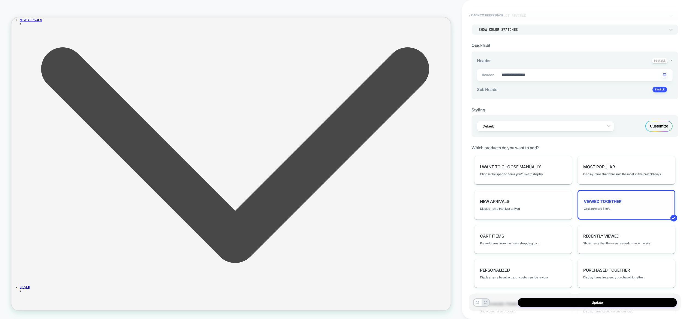
click at [596, 205] on div "Viewed Together Click for more filters" at bounding box center [627, 205] width 98 height 30
click at [600, 205] on div "Viewed Together Click for more filters" at bounding box center [627, 205] width 98 height 30
click at [601, 211] on div "Viewed Together Click for more filters" at bounding box center [627, 205] width 98 height 30
click at [601, 208] on u "more filters" at bounding box center [602, 209] width 15 height 4
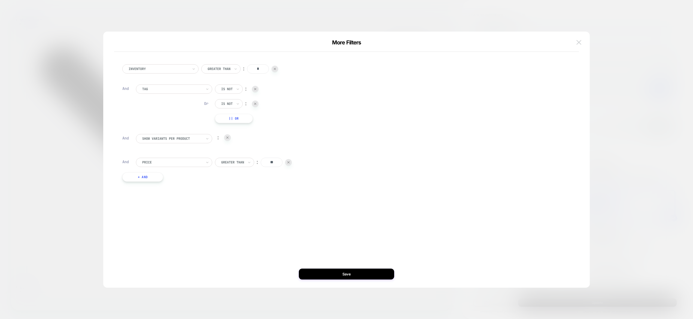
click at [576, 39] on button at bounding box center [579, 42] width 8 height 8
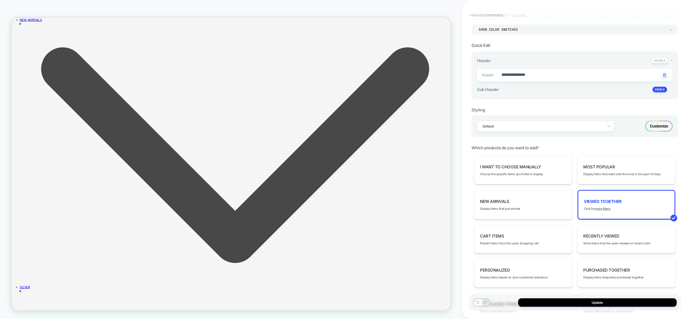
scroll to position [0, 0]
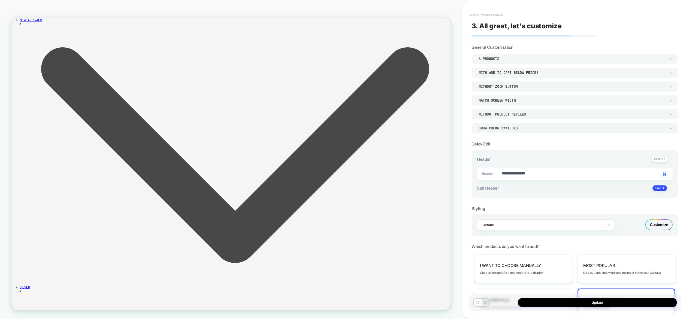
click at [488, 14] on button "< Back to experience" at bounding box center [486, 15] width 40 height 9
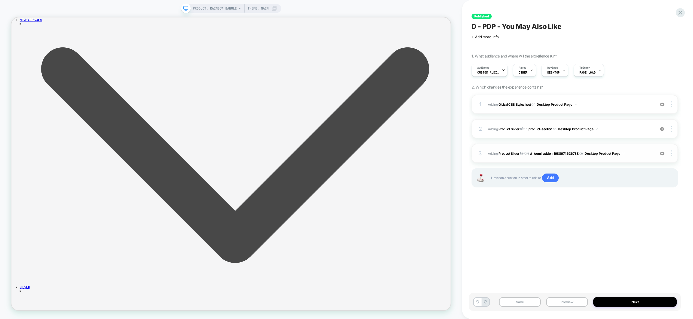
click at [635, 152] on span "#_loomi_addon_1757855493393 Adding Product Slider BEFORE #_loomi_addon_16886746…" at bounding box center [570, 153] width 164 height 7
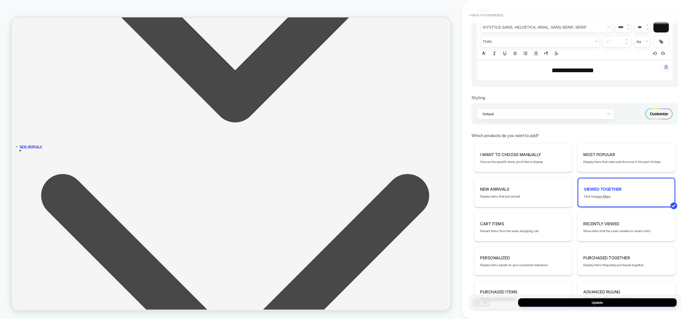
scroll to position [185, 0]
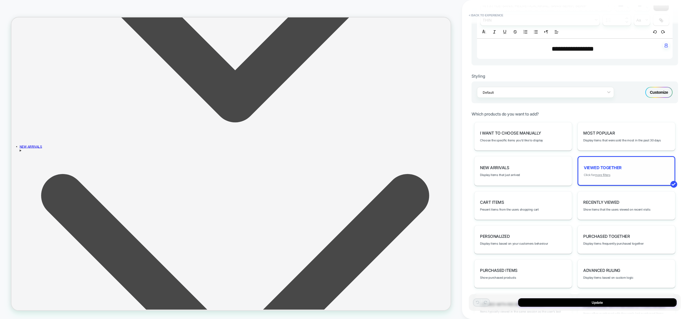
click at [605, 175] on u "more filters" at bounding box center [602, 175] width 15 height 4
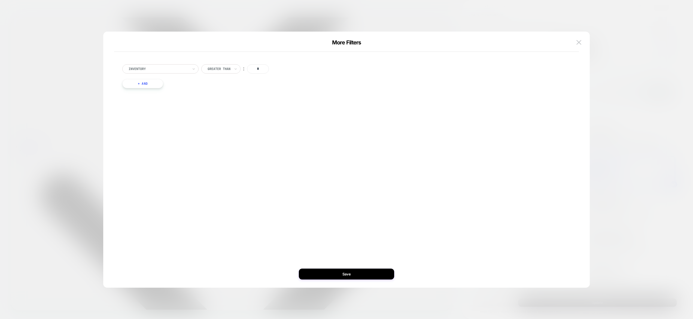
click at [147, 87] on button "+ And" at bounding box center [142, 83] width 41 height 9
click at [152, 91] on div at bounding box center [172, 89] width 60 height 5
type input "****"
drag, startPoint x: 168, startPoint y: 92, endPoint x: 51, endPoint y: 97, distance: 117.2
click at [472, 122] on div "More Filters Inventory Greater Than ︰ * And Select is focused ,type to refine l…" at bounding box center [575, 224] width 207 height 204
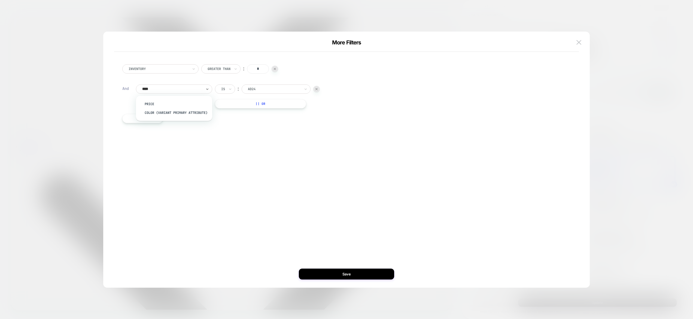
type input "*****"
click at [169, 101] on div "Price" at bounding box center [176, 104] width 71 height 9
drag, startPoint x: 271, startPoint y: 90, endPoint x: 277, endPoint y: 90, distance: 6.0
click at [277, 90] on input "*" at bounding box center [272, 88] width 22 height 9
type input "**"
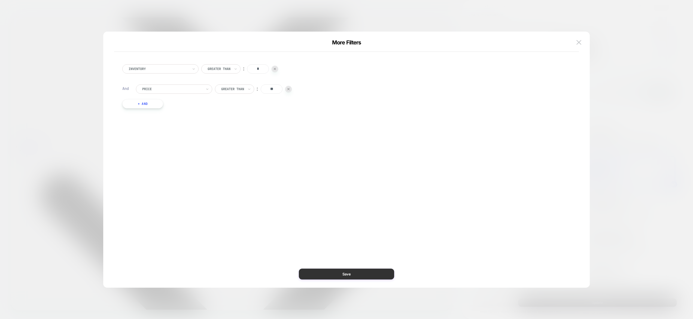
click at [360, 272] on button "Save" at bounding box center [346, 274] width 95 height 11
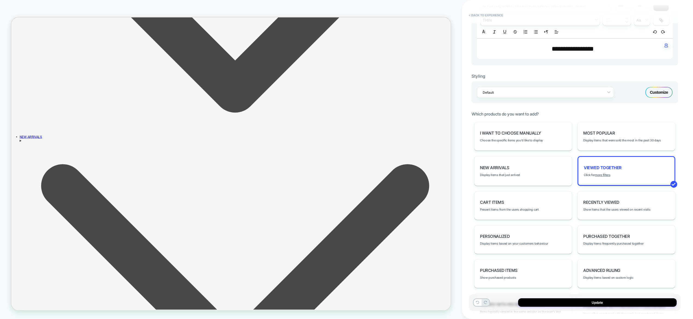
scroll to position [566, 0]
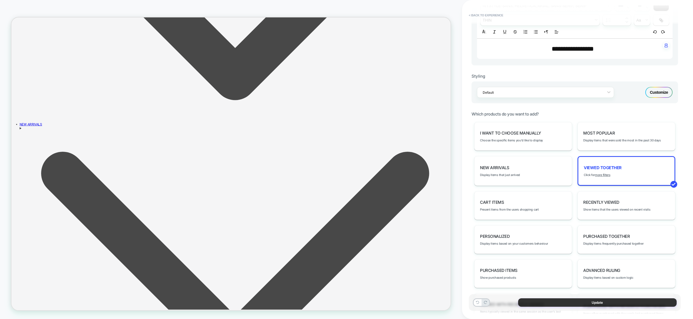
click at [588, 301] on button "Update" at bounding box center [597, 302] width 159 height 8
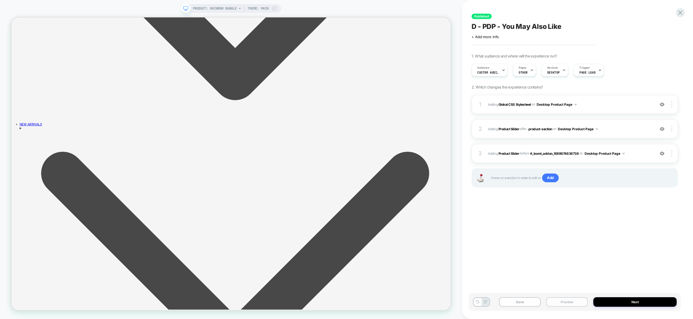
click at [574, 304] on button "Preview" at bounding box center [567, 302] width 42 height 10
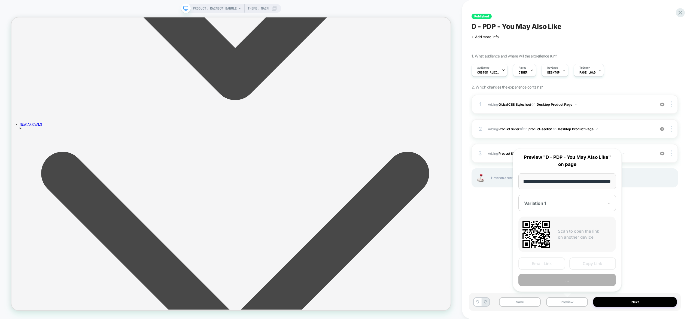
scroll to position [0, 0]
click at [573, 280] on button "..." at bounding box center [567, 280] width 98 height 12
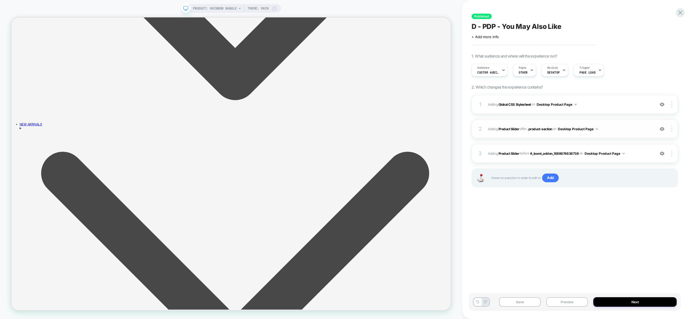
click at [616, 126] on span "#_loomi_addon_1688674636738 Adding Product Slider AFTER .product-section .produ…" at bounding box center [570, 129] width 164 height 7
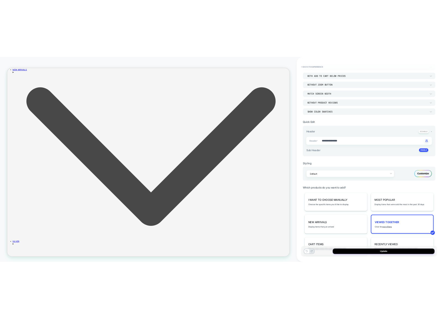
scroll to position [55, 0]
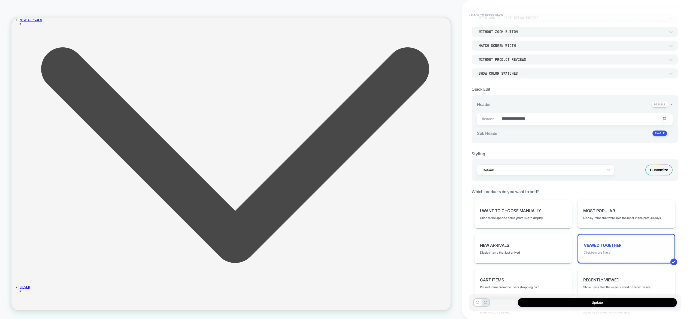
click at [607, 253] on u "more filters" at bounding box center [602, 253] width 15 height 4
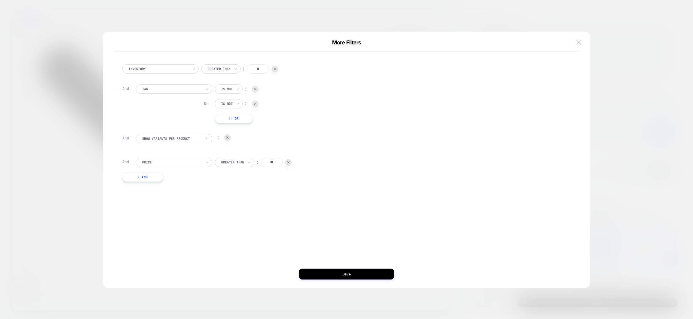
type textarea "*"
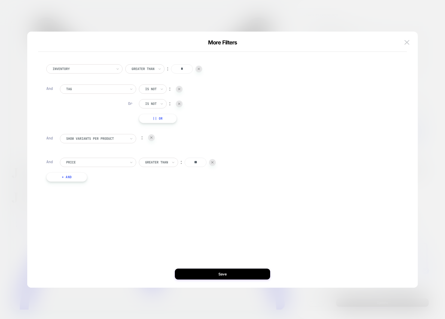
click at [121, 140] on div at bounding box center [96, 138] width 60 height 5
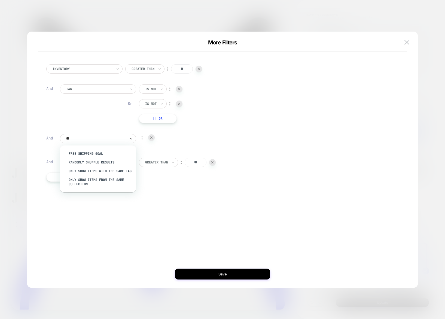
type input "*"
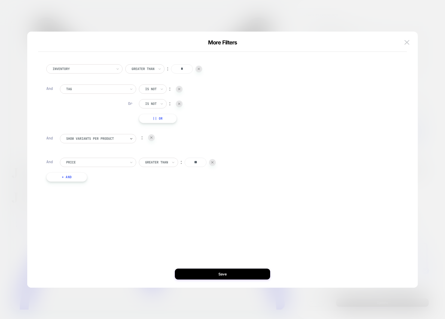
click at [116, 164] on div at bounding box center [96, 162] width 60 height 5
click at [216, 223] on div "Inventory Greater Than ︰ * And Tag Is not ︰ Or Is not ︰ || Or And Show Variants…" at bounding box center [220, 160] width 374 height 234
click at [409, 44] on img at bounding box center [407, 42] width 5 height 5
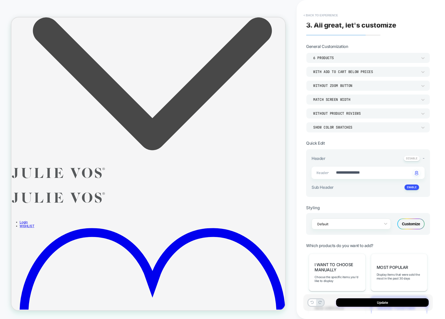
scroll to position [0, 0]
click at [326, 14] on button "< Back to experience" at bounding box center [321, 15] width 40 height 9
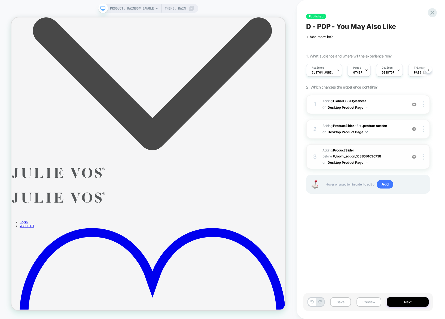
scroll to position [0, 0]
click at [395, 166] on div "3 #_loomi_addon_1757855493393 Adding Product Slider BEFORE #_loomi_addon_168867…" at bounding box center [368, 156] width 124 height 25
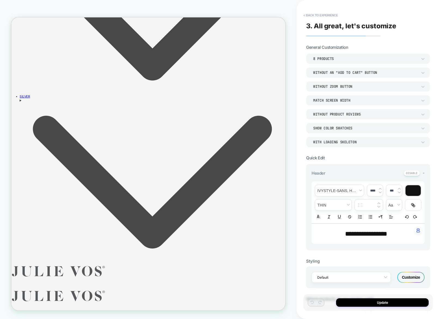
scroll to position [112, 0]
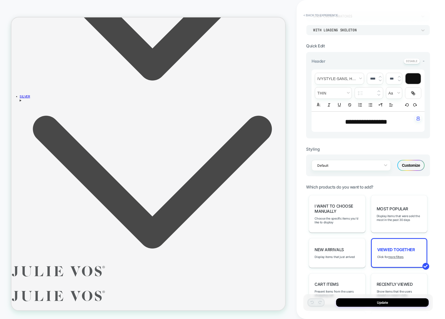
click at [388, 262] on div "Viewed Together Click for more filters" at bounding box center [399, 253] width 56 height 30
click at [393, 260] on div "Viewed Together Click for more filters" at bounding box center [399, 253] width 56 height 30
click at [396, 258] on u "more filters" at bounding box center [396, 257] width 15 height 4
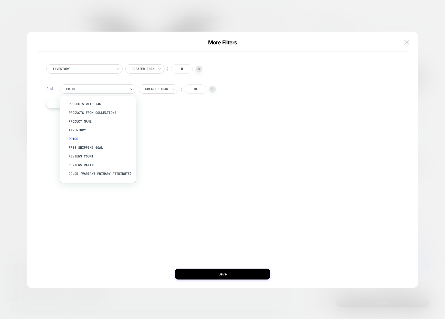
click at [84, 87] on div at bounding box center [96, 89] width 60 height 5
click at [45, 136] on div "Inventory Greater Than ︰ * And option products from collections focused, 2 of 1…" at bounding box center [220, 160] width 374 height 234
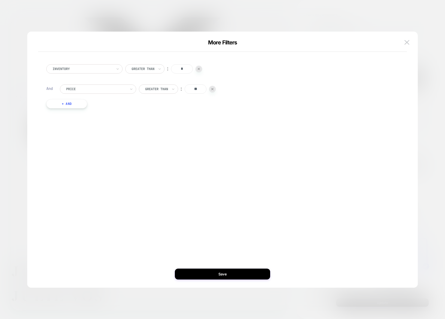
click at [63, 105] on button "+ And" at bounding box center [66, 103] width 41 height 9
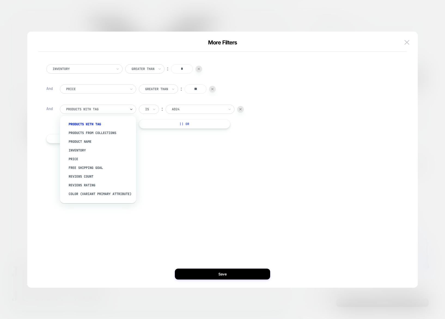
click at [86, 111] on div at bounding box center [96, 109] width 60 height 5
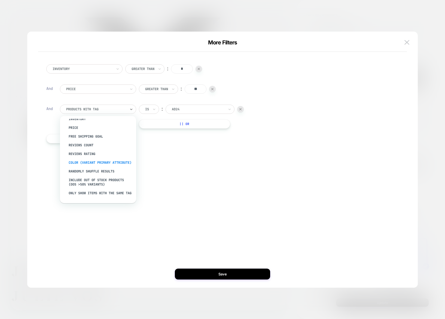
scroll to position [32, 0]
click at [99, 166] on div "color (Variant primary attribute)" at bounding box center [100, 161] width 71 height 9
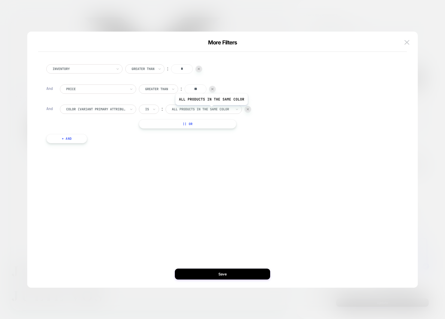
click at [211, 109] on div at bounding box center [202, 109] width 60 height 5
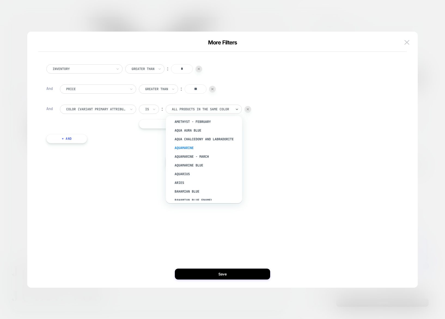
scroll to position [0, 0]
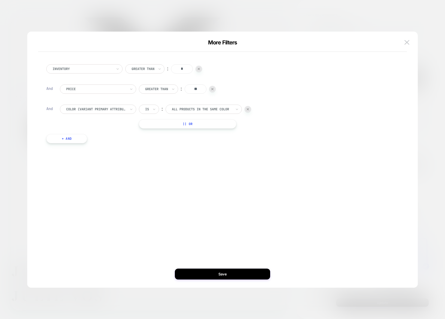
drag, startPoint x: 147, startPoint y: 169, endPoint x: 151, endPoint y: 134, distance: 35.5
click at [147, 168] on div "Inventory Greater Than ︰ * And Price Greater Than ︰ ** And color (Variant prima…" at bounding box center [220, 160] width 374 height 234
click at [111, 109] on div at bounding box center [96, 109] width 60 height 5
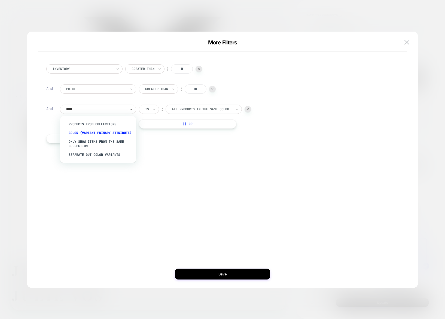
type input "*****"
click at [93, 137] on div "Separate out color variants" at bounding box center [100, 133] width 71 height 9
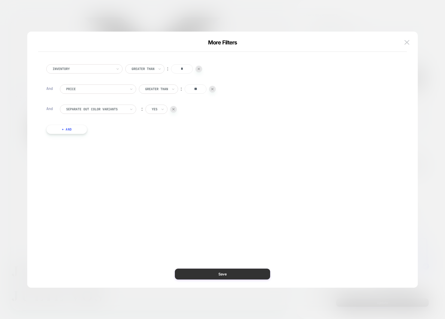
click at [229, 272] on button "Save" at bounding box center [222, 274] width 95 height 11
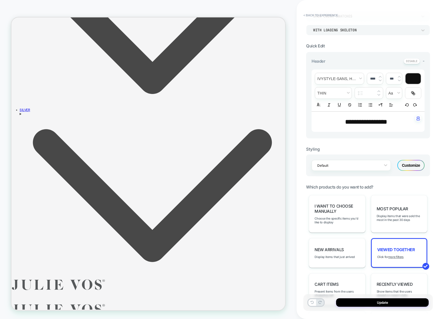
scroll to position [575, 0]
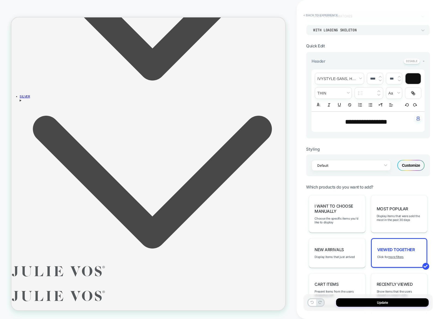
click at [393, 253] on div "Viewed Together Click for more filters" at bounding box center [399, 253] width 56 height 30
click at [394, 258] on u "more filters" at bounding box center [396, 257] width 15 height 4
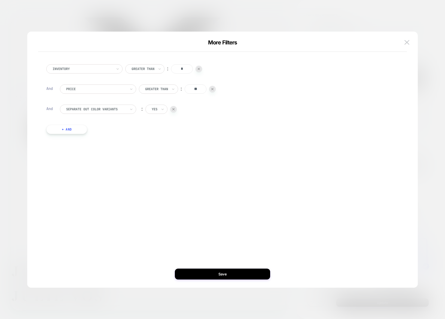
click at [113, 106] on div "Separate out color variants" at bounding box center [96, 109] width 61 height 6
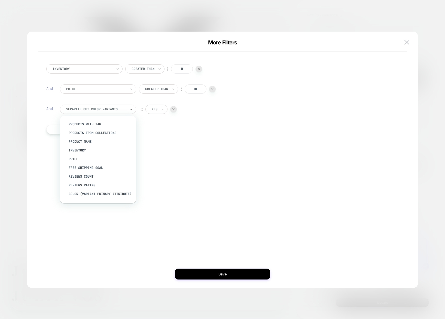
click at [152, 108] on input "text" at bounding box center [153, 109] width 2 height 5
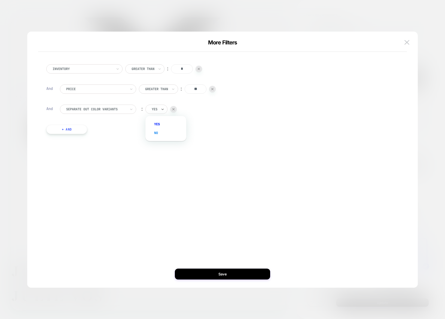
click at [164, 130] on div "no" at bounding box center [168, 133] width 35 height 9
drag, startPoint x: 220, startPoint y: 271, endPoint x: 282, endPoint y: 340, distance: 93.0
click at [220, 271] on button "Save" at bounding box center [222, 274] width 95 height 11
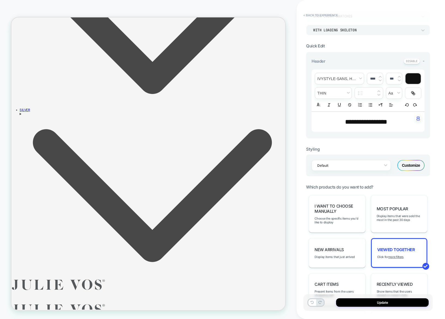
scroll to position [587, 0]
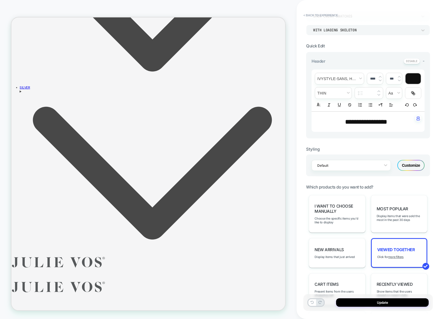
click at [393, 254] on div "Viewed Together Click for more filters" at bounding box center [399, 253] width 56 height 30
click at [397, 259] on div "Viewed Together Click for more filters" at bounding box center [399, 253] width 56 height 30
click at [397, 258] on u "more filters" at bounding box center [396, 257] width 15 height 4
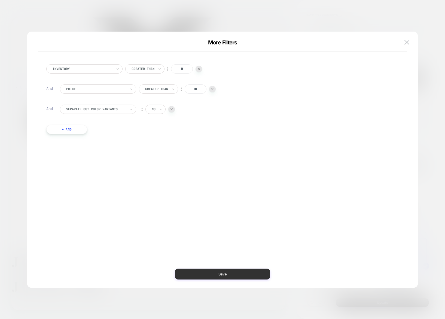
click at [248, 270] on button "Save" at bounding box center [222, 274] width 95 height 11
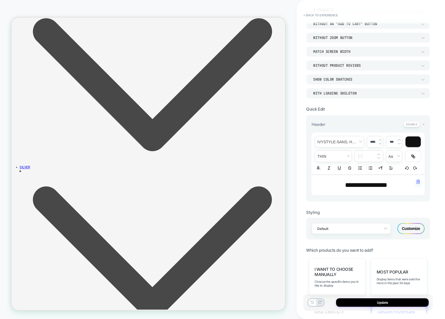
scroll to position [0, 0]
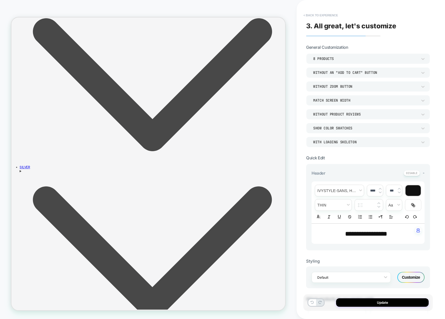
click at [326, 11] on button "< Back to experience" at bounding box center [321, 15] width 40 height 9
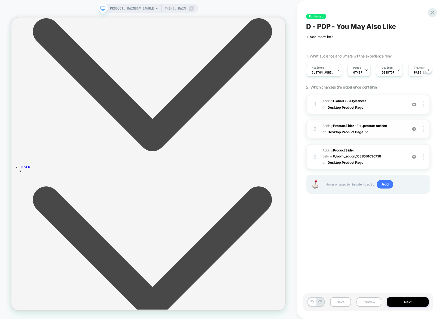
scroll to position [0, 0]
click at [423, 158] on img at bounding box center [423, 157] width 1 height 6
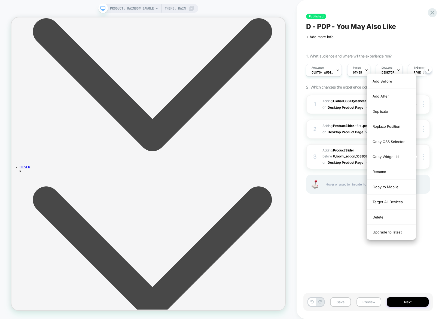
click at [335, 218] on div "Published D - PDP - You May Also Like Click to edit experience details + Add mo…" at bounding box center [368, 159] width 129 height 308
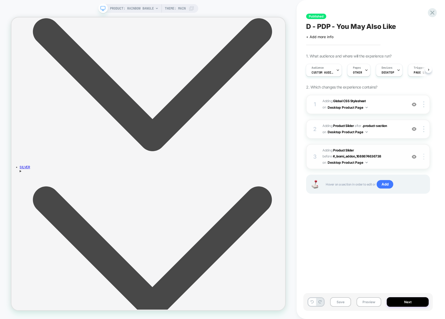
click at [422, 158] on div at bounding box center [425, 157] width 10 height 6
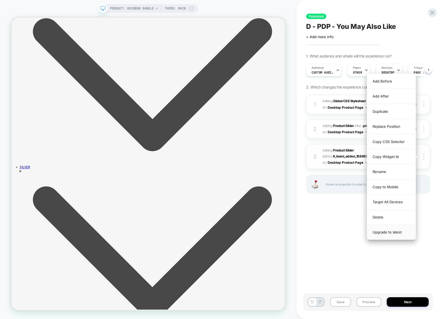
click at [400, 231] on div "Upgrade to latest" at bounding box center [391, 232] width 48 height 15
click at [338, 231] on div "Published D - PDP - You May Also Like Click to edit experience details + Add mo…" at bounding box center [368, 159] width 129 height 308
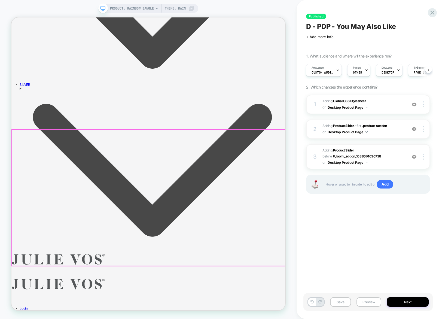
scroll to position [620, 0]
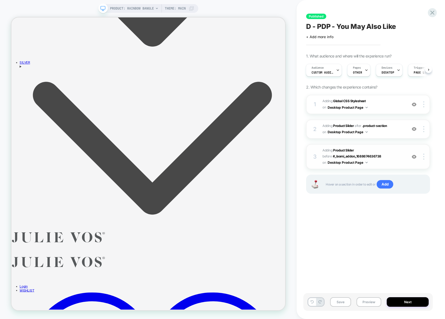
click at [424, 163] on div "3 #_loomi_addon_1757855493393 Adding Product Slider BEFORE #_loomi_addon_168867…" at bounding box center [368, 156] width 124 height 25
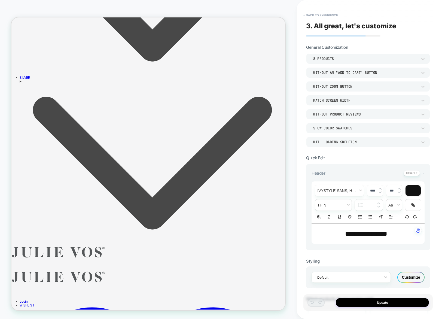
scroll to position [457, 0]
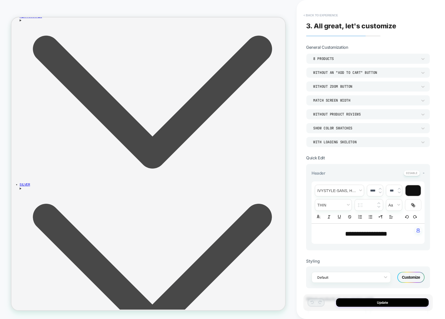
click at [306, 12] on button "< Back to experience" at bounding box center [321, 15] width 40 height 9
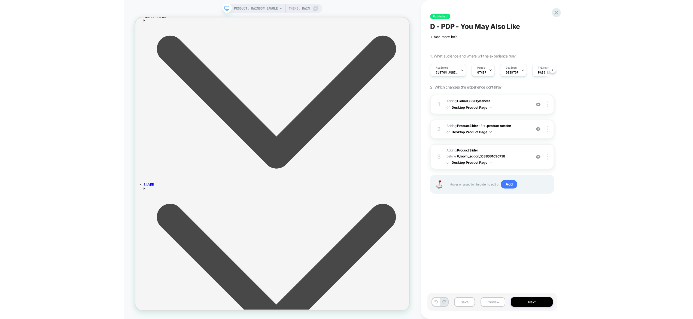
scroll to position [0, 0]
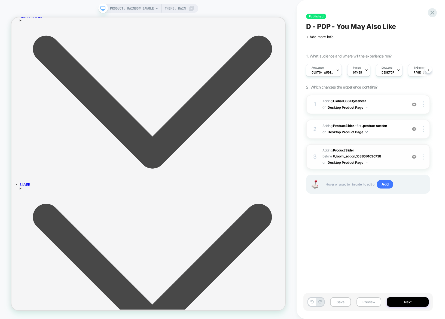
click at [424, 159] on img at bounding box center [423, 157] width 1 height 6
click at [424, 158] on img at bounding box center [423, 157] width 1 height 6
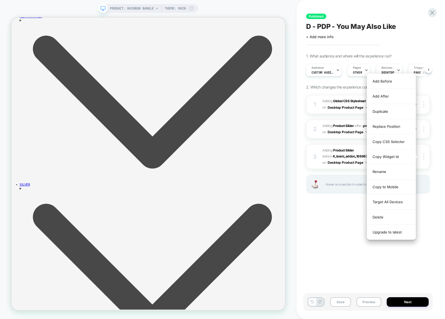
click at [389, 219] on div "Delete" at bounding box center [391, 217] width 48 height 15
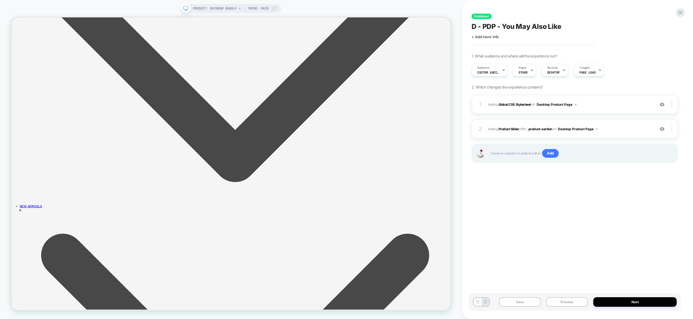
scroll to position [0, 0]
click at [549, 235] on div "Published D - PDP - You May Also Like Click to edit experience details + Add mo…" at bounding box center [575, 159] width 212 height 308
click at [629, 130] on span "#_loomi_addon_1688674636738 Adding Product Slider AFTER .product-section .produ…" at bounding box center [570, 129] width 164 height 7
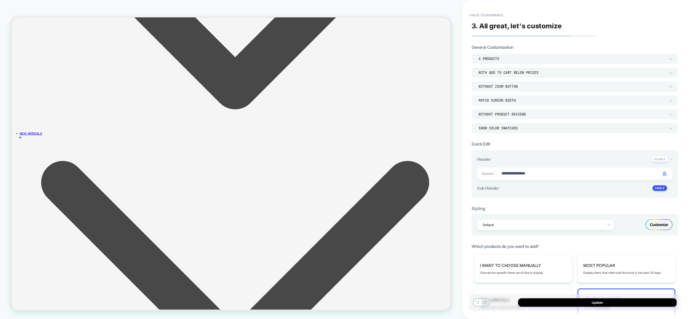
scroll to position [555, 0]
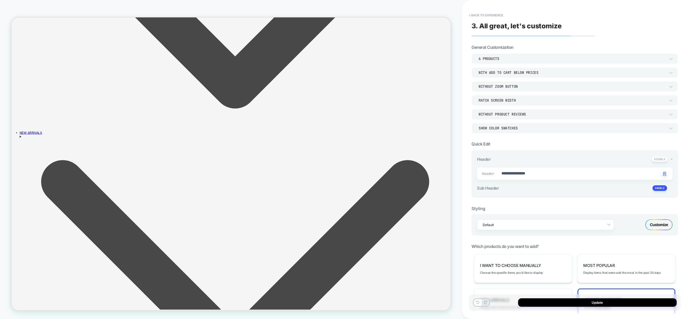
type textarea "*"
click at [493, 14] on button "< Back to experience" at bounding box center [486, 15] width 40 height 9
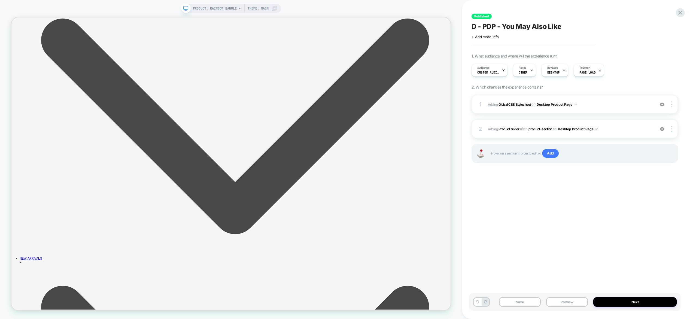
scroll to position [315, 0]
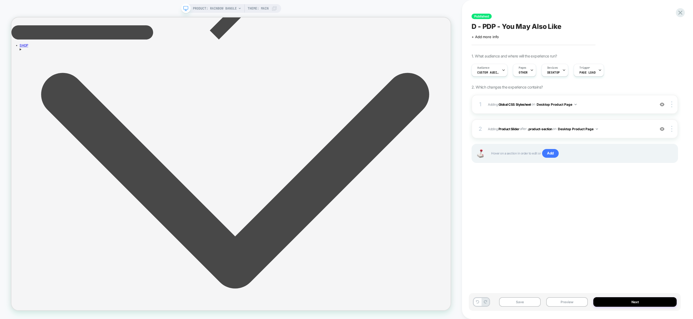
drag, startPoint x: 548, startPoint y: 179, endPoint x: 553, endPoint y: 181, distance: 5.2
click at [672, 129] on div at bounding box center [673, 129] width 10 height 6
click at [671, 131] on img at bounding box center [671, 129] width 1 height 6
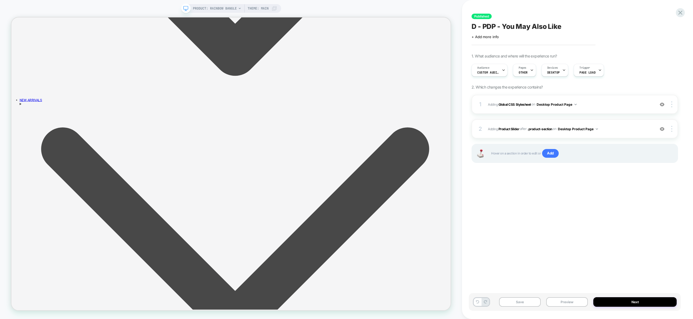
scroll to position [663, 0]
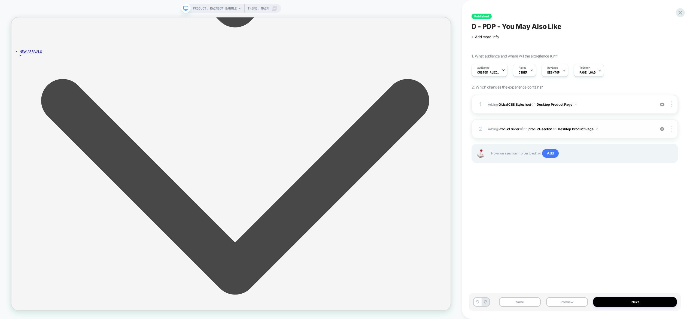
click at [671, 131] on img at bounding box center [671, 129] width 1 height 6
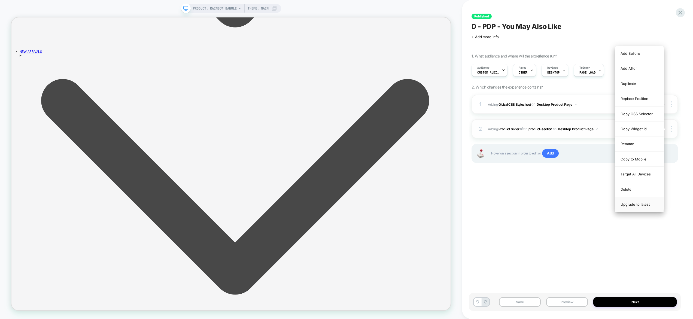
click at [639, 206] on div "Upgrade to latest" at bounding box center [639, 204] width 48 height 15
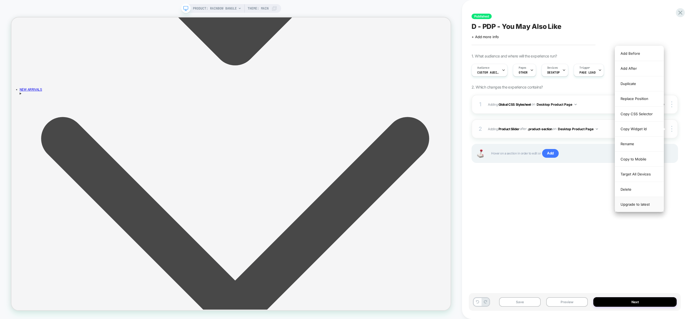
scroll to position [659, 0]
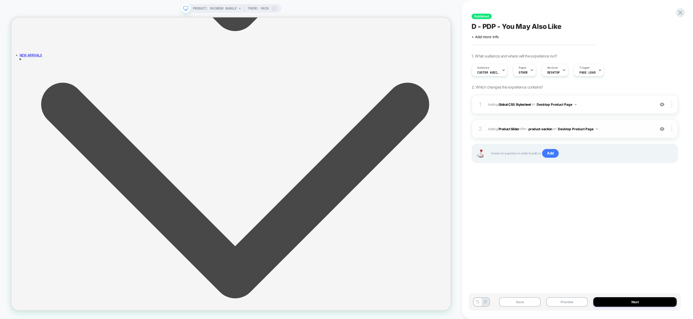
click at [615, 125] on div "2 #_loomi_addon_1688674636738 Adding Product Slider AFTER .product-section .pro…" at bounding box center [575, 128] width 207 height 19
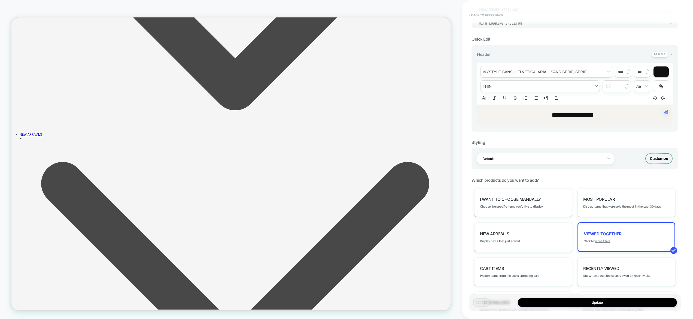
scroll to position [141, 0]
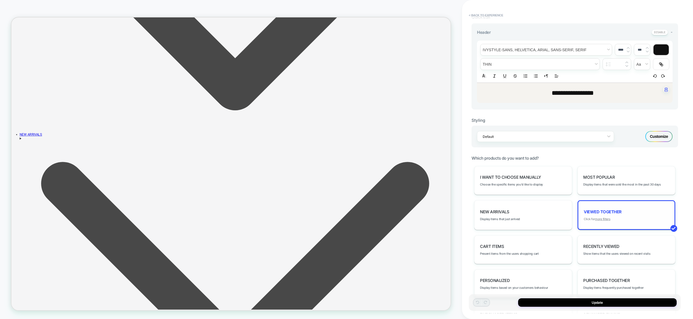
click at [600, 219] on u "more filters" at bounding box center [602, 219] width 15 height 4
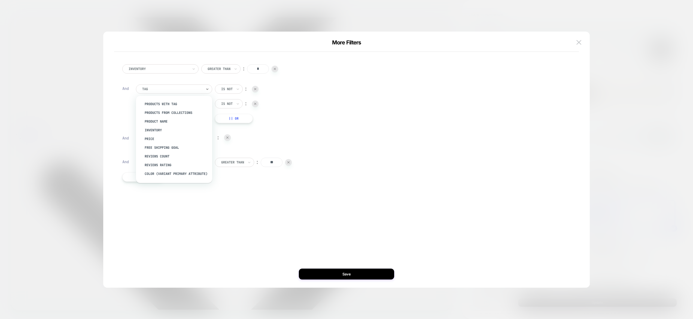
click at [152, 89] on div at bounding box center [172, 89] width 60 height 5
type input "***"
click at [171, 103] on div "products with tag" at bounding box center [176, 104] width 71 height 9
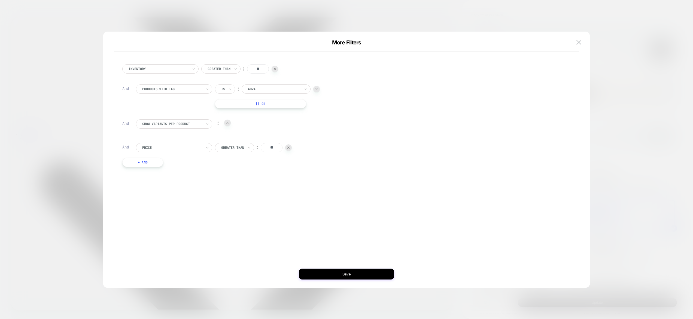
click at [259, 105] on button "|| Or" at bounding box center [260, 103] width 91 height 9
click at [190, 90] on div at bounding box center [172, 89] width 60 height 5
click at [321, 99] on div "products with tag Is ︰ AD24 Or Is ︰ AD24 || Or" at bounding box center [350, 103] width 429 height 39
click at [575, 43] on button at bounding box center [579, 42] width 8 height 8
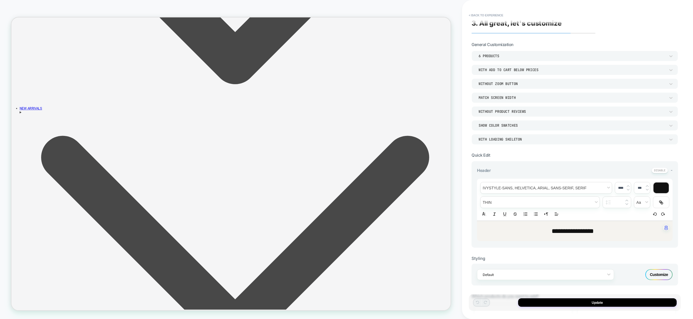
scroll to position [0, 0]
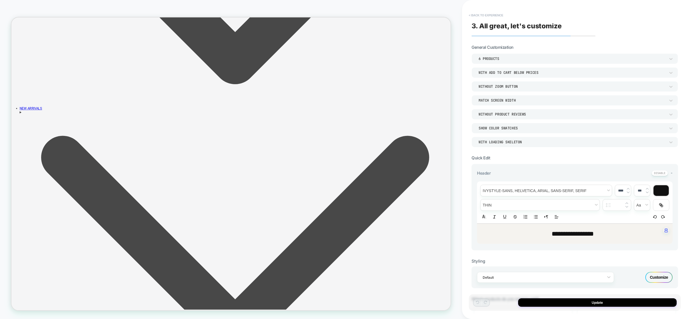
click at [496, 13] on button "< Back to experience" at bounding box center [486, 15] width 40 height 9
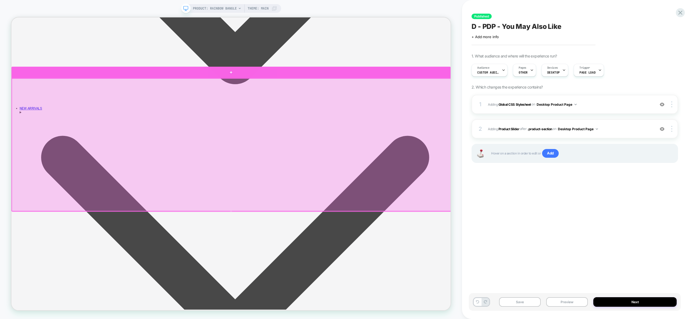
click at [468, 92] on div at bounding box center [304, 91] width 586 height 16
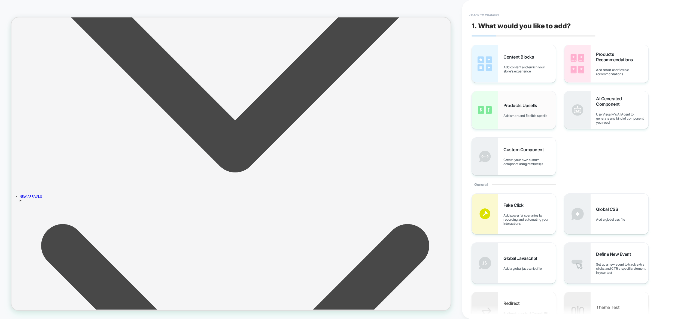
scroll to position [470, 0]
click at [494, 104] on img at bounding box center [485, 110] width 26 height 38
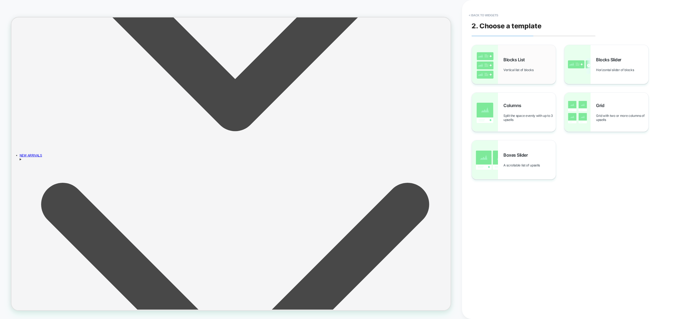
scroll to position [528, 0]
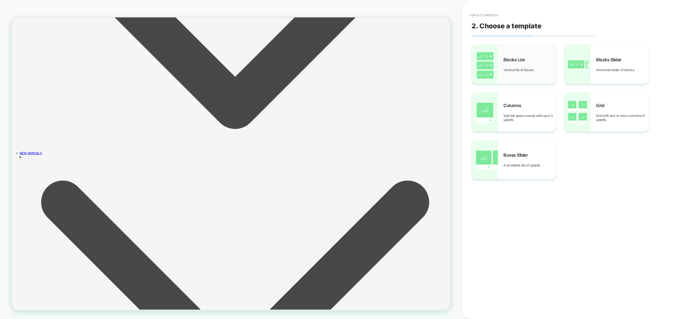
click at [513, 54] on div "Blocks List Vertical list of blocks" at bounding box center [514, 64] width 84 height 39
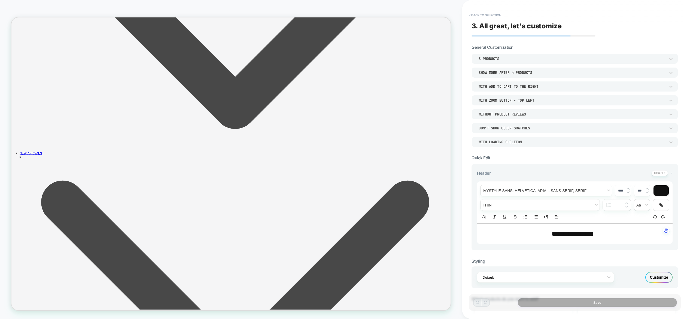
click at [514, 130] on div "DON’T SHOW COLOR SWATCHES" at bounding box center [572, 128] width 187 height 5
click at [513, 151] on div "SHOW COLOR SWATCHES" at bounding box center [575, 153] width 202 height 11
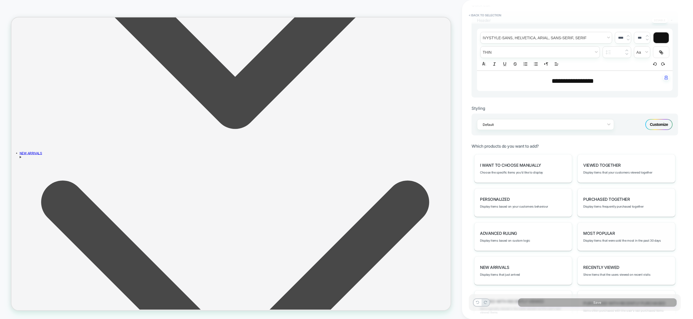
scroll to position [181, 0]
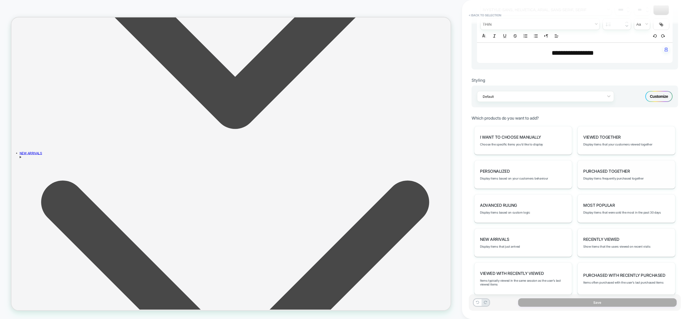
click at [611, 183] on div "Purchased Together Display items frequently purchased together" at bounding box center [627, 174] width 98 height 29
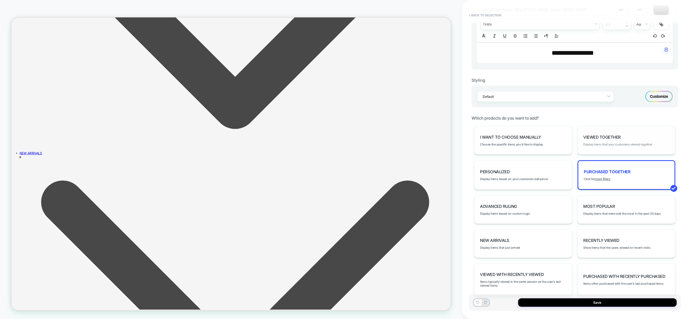
click at [609, 146] on span "Display items that your customers viewed together" at bounding box center [617, 144] width 69 height 4
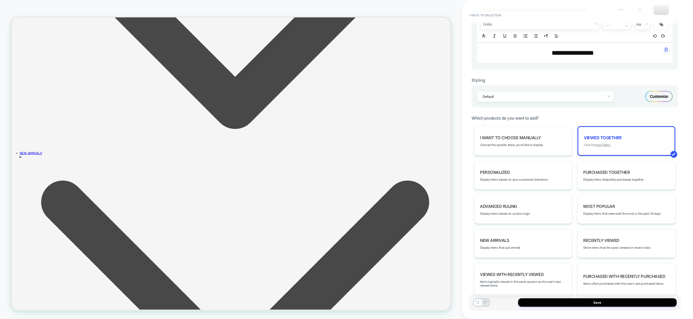
click at [601, 145] on u "more filters" at bounding box center [602, 145] width 15 height 4
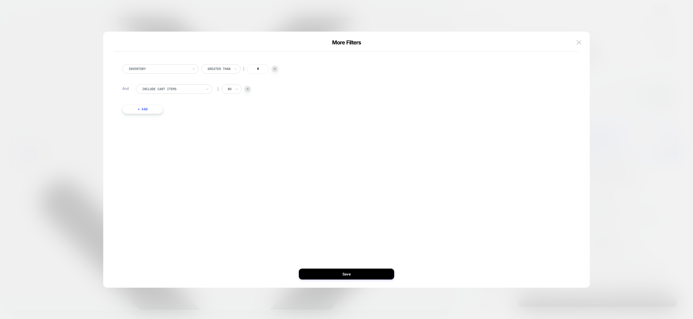
click at [156, 93] on div "Include Cart Items" at bounding box center [174, 88] width 76 height 9
type input "*****"
drag, startPoint x: 183, startPoint y: 101, endPoint x: 222, endPoint y: 94, distance: 39.8
click at [183, 101] on div "Price" at bounding box center [176, 104] width 71 height 9
click at [232, 90] on div at bounding box center [232, 89] width 23 height 5
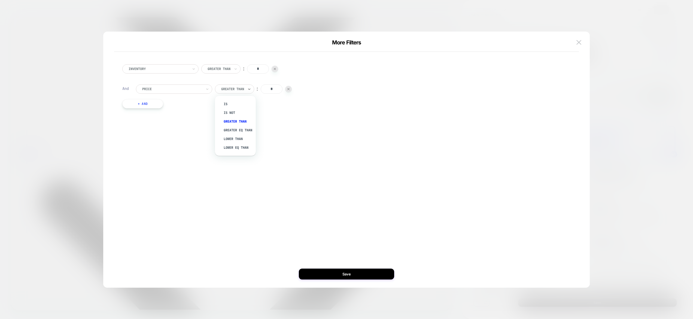
click at [268, 89] on input "*" at bounding box center [272, 88] width 22 height 9
drag, startPoint x: 277, startPoint y: 89, endPoint x: 290, endPoint y: 89, distance: 13.4
click at [290, 89] on div "Greater Than ︰ *" at bounding box center [253, 88] width 77 height 9
type input "**"
click at [147, 105] on button "+ And" at bounding box center [142, 103] width 41 height 9
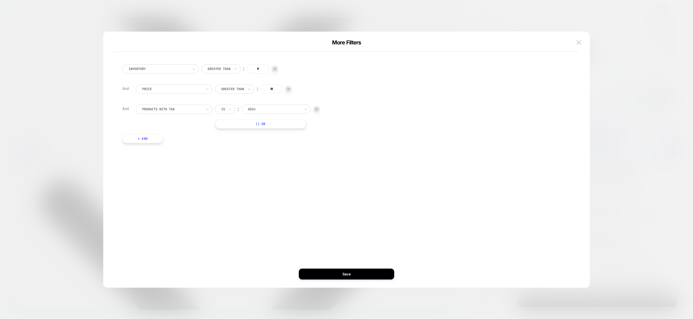
click at [165, 109] on div at bounding box center [172, 109] width 60 height 5
type input "**"
click at [171, 121] on div "Separate out color variants" at bounding box center [176, 124] width 71 height 9
click at [233, 107] on div at bounding box center [231, 109] width 6 height 5
click at [235, 134] on div "no" at bounding box center [244, 133] width 35 height 9
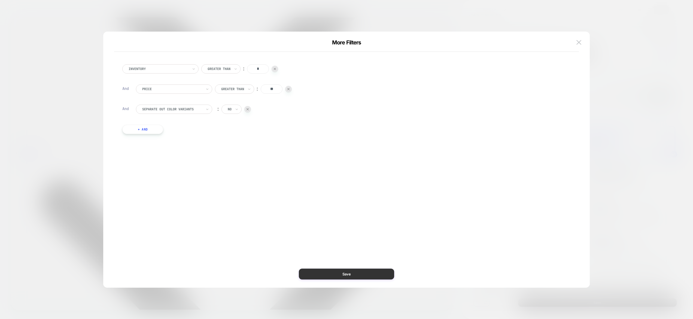
click at [342, 271] on button "Save" at bounding box center [346, 274] width 95 height 11
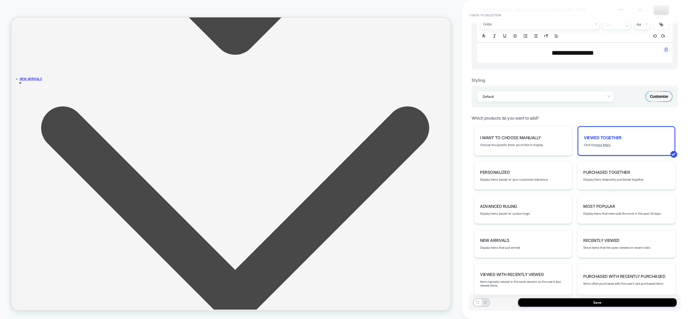
scroll to position [729, 0]
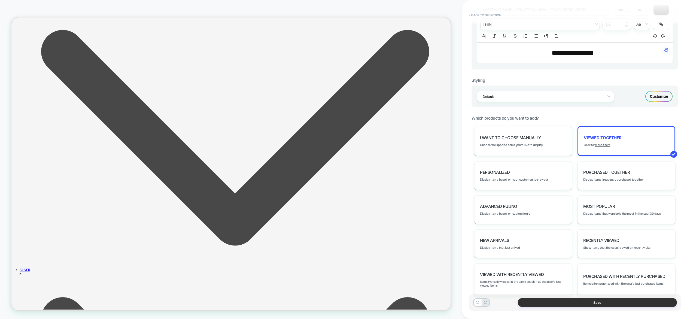
click at [597, 305] on button "Save" at bounding box center [597, 302] width 159 height 8
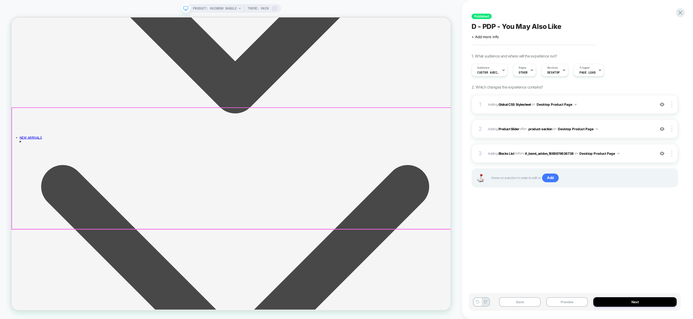
scroll to position [538, 0]
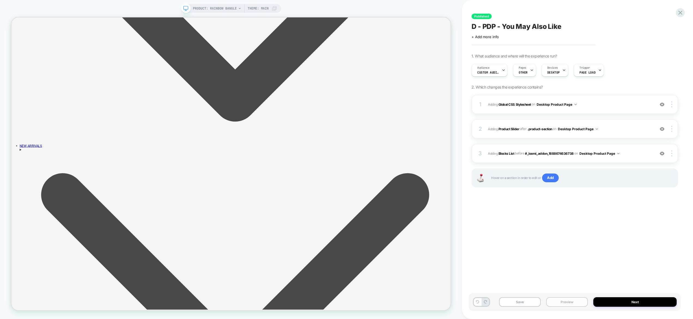
click at [573, 303] on button "Preview" at bounding box center [567, 302] width 42 height 10
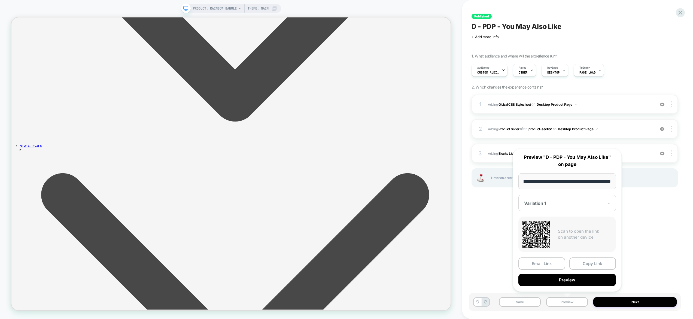
scroll to position [0, 0]
click at [651, 211] on div "Published D - PDP - You May Also Like Click to edit experience details + Add mo…" at bounding box center [575, 159] width 212 height 308
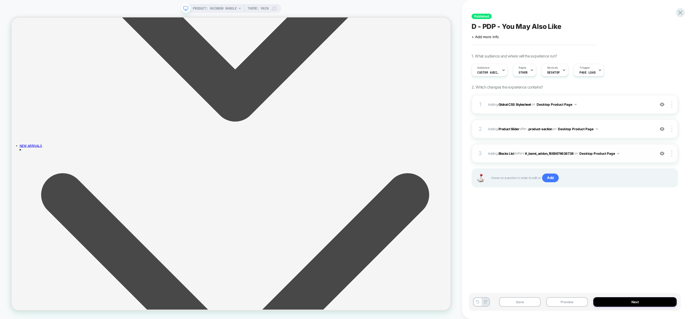
click at [631, 156] on span "#_loomi_addon_1757855984931 Adding Blocks List BEFORE #_loomi_addon_16886746367…" at bounding box center [570, 153] width 164 height 7
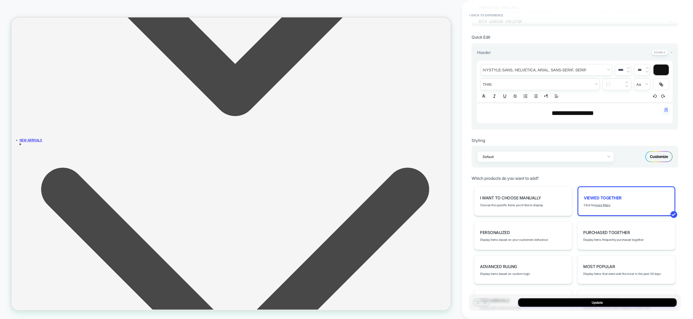
scroll to position [131, 0]
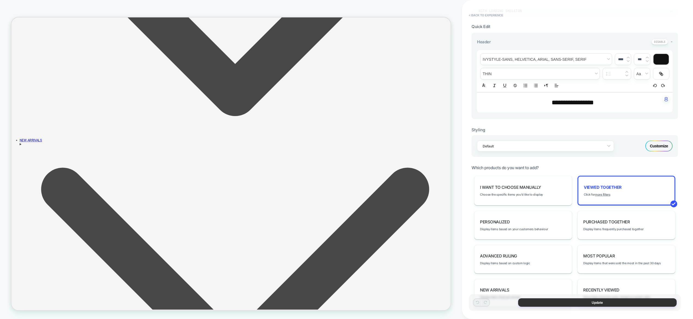
click at [582, 301] on button "Update" at bounding box center [597, 302] width 159 height 8
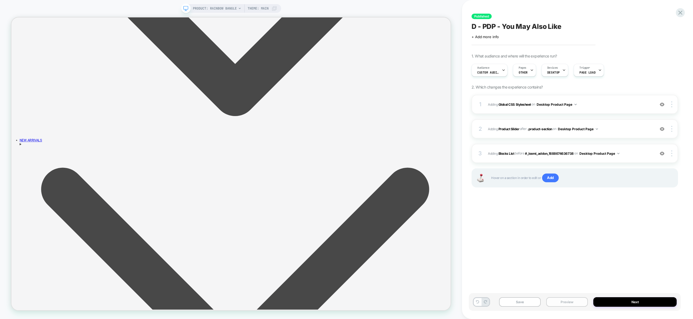
click at [564, 303] on button "Preview" at bounding box center [567, 302] width 42 height 10
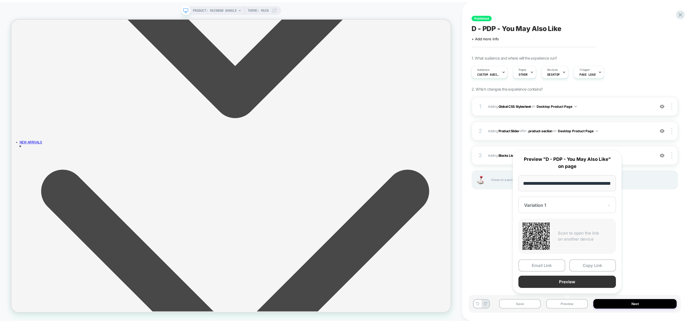
scroll to position [0, 0]
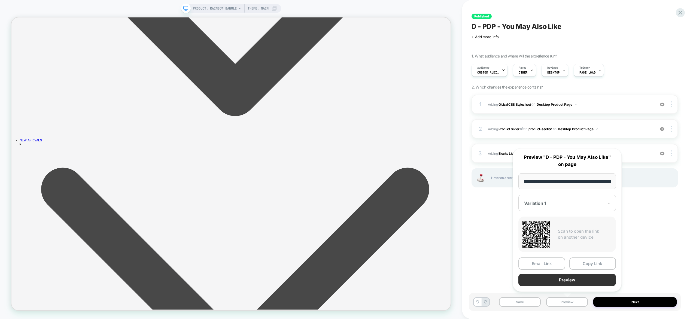
click at [564, 281] on button "Preview" at bounding box center [567, 280] width 98 height 12
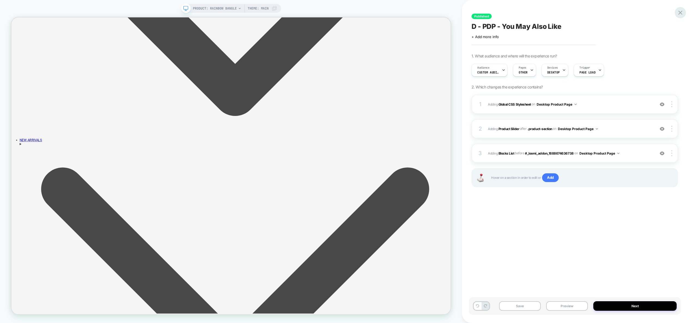
click at [680, 13] on icon at bounding box center [680, 13] width 4 height 4
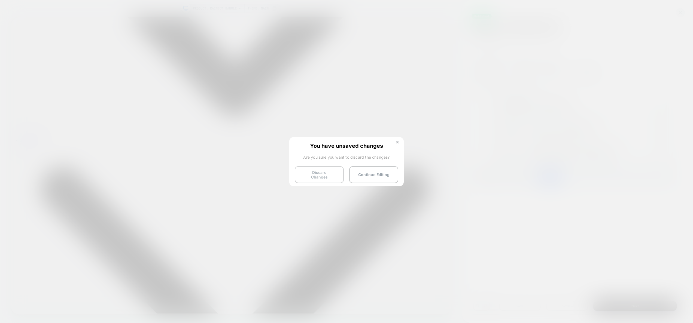
click at [318, 177] on button "Discard Changes" at bounding box center [319, 174] width 49 height 17
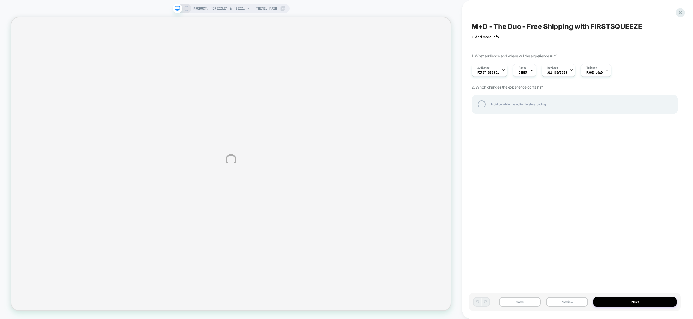
click at [567, 304] on div "PRODUCT: “Drizzle” & “Sizzle” Glass [duo] PRODUCT: “Drizzle” & “Sizzle” Glass […" at bounding box center [346, 159] width 693 height 319
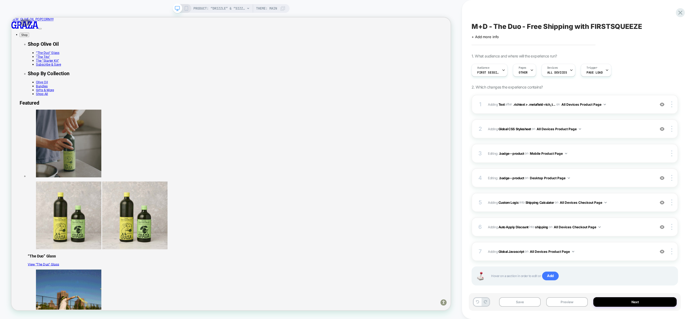
click at [564, 301] on button "Preview" at bounding box center [567, 302] width 42 height 10
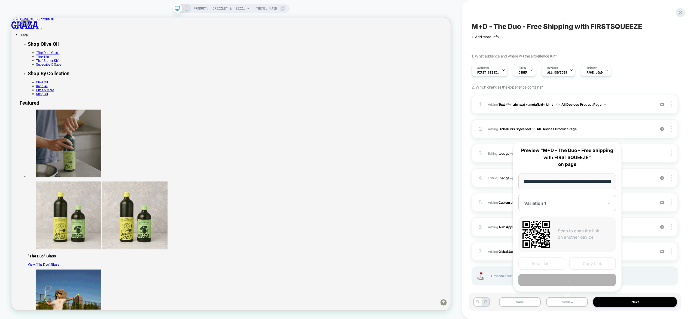
scroll to position [0, 46]
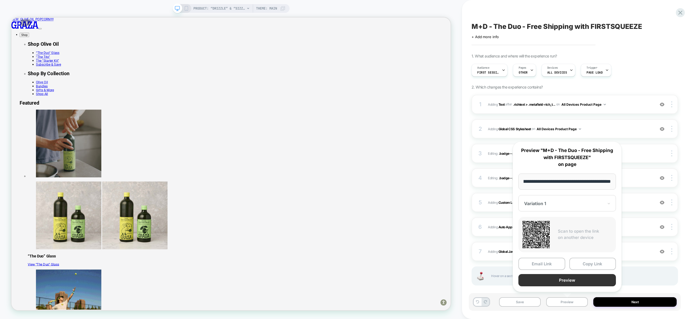
click at [563, 285] on button "Preview" at bounding box center [567, 280] width 98 height 12
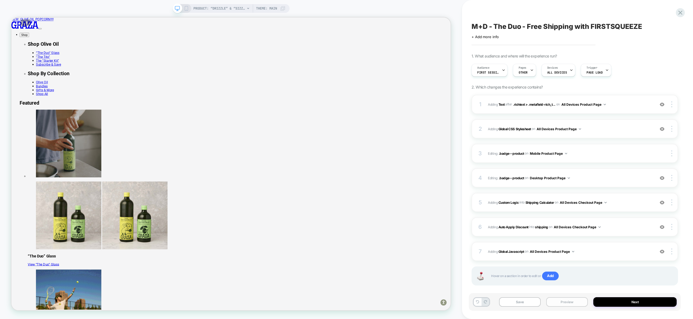
click at [565, 298] on button "Preview" at bounding box center [567, 302] width 42 height 10
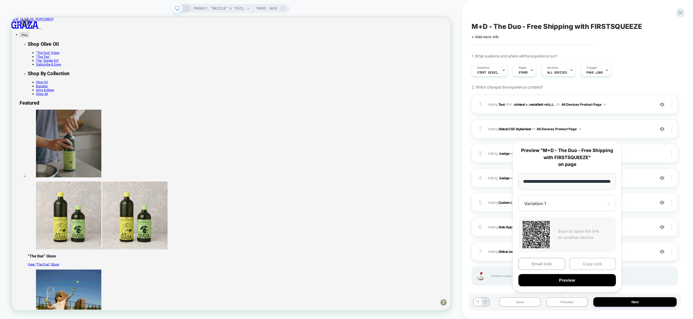
scroll to position [0, 0]
click at [582, 261] on button "Copy Link" at bounding box center [592, 264] width 47 height 12
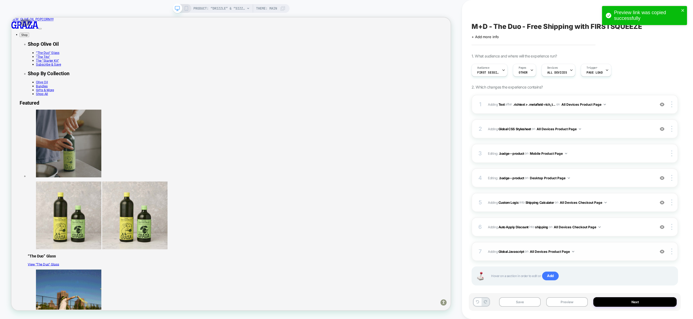
click at [606, 253] on span "Adding Global Javascript on All Devices Product Page" at bounding box center [570, 251] width 164 height 7
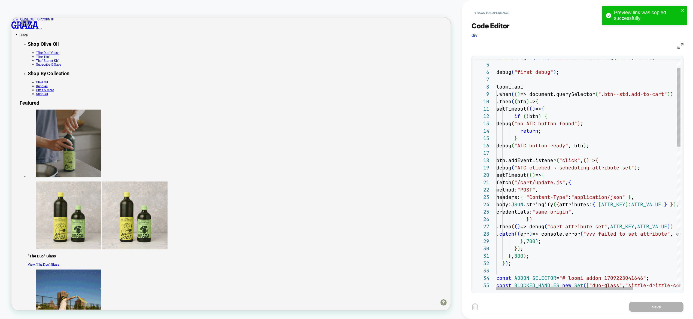
scroll to position [74, 0]
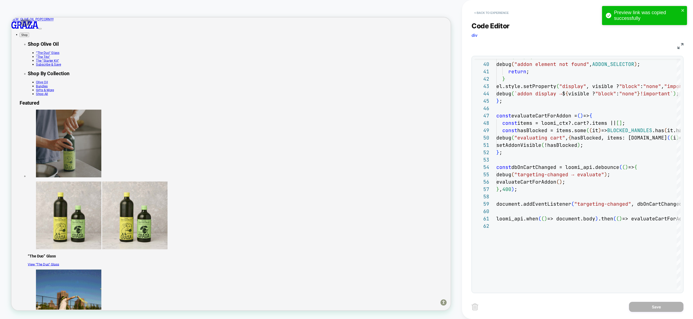
click at [504, 12] on button "< Back to experience" at bounding box center [492, 12] width 40 height 9
